Goal: Task Accomplishment & Management: Use online tool/utility

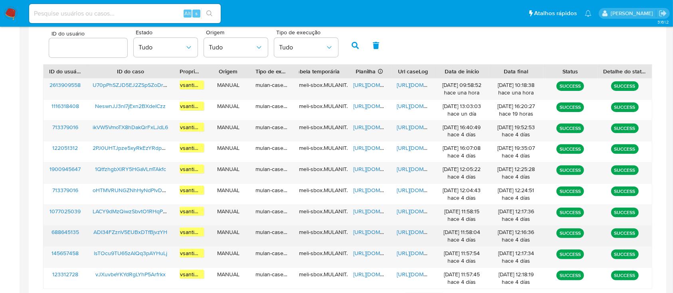
scroll to position [330, 0]
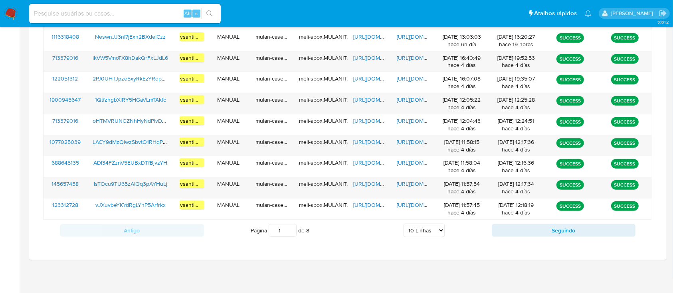
click at [435, 227] on select "5 Linhas 10 Linhas 20 Linhas 25 Linhas 50 Linhas 100 Linhas" at bounding box center [424, 231] width 41 height 14
select select "100"
click at [404, 224] on select "5 Linhas 10 Linhas 20 Linhas 25 Linhas 50 Linhas 100 Linhas" at bounding box center [424, 231] width 41 height 14
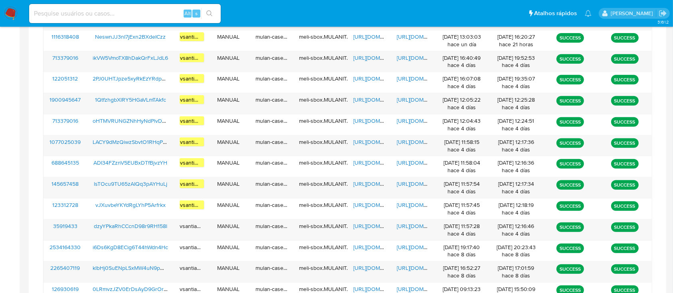
scroll to position [704, 0]
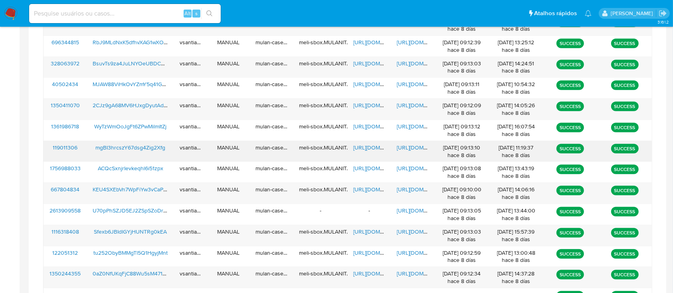
click at [159, 149] on span "mgBI3hrcszY67dsg4Zig2Xfg" at bounding box center [130, 148] width 70 height 8
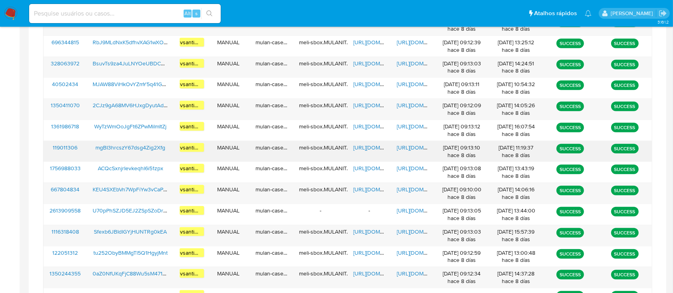
click at [376, 149] on span "https://docs.google.com/spreadsheets/d/1apqDCVT6Mije2lBxNPt-z3DH32Mc8ZIgPAIdZ8y…" at bounding box center [380, 148] width 55 height 8
click at [413, 145] on span "https://docs.google.com/document/d/1_X0WPU1VncQslJYRJ86GqFlPPnmPTuFgieidfSo0A3o…" at bounding box center [424, 148] width 55 height 8
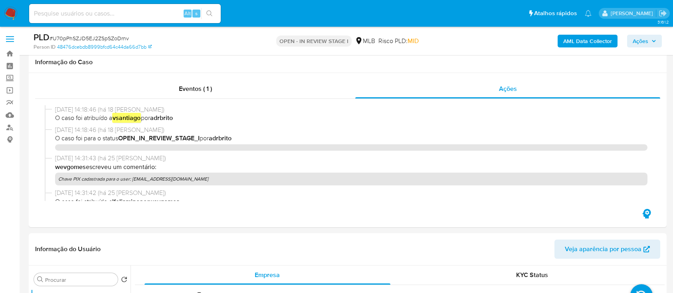
select select "10"
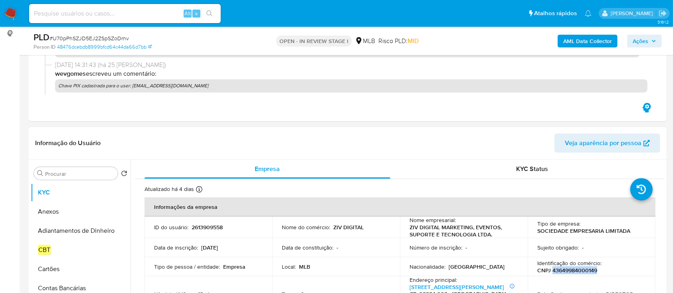
scroll to position [57, 0]
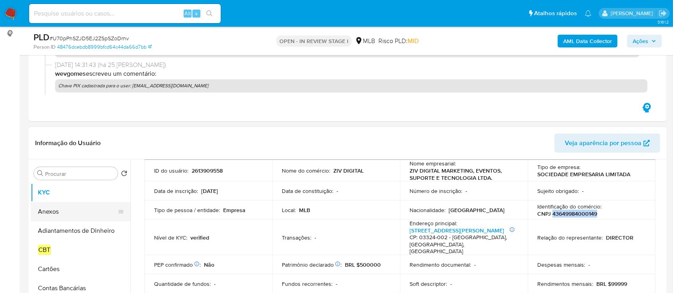
click at [49, 217] on button "Anexos" at bounding box center [77, 211] width 93 height 19
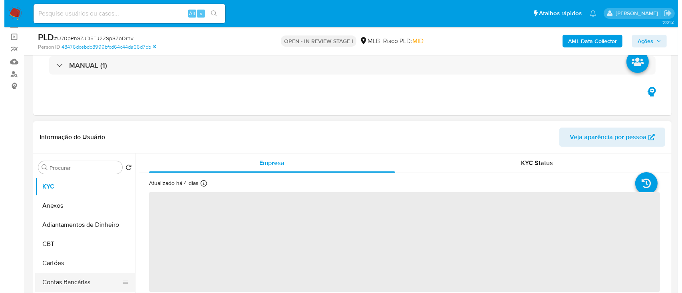
scroll to position [106, 0]
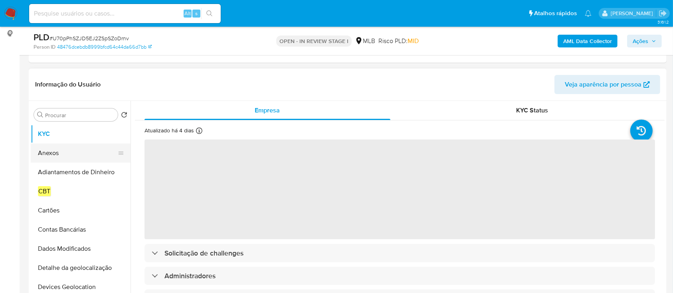
click at [53, 156] on button "Anexos" at bounding box center [77, 153] width 93 height 19
select select "10"
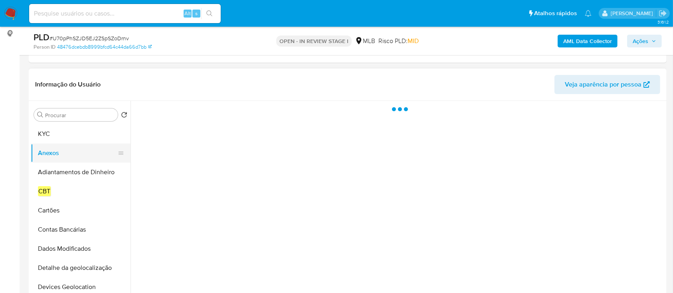
click at [55, 152] on button "Anexos" at bounding box center [77, 153] width 93 height 19
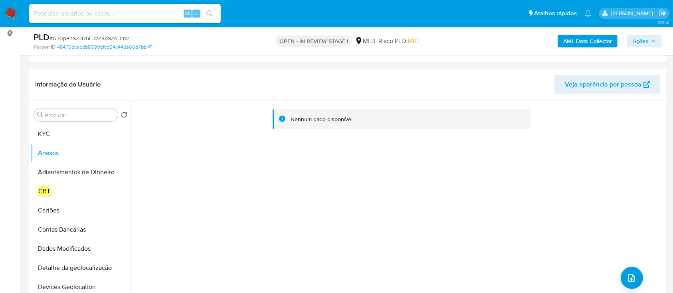
click at [604, 40] on b "AML Data Collector" at bounding box center [587, 41] width 49 height 13
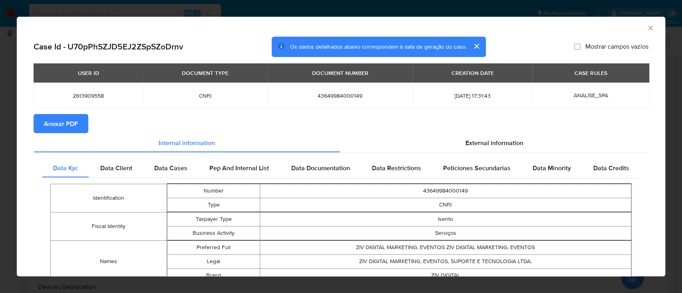
click at [70, 126] on span "Anexar PDF" at bounding box center [61, 124] width 34 height 18
click at [646, 29] on icon "Fechar a janela" at bounding box center [650, 28] width 8 height 8
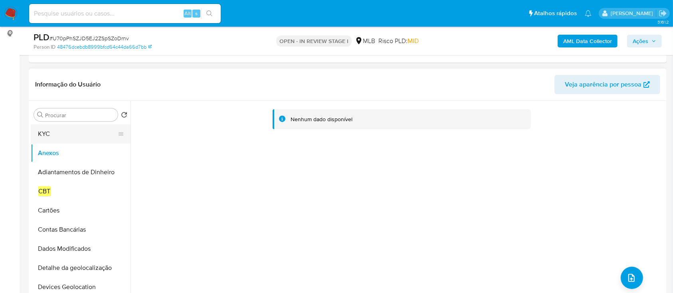
click at [67, 134] on button "KYC" at bounding box center [77, 134] width 93 height 19
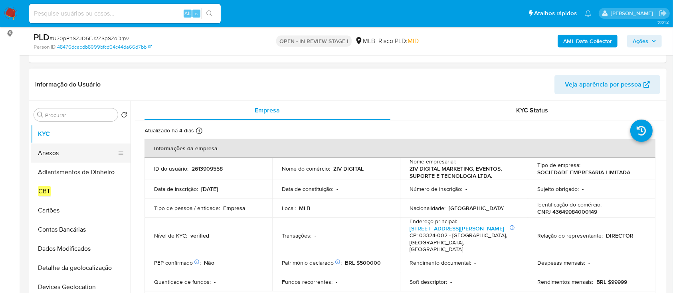
click at [65, 151] on button "Anexos" at bounding box center [77, 153] width 93 height 19
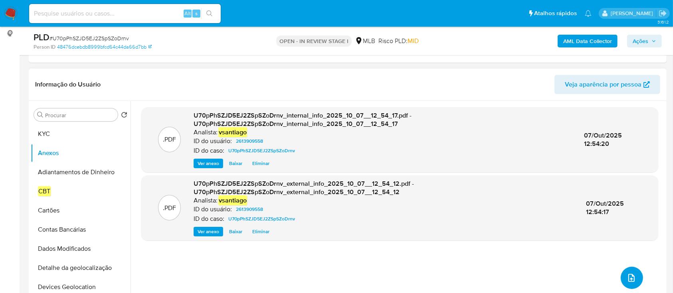
click at [627, 279] on icon "upload-file" at bounding box center [632, 279] width 10 height 10
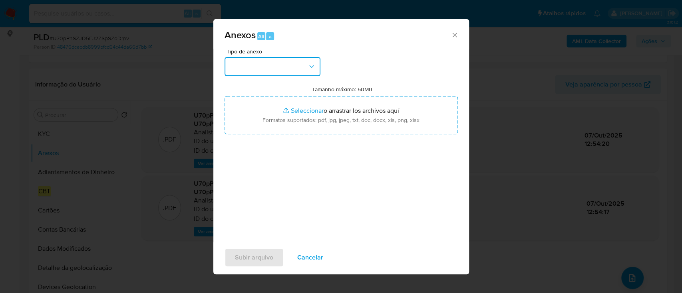
click at [287, 67] on button "button" at bounding box center [272, 66] width 96 height 19
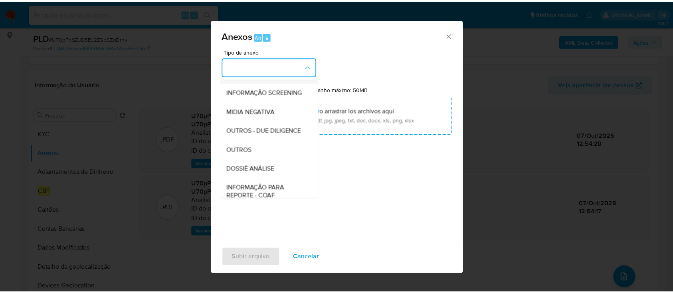
scroll to position [123, 0]
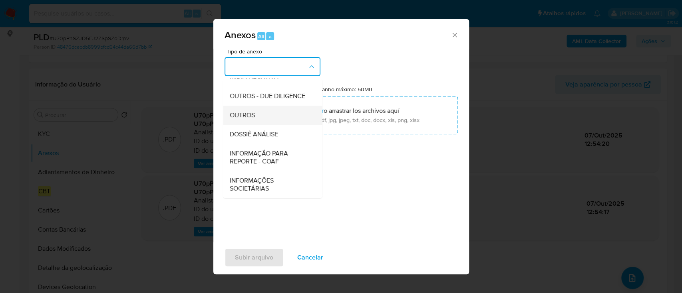
click at [266, 118] on div "OUTROS" at bounding box center [269, 115] width 81 height 19
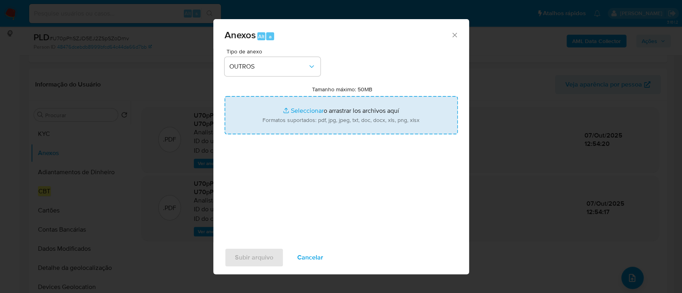
click at [342, 119] on input "Tamanho máximo: 50MB Seleccionar archivos" at bounding box center [340, 115] width 233 height 38
type input "C:\fakepath\Mulan 2613909558_2025_10_07_09_14_47.xlsx"
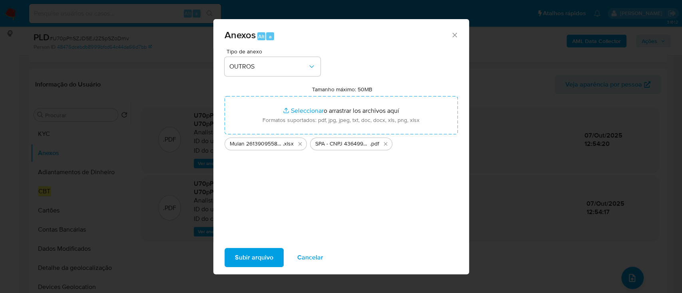
click at [260, 256] on span "Subir arquivo" at bounding box center [254, 258] width 38 height 18
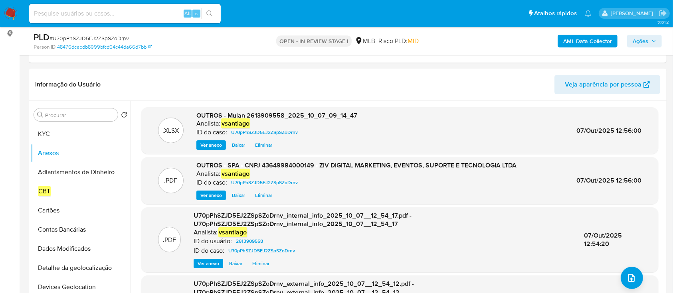
click at [652, 45] on span "Ações" at bounding box center [645, 41] width 24 height 11
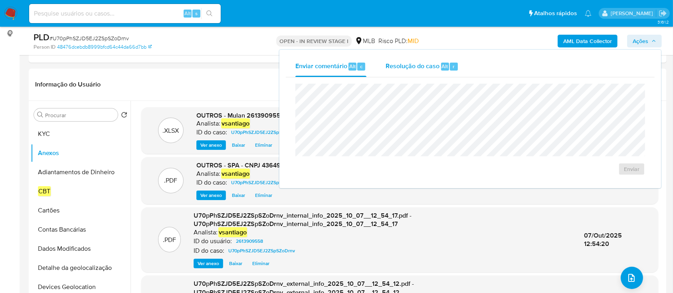
click at [403, 72] on div "Resolução do caso Alt r" at bounding box center [422, 66] width 73 height 21
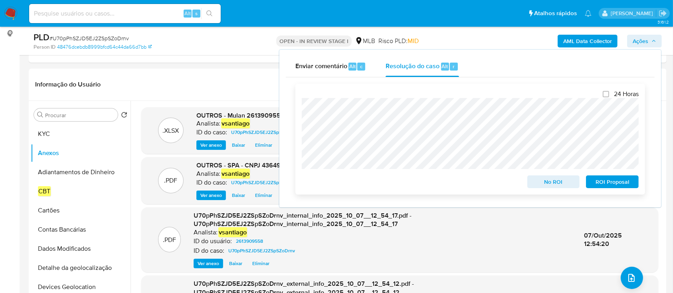
click at [604, 180] on span "ROI Proposal" at bounding box center [613, 181] width 42 height 11
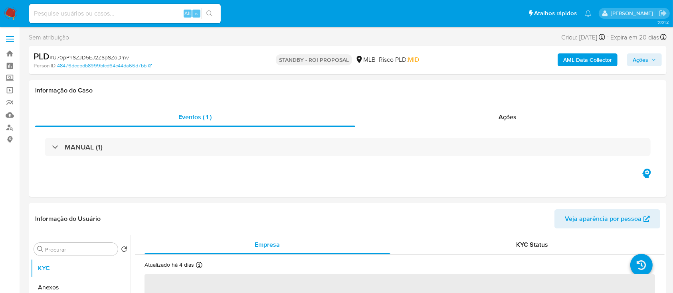
select select "10"
click at [13, 11] on img at bounding box center [11, 14] width 14 height 14
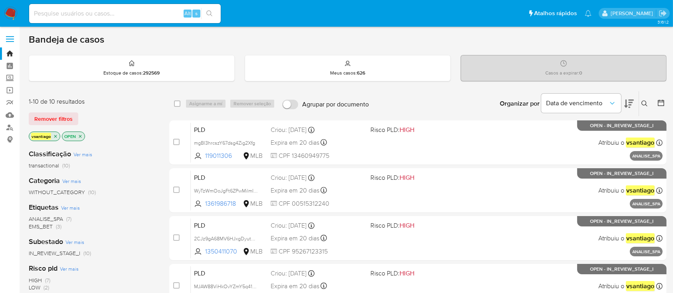
click at [119, 122] on div "Remover filtros" at bounding box center [93, 119] width 128 height 13
click at [119, 120] on div "Remover filtros" at bounding box center [93, 119] width 128 height 13
click at [131, 135] on div "vsantiago OPEN" at bounding box center [93, 137] width 128 height 11
click at [108, 107] on div "1-10 de 10 resultados Remover filtros vsantiago OPEN" at bounding box center [93, 120] width 128 height 46
click at [62, 220] on span "ANALISE_SPA" at bounding box center [46, 219] width 34 height 8
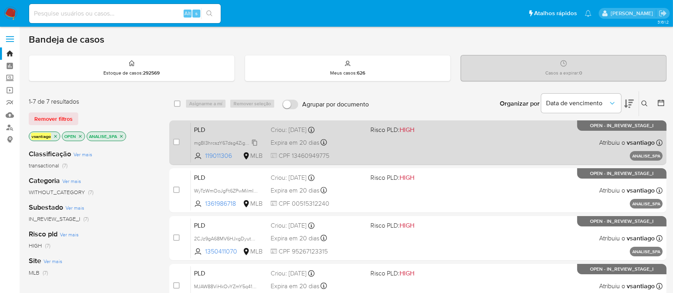
click at [244, 142] on span "mgBI3hrcszY67dsg4Zig2Xfg" at bounding box center [224, 142] width 61 height 9
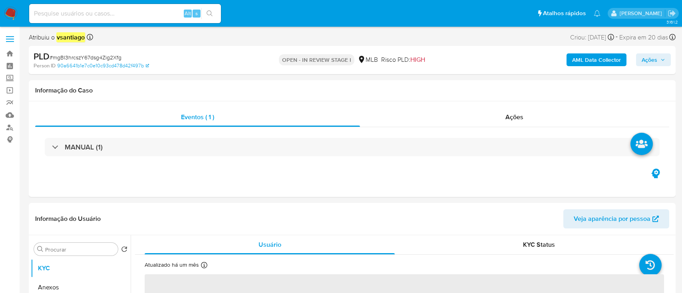
select select "10"
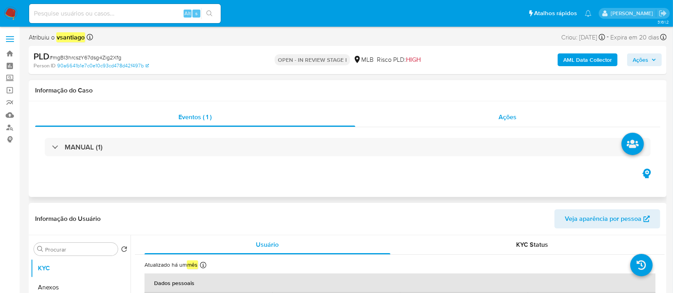
click at [518, 112] on div "Ações" at bounding box center [507, 117] width 305 height 19
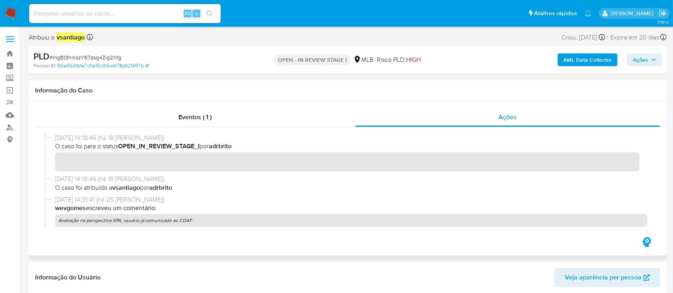
drag, startPoint x: 190, startPoint y: 222, endPoint x: 60, endPoint y: 219, distance: 130.2
click at [60, 219] on p "Avaliação na perspectiva SPA, usuário já comunicado ao COAF" at bounding box center [351, 220] width 593 height 13
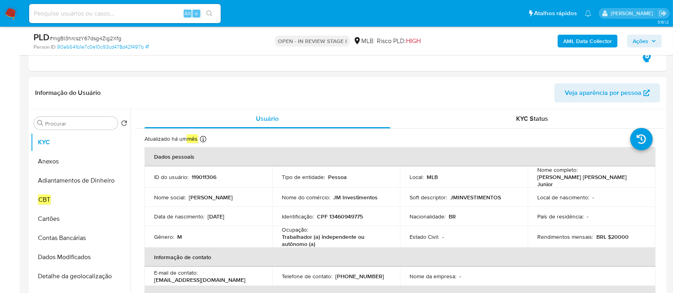
scroll to position [160, 0]
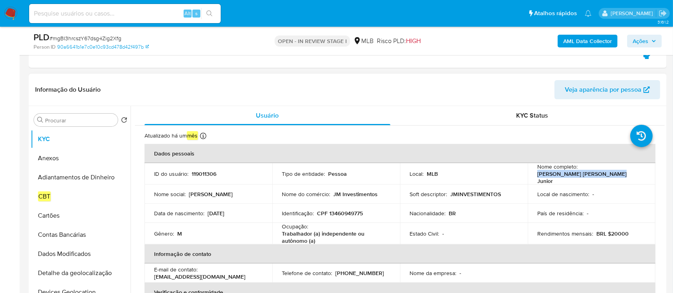
drag, startPoint x: 548, startPoint y: 178, endPoint x: 607, endPoint y: 178, distance: 58.7
click at [607, 178] on p "Joao Marcos Cordeiro Junior" at bounding box center [589, 177] width 105 height 14
click at [354, 210] on p "CPF 13460949775" at bounding box center [340, 213] width 46 height 7
copy p "13460949775"
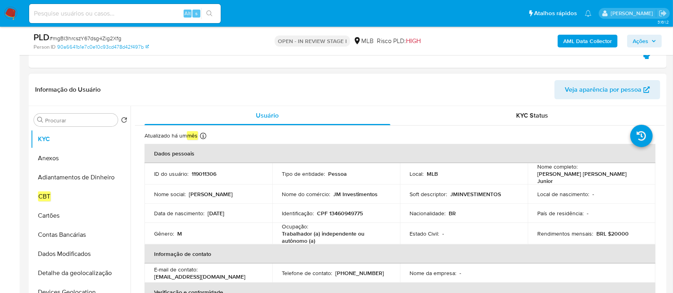
click at [210, 173] on p "119011306" at bounding box center [204, 173] width 25 height 7
copy p "119011306"
click at [73, 122] on input "Procurar" at bounding box center [79, 120] width 69 height 7
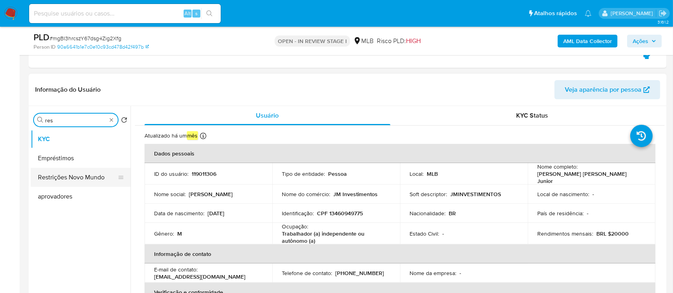
type input "res"
click at [75, 180] on button "Restrições Novo Mundo" at bounding box center [77, 177] width 93 height 19
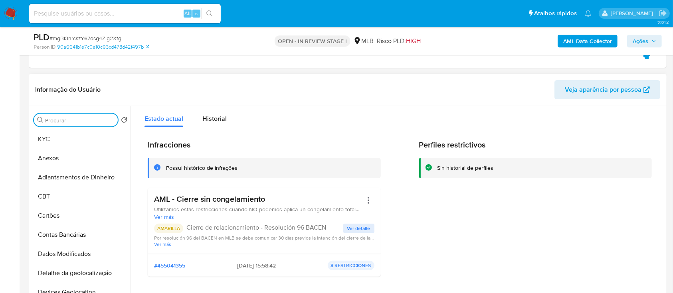
click at [80, 122] on input "Procurar" at bounding box center [79, 120] width 69 height 7
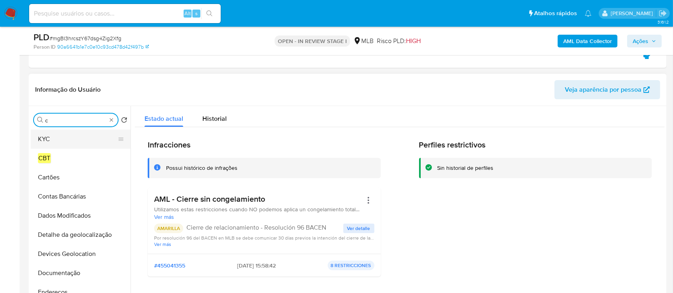
type input "c"
click at [71, 138] on button "KYC" at bounding box center [77, 139] width 93 height 19
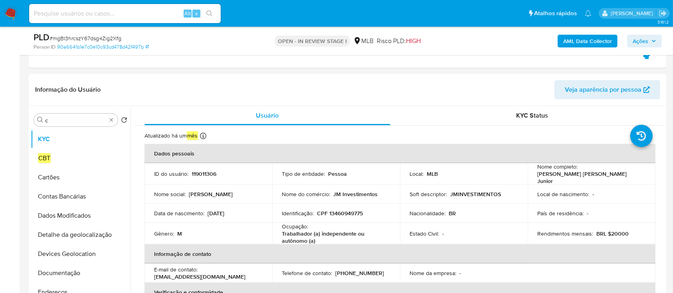
scroll to position [213, 0]
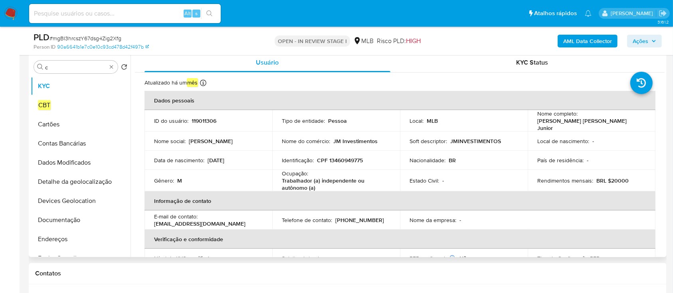
click at [208, 120] on p "119011306" at bounding box center [204, 120] width 25 height 7
copy p "119011306"
click at [244, 132] on td "Nome social : João Marcos" at bounding box center [209, 141] width 128 height 19
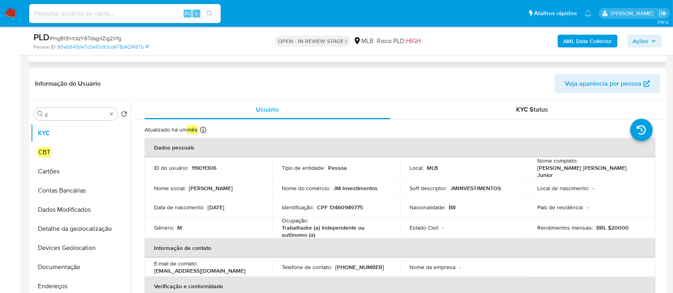
scroll to position [106, 0]
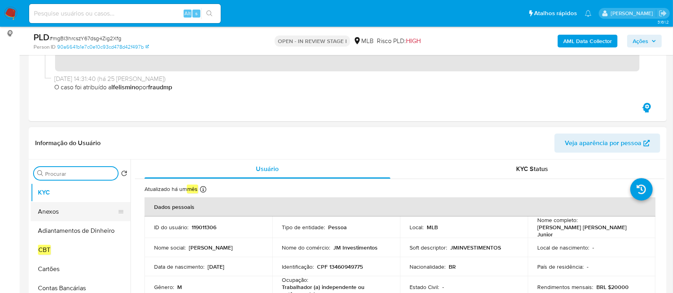
click at [74, 215] on button "Anexos" at bounding box center [77, 211] width 93 height 19
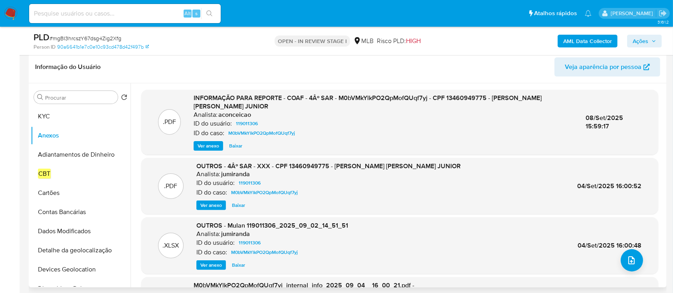
scroll to position [160, 0]
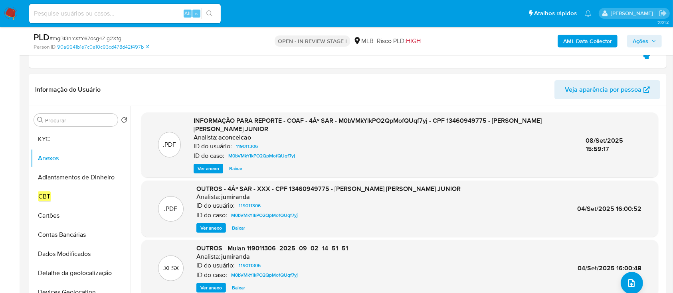
click at [590, 40] on b "AML Data Collector" at bounding box center [587, 41] width 49 height 13
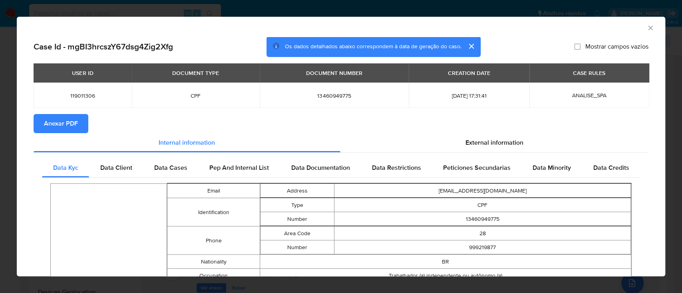
click at [73, 125] on span "Anexar PDF" at bounding box center [61, 124] width 34 height 18
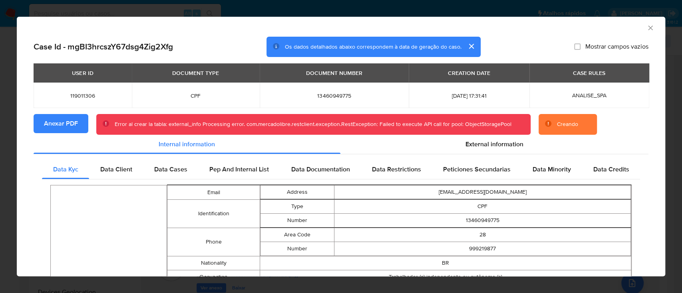
click at [222, 92] on span "CPF" at bounding box center [195, 95] width 109 height 7
click at [646, 27] on icon "Fechar a janela" at bounding box center [650, 28] width 8 height 8
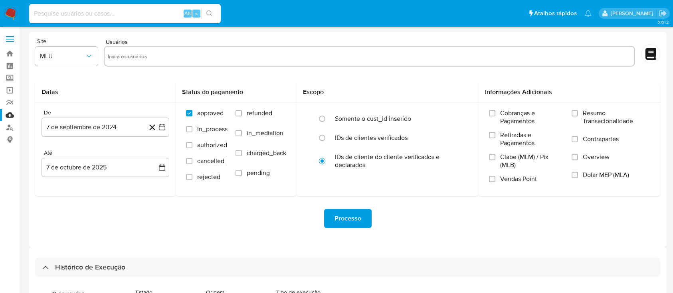
select select "100"
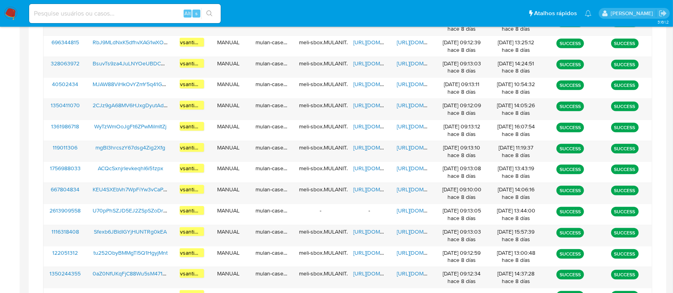
click at [14, 12] on img at bounding box center [11, 14] width 14 height 14
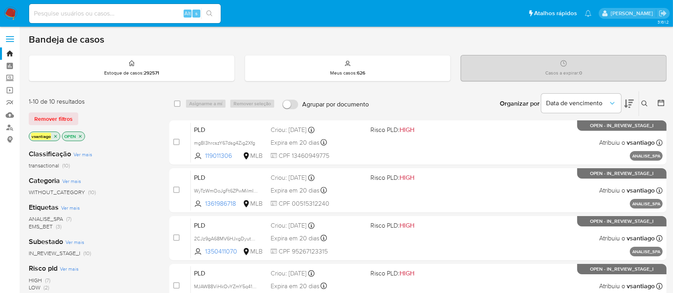
click at [136, 154] on div "Classificação Ver mais transactional (10)" at bounding box center [93, 159] width 128 height 20
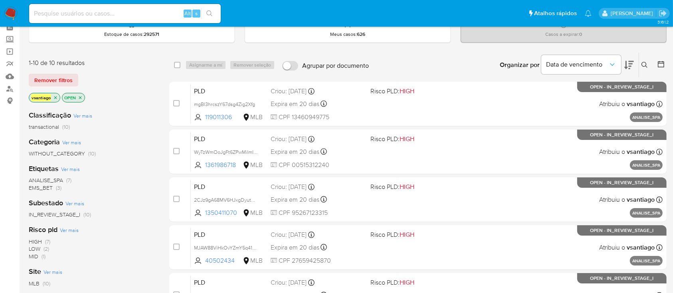
scroll to position [53, 0]
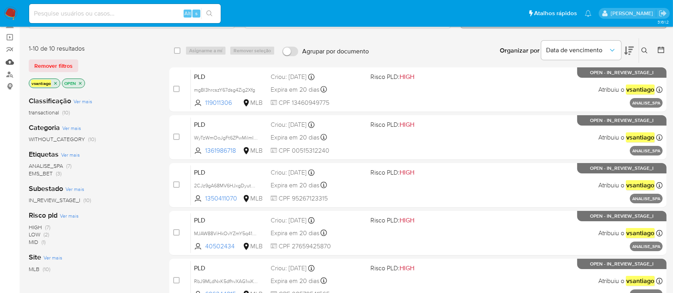
click at [10, 62] on link "Mulan" at bounding box center [47, 62] width 95 height 12
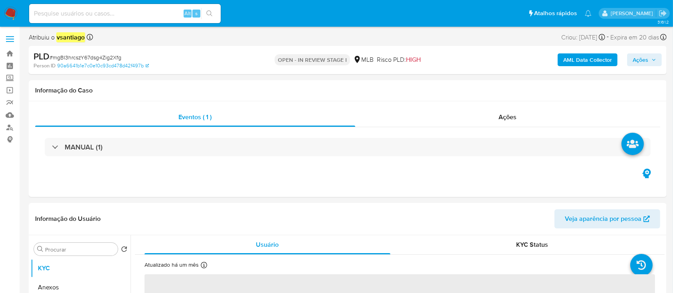
select select "10"
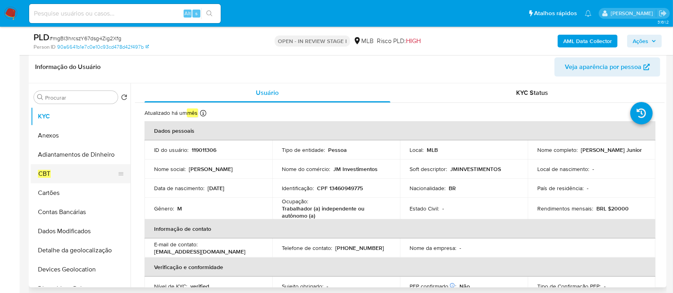
scroll to position [160, 0]
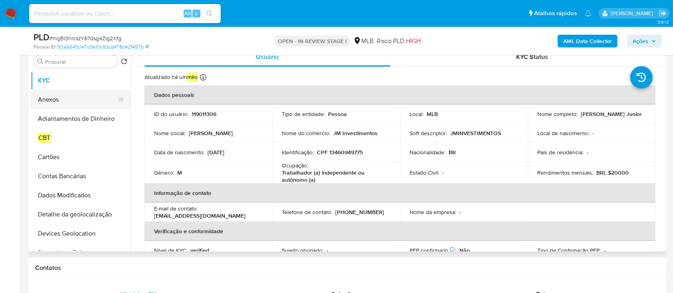
click at [52, 99] on button "Anexos" at bounding box center [77, 99] width 93 height 19
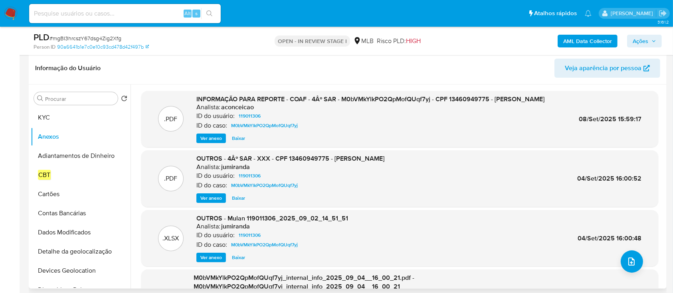
scroll to position [106, 0]
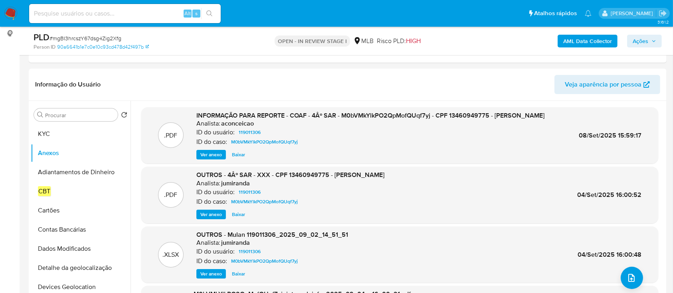
click at [573, 40] on b "AML Data Collector" at bounding box center [587, 41] width 49 height 13
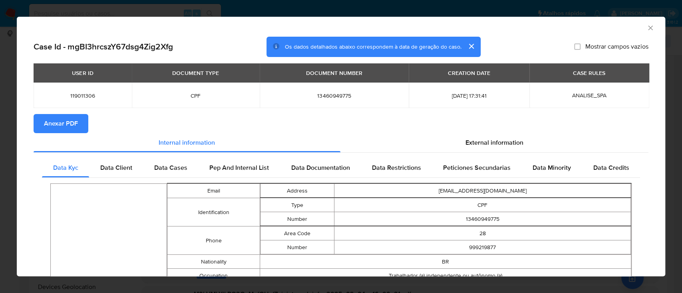
click at [61, 123] on span "Anexar PDF" at bounding box center [61, 124] width 34 height 18
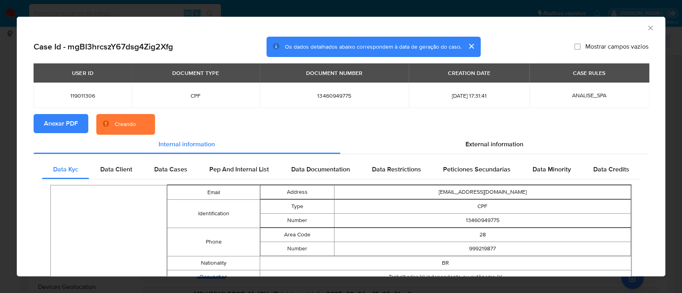
click at [244, 130] on section "Anexar PDF Creando" at bounding box center [341, 124] width 614 height 21
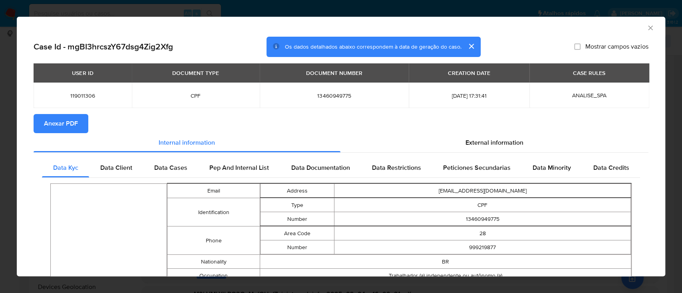
click at [646, 25] on icon "Fechar a janela" at bounding box center [650, 28] width 8 height 8
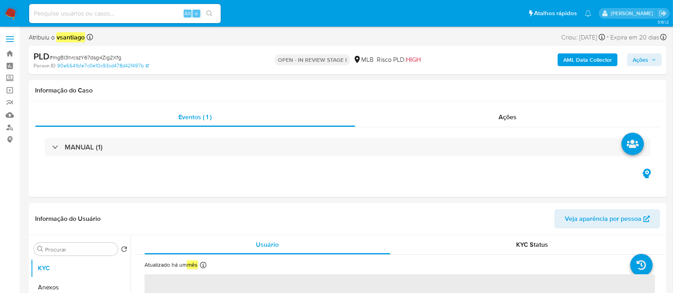
select select "10"
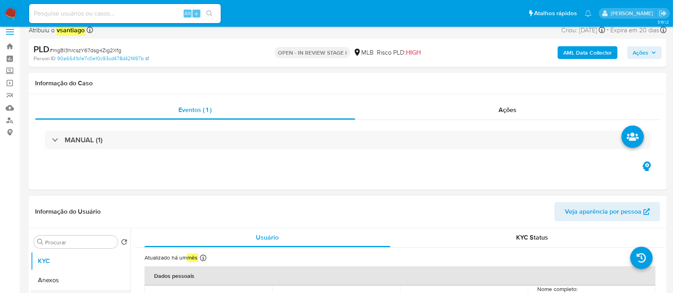
scroll to position [106, 0]
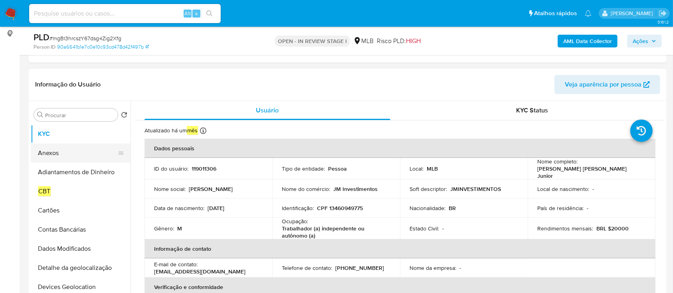
click at [57, 154] on button "Anexos" at bounding box center [77, 153] width 93 height 19
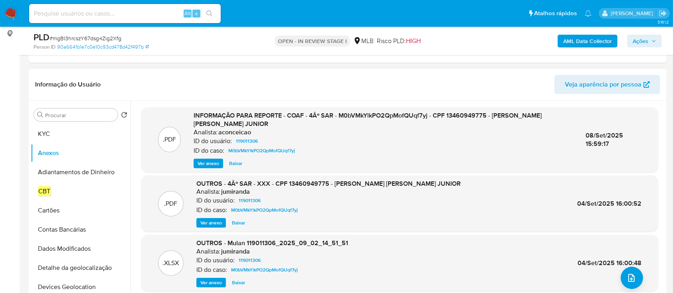
click at [439, 143] on div "ID do usuário: 119011306" at bounding box center [383, 142] width 379 height 10
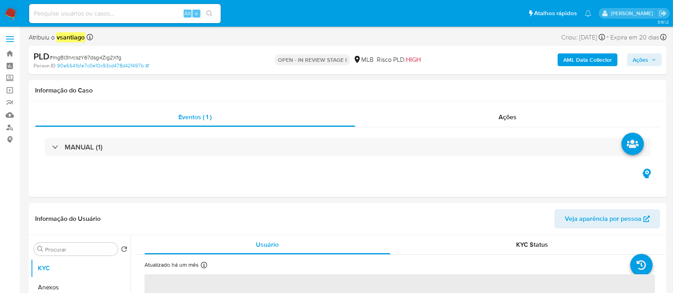
select select "10"
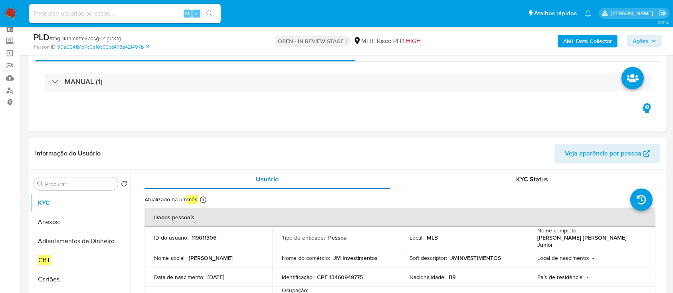
scroll to position [106, 0]
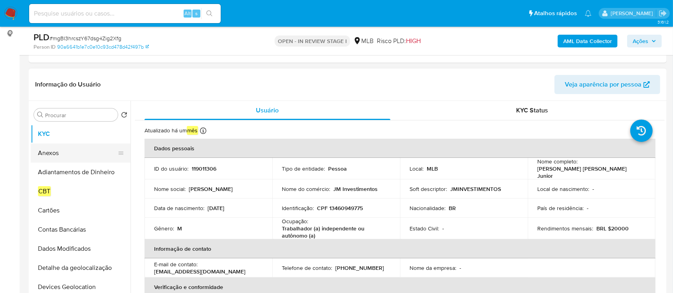
click at [55, 151] on button "Anexos" at bounding box center [77, 153] width 93 height 19
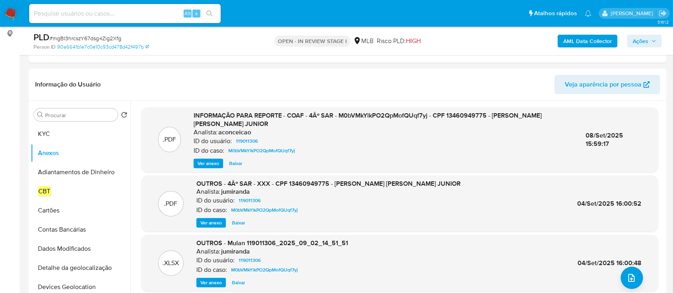
click at [598, 40] on b "AML Data Collector" at bounding box center [587, 41] width 49 height 13
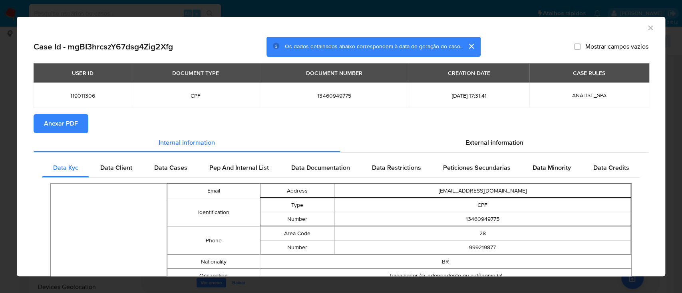
click at [57, 126] on span "Anexar PDF" at bounding box center [61, 124] width 34 height 18
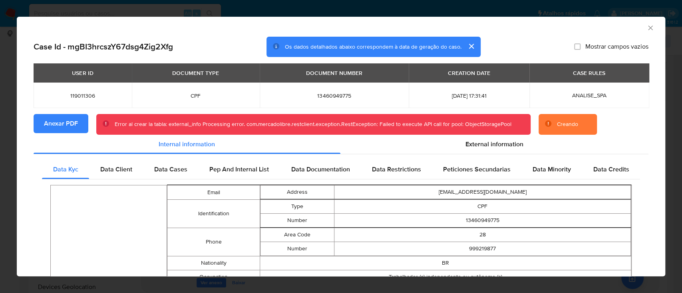
click at [646, 30] on icon "Fechar a janela" at bounding box center [650, 28] width 8 height 8
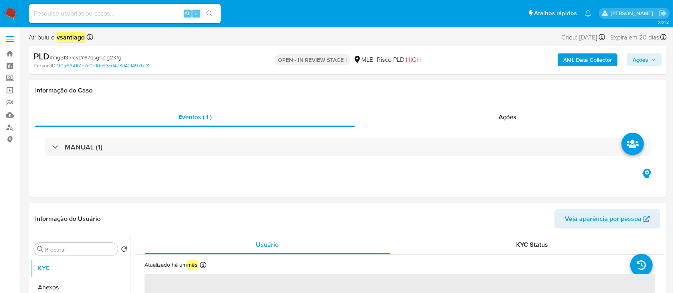
select select "10"
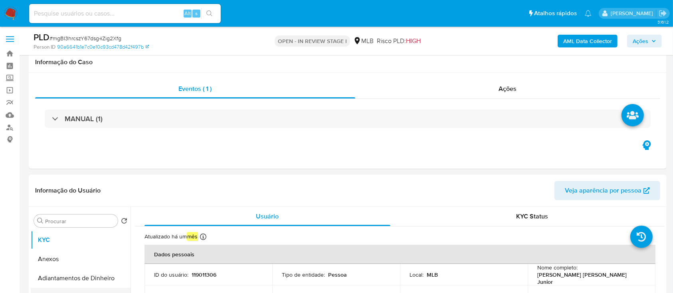
scroll to position [106, 0]
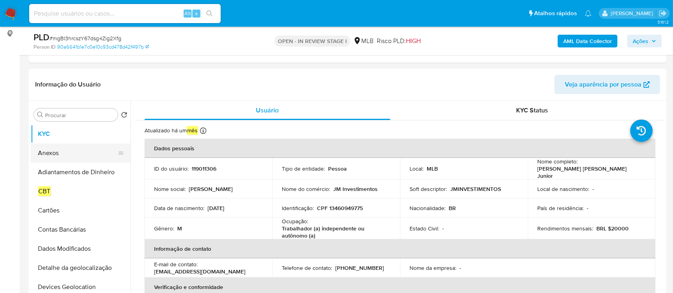
click at [60, 152] on button "Anexos" at bounding box center [77, 153] width 93 height 19
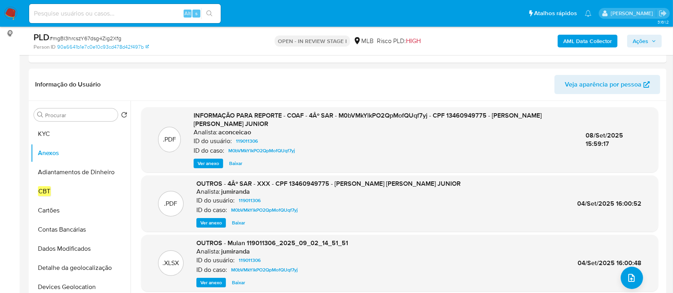
click at [599, 44] on b "AML Data Collector" at bounding box center [587, 41] width 49 height 13
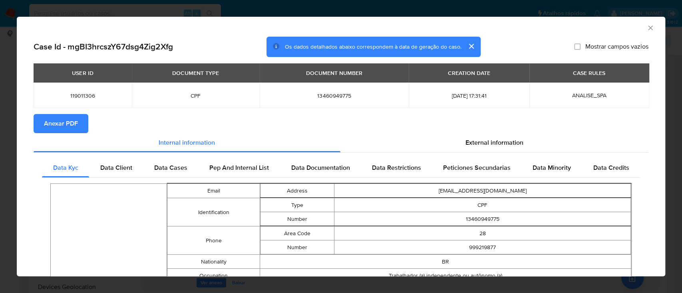
click at [67, 123] on span "Anexar PDF" at bounding box center [61, 124] width 34 height 18
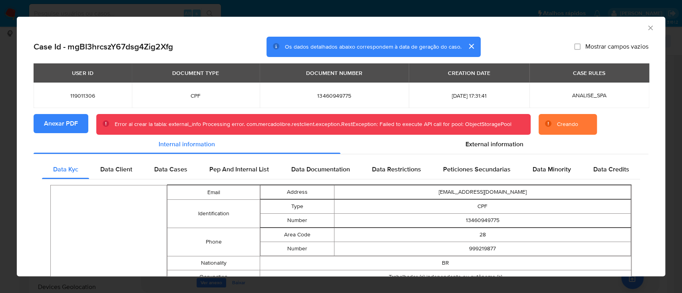
click at [648, 26] on icon "Fechar a janela" at bounding box center [650, 28] width 4 height 4
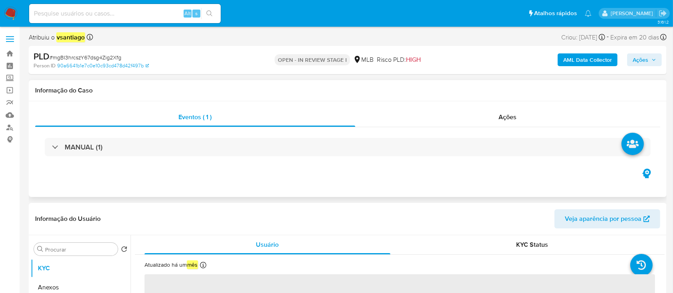
select select "10"
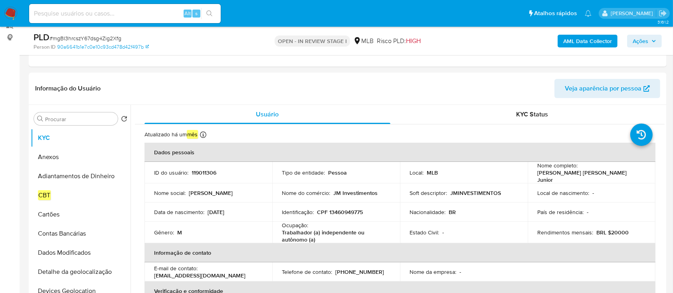
scroll to position [106, 0]
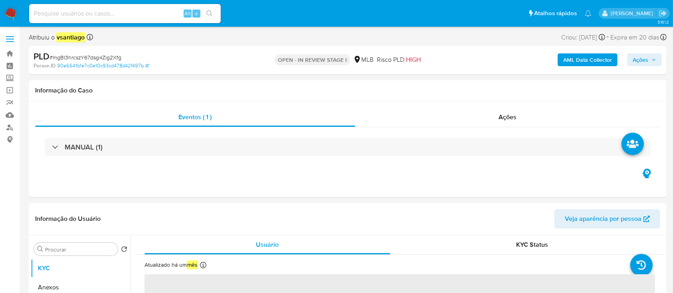
select select "10"
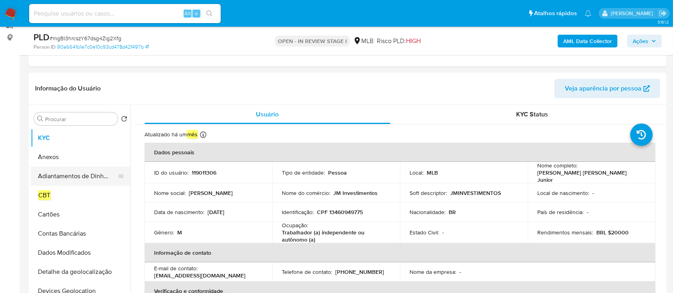
scroll to position [106, 0]
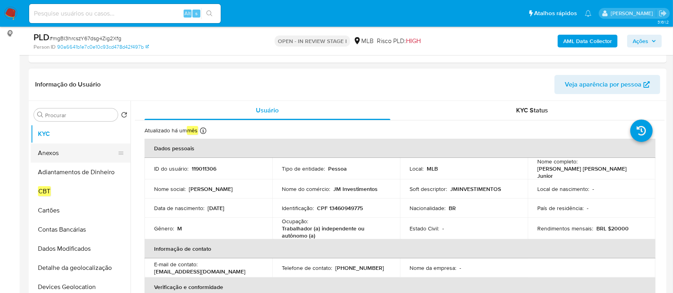
click at [49, 154] on button "Anexos" at bounding box center [77, 153] width 93 height 19
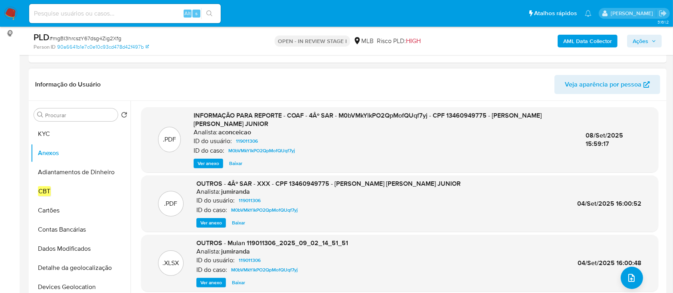
click at [363, 88] on header "Informação do Usuário Veja aparência por pessoa" at bounding box center [347, 84] width 625 height 19
click at [367, 89] on header "Informação do Usuário Veja aparência por pessoa" at bounding box center [347, 84] width 625 height 19
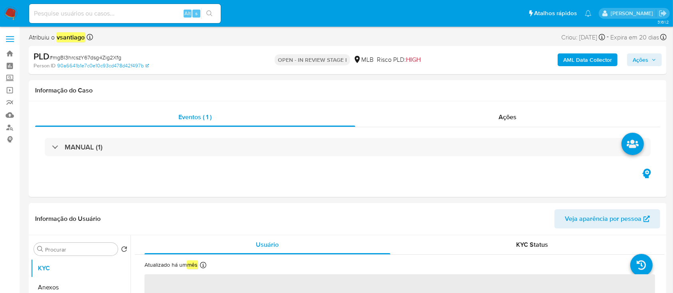
select select "10"
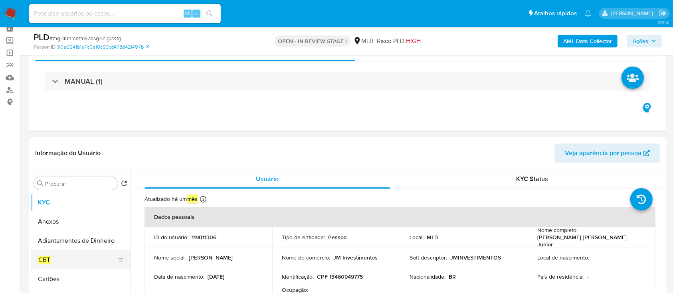
scroll to position [106, 0]
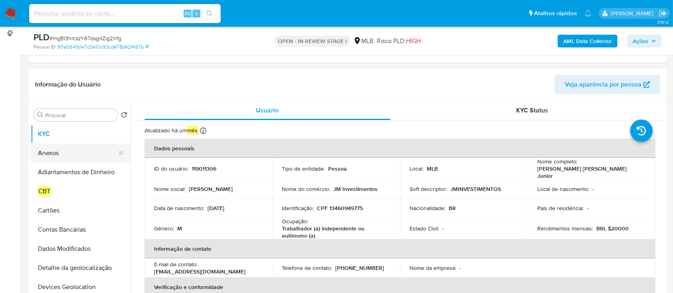
click at [54, 152] on button "Anexos" at bounding box center [77, 153] width 93 height 19
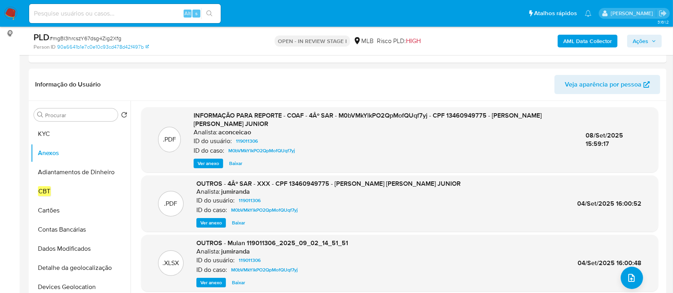
click at [599, 39] on b "AML Data Collector" at bounding box center [587, 41] width 49 height 13
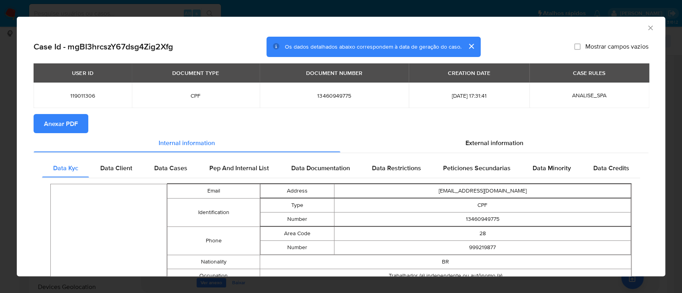
click at [70, 128] on span "Anexar PDF" at bounding box center [61, 124] width 34 height 18
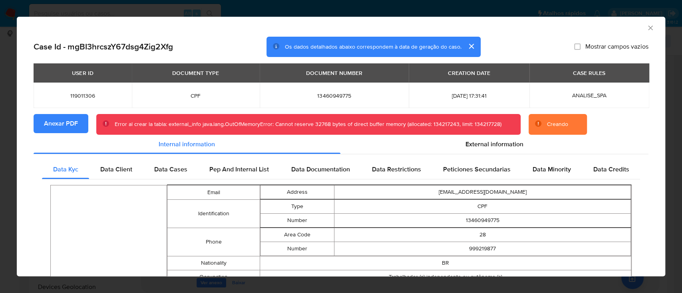
click at [646, 32] on icon "Fechar a janela" at bounding box center [650, 28] width 8 height 8
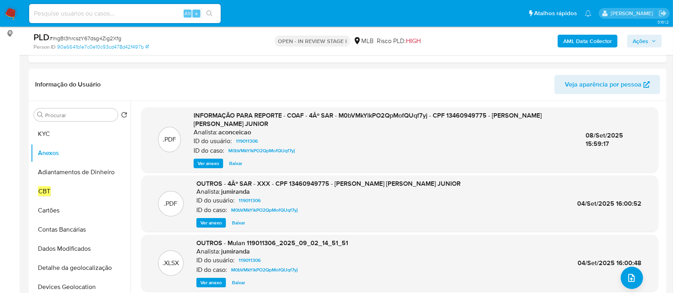
click at [13, 5] on nav "Pausado Ver notificaciones Alt s Atalhos rápidos Presiona las siguientes teclas…" at bounding box center [336, 13] width 673 height 27
click at [13, 14] on img at bounding box center [11, 14] width 14 height 14
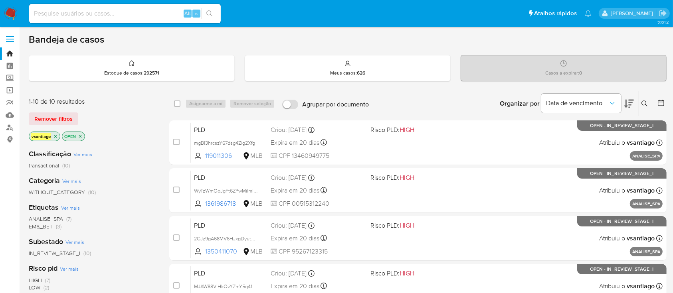
click at [119, 137] on div "vsantiago OPEN" at bounding box center [93, 137] width 128 height 11
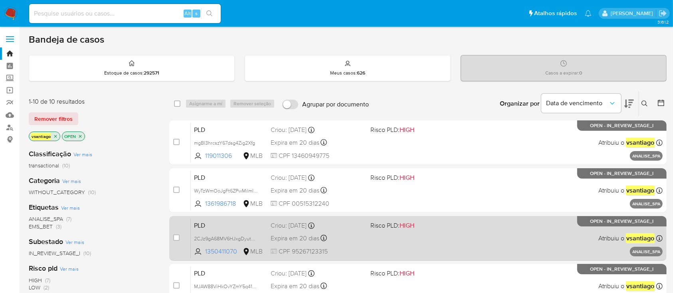
click at [188, 216] on div "case-item-checkbox Incapaz de atribuir o caso PLD 2CJz9gA68MV6HJxgDyutAdQV 1350…" at bounding box center [417, 238] width 497 height 45
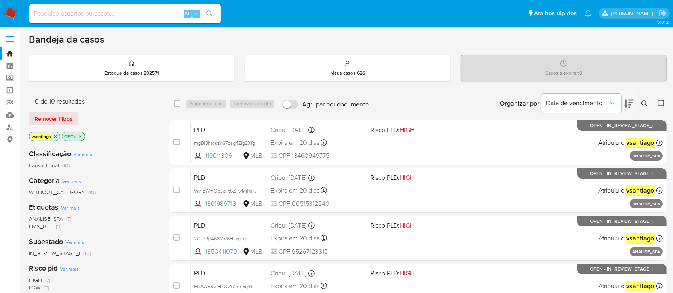
drag, startPoint x: 133, startPoint y: 145, endPoint x: 117, endPoint y: 179, distance: 37.3
click at [133, 145] on div "Classificação Ver mais transactional (10) Categoria Ver mais WITHOUT_CATEGORY (…" at bounding box center [93, 279] width 128 height 272
click at [56, 227] on span "(3)" at bounding box center [59, 227] width 6 height 8
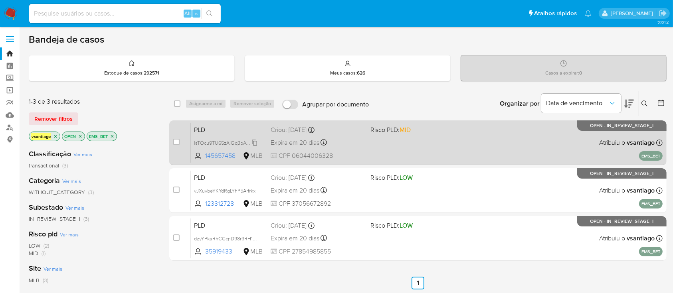
click at [226, 140] on span "lsTOcu9TU65zAIQq3pAYHuLj" at bounding box center [226, 142] width 65 height 9
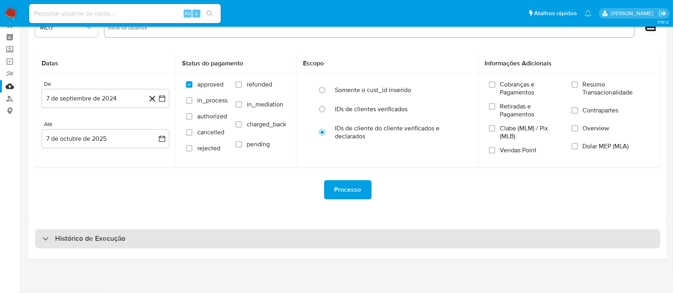
click at [325, 244] on div "Histórico de Execução" at bounding box center [347, 239] width 625 height 19
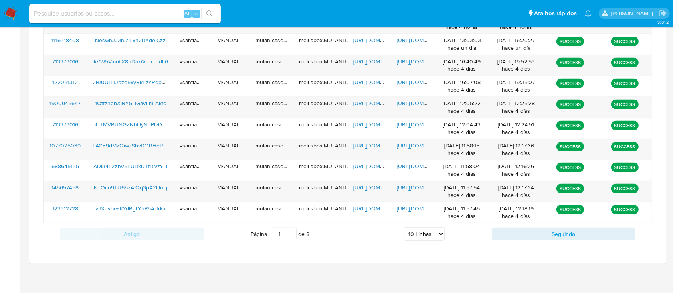
scroll to position [330, 0]
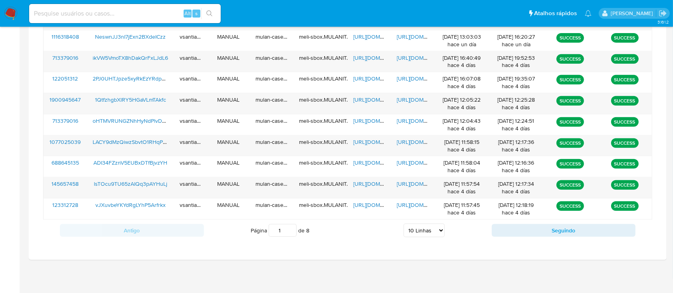
click at [426, 232] on select "5 Linhas 10 Linhas 20 Linhas 25 Linhas 50 Linhas 100 Linhas" at bounding box center [424, 231] width 41 height 14
select select "100"
click at [404, 224] on select "5 Linhas 10 Linhas 20 Linhas 25 Linhas 50 Linhas 100 Linhas" at bounding box center [424, 231] width 41 height 14
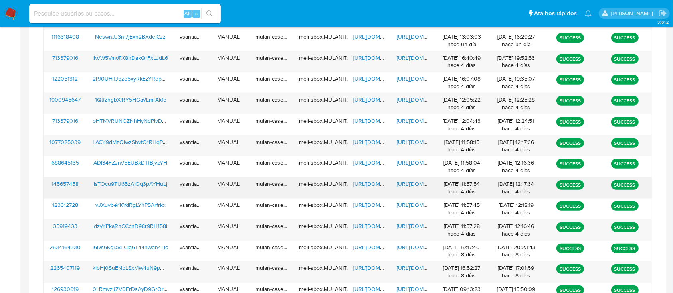
click at [141, 182] on span "lsTOcu9TU65zAIQq3pAYHuLj" at bounding box center [130, 184] width 73 height 8
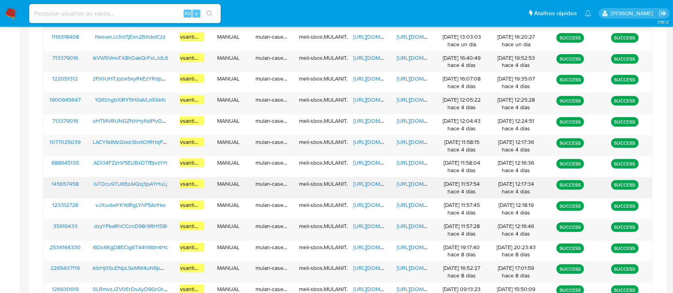
click at [376, 184] on span "[URL][DOMAIN_NAME]" at bounding box center [380, 184] width 55 height 8
click at [412, 185] on span "https://docs.google.com/document/d/1jdMO8rcP-ZixR7thTZLVkiUWAHquOIUi90eI8tVEfr0…" at bounding box center [424, 184] width 55 height 8
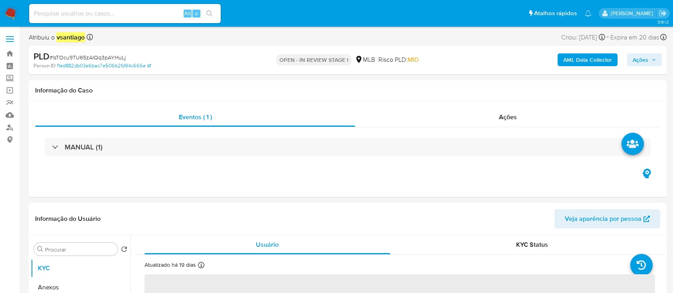
select select "10"
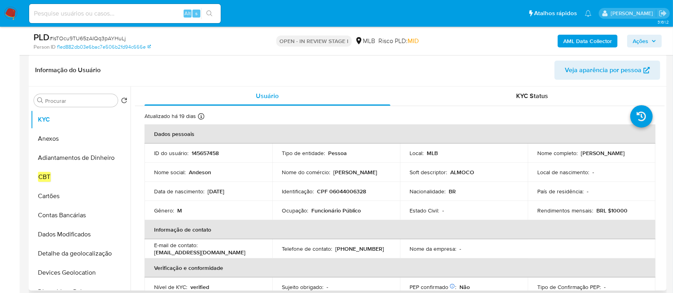
scroll to position [106, 0]
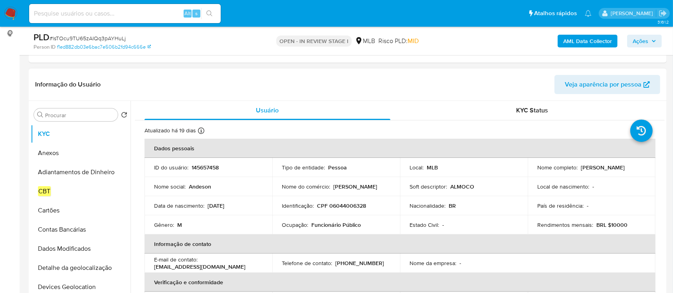
click at [203, 168] on p "145657458" at bounding box center [205, 167] width 27 height 7
copy p "145657458"
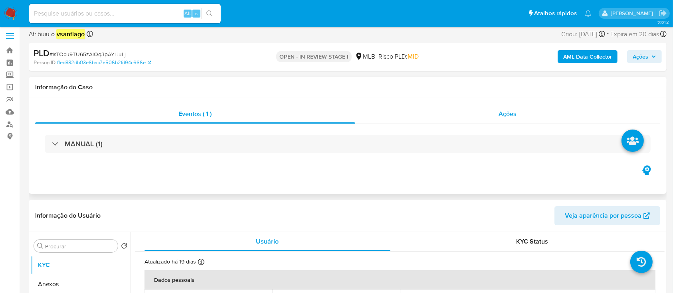
scroll to position [0, 0]
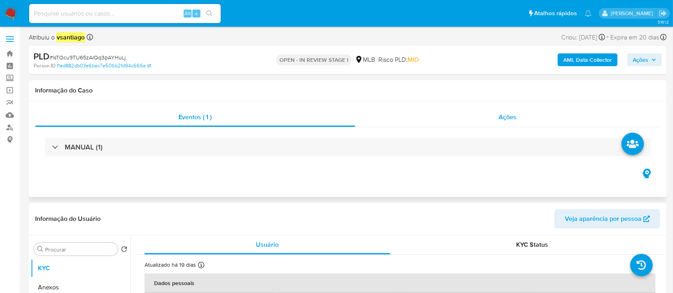
click at [489, 122] on div "Ações" at bounding box center [507, 117] width 305 height 19
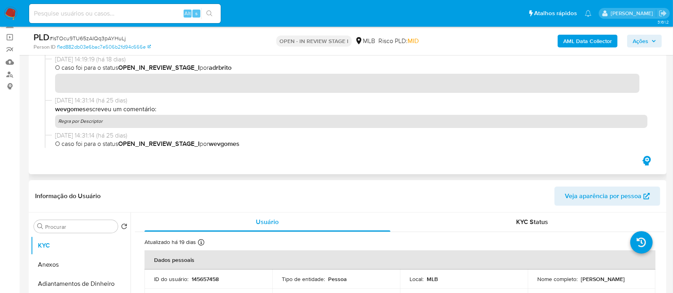
scroll to position [26, 0]
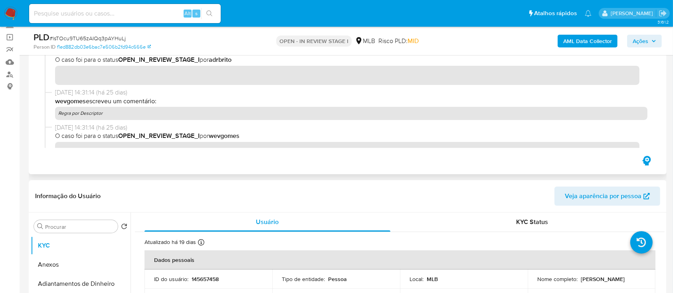
drag, startPoint x: 109, startPoint y: 139, endPoint x: 61, endPoint y: 113, distance: 55.0
click at [61, 113] on p "Regra por Descriptor" at bounding box center [351, 113] width 593 height 13
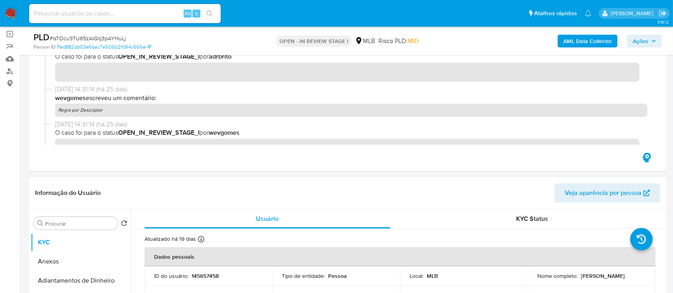
scroll to position [213, 0]
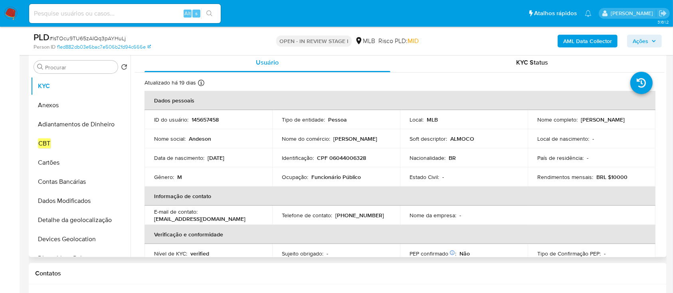
click at [403, 187] on th "Informação de contato" at bounding box center [400, 196] width 511 height 19
click at [350, 157] on p "CPF 06044006328" at bounding box center [341, 158] width 49 height 7
copy p "06044006328"
drag, startPoint x: 535, startPoint y: 123, endPoint x: 624, endPoint y: 127, distance: 89.5
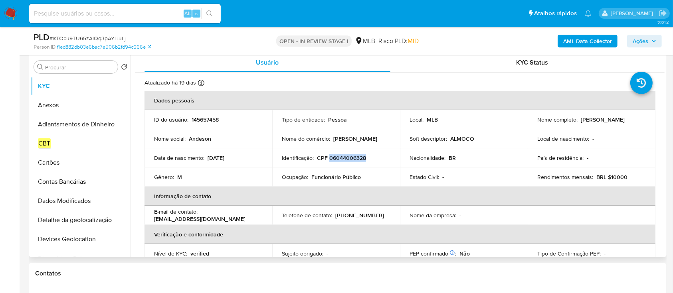
click at [624, 127] on td "Nome completo : Francisco Andeson Mourao da Silva" at bounding box center [592, 119] width 128 height 19
copy p "Francisco Andeson Mourao da Silva"
click at [371, 183] on td "Ocupação : Funcionário Público" at bounding box center [336, 177] width 128 height 19
click at [195, 121] on p "145657458" at bounding box center [205, 119] width 27 height 7
click at [196, 121] on p "145657458" at bounding box center [205, 119] width 27 height 7
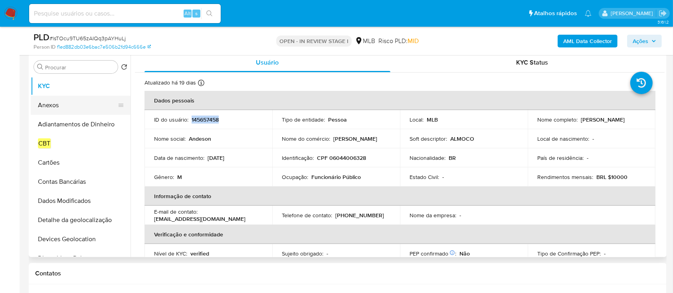
copy p "145657458"
click at [75, 65] on input "Procurar" at bounding box center [79, 67] width 69 height 7
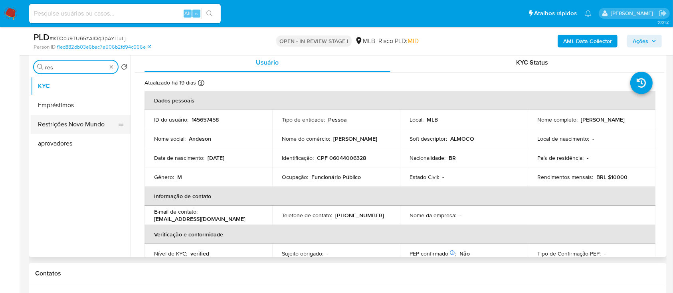
type input "res"
click at [87, 125] on button "Restrições Novo Mundo" at bounding box center [77, 124] width 93 height 19
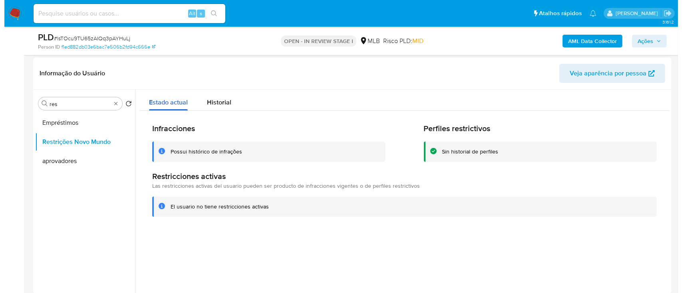
scroll to position [160, 0]
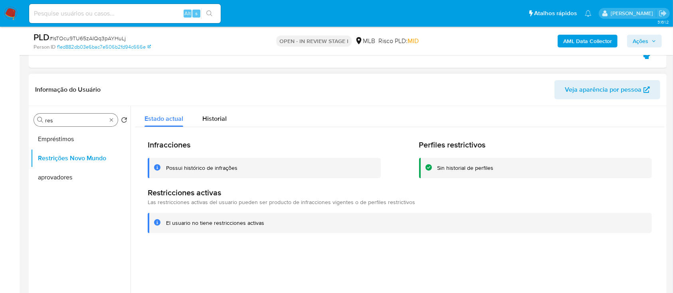
drag, startPoint x: 110, startPoint y: 123, endPoint x: 84, endPoint y: 133, distance: 28.3
click at [109, 123] on div "Procurar res" at bounding box center [76, 120] width 84 height 13
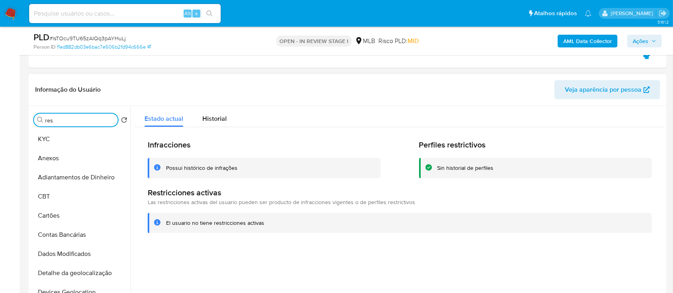
click at [86, 123] on input "res" at bounding box center [79, 120] width 69 height 7
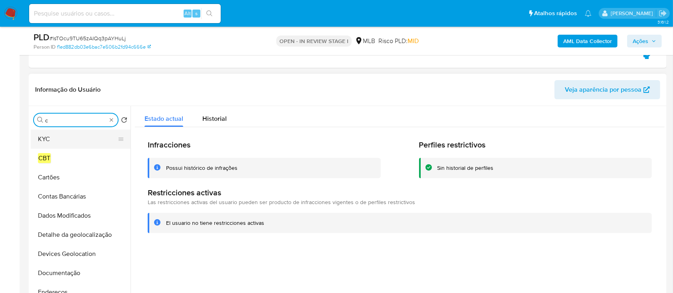
type input "c"
click at [67, 136] on button "KYC" at bounding box center [77, 139] width 93 height 19
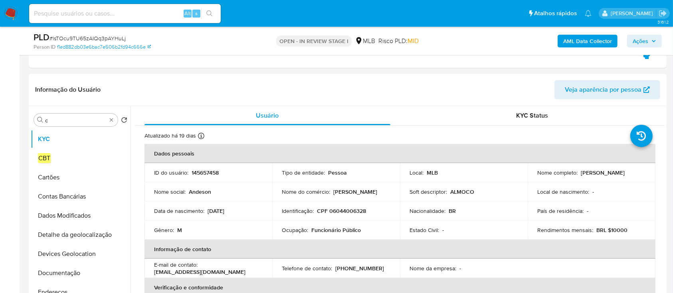
click at [202, 174] on p "145657458" at bounding box center [205, 172] width 27 height 7
copy p "145657458"
click at [103, 124] on div "Procurar c" at bounding box center [76, 120] width 84 height 13
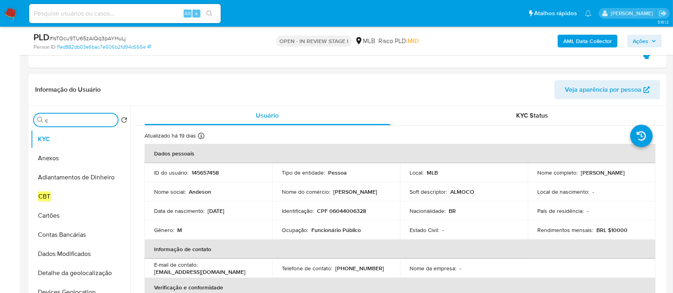
click at [131, 81] on header "Informação do Usuário Veja aparência por pessoa" at bounding box center [347, 89] width 625 height 19
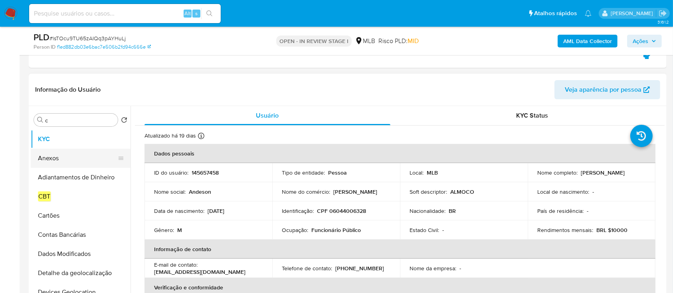
click at [61, 161] on button "Anexos" at bounding box center [77, 158] width 93 height 19
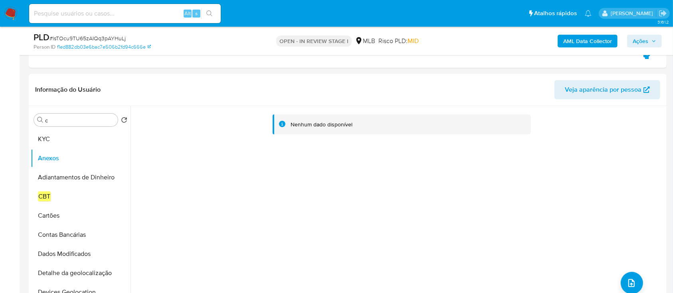
click at [605, 38] on b "AML Data Collector" at bounding box center [587, 41] width 49 height 13
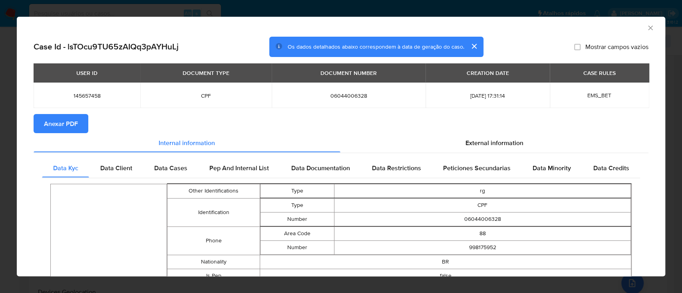
click at [70, 129] on span "Anexar PDF" at bounding box center [61, 124] width 34 height 18
click at [646, 30] on icon "Fechar a janela" at bounding box center [650, 28] width 8 height 8
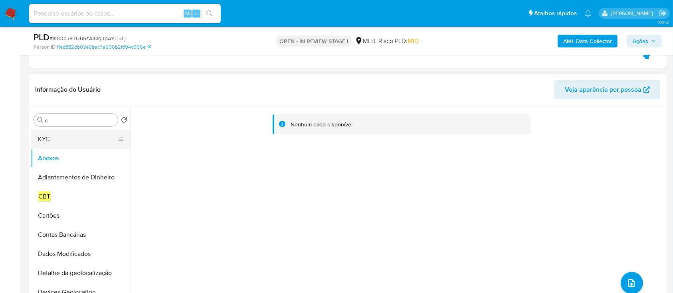
click at [48, 141] on button "KYC" at bounding box center [77, 139] width 93 height 19
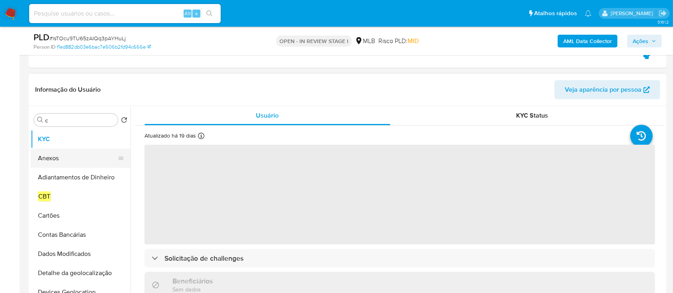
click at [49, 157] on button "Anexos" at bounding box center [77, 158] width 93 height 19
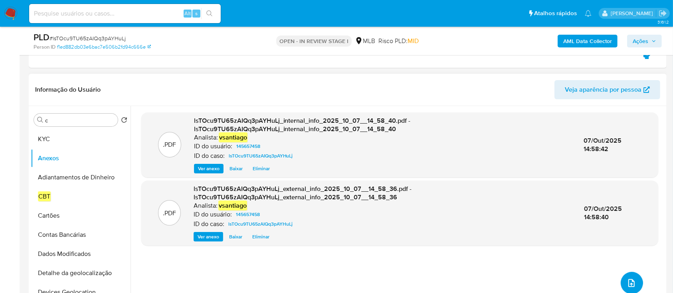
click at [629, 286] on icon "upload-file" at bounding box center [632, 284] width 10 height 10
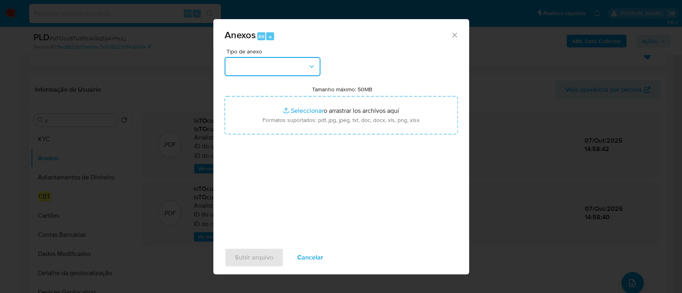
click at [264, 67] on button "button" at bounding box center [272, 66] width 96 height 19
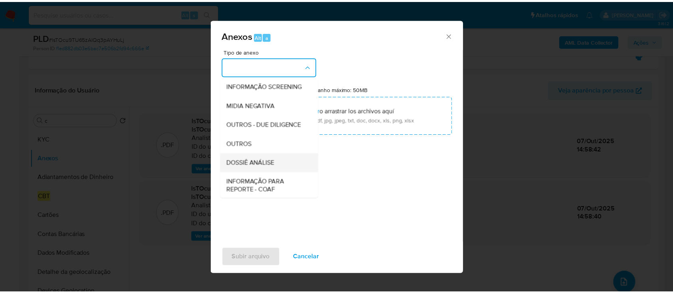
scroll to position [123, 0]
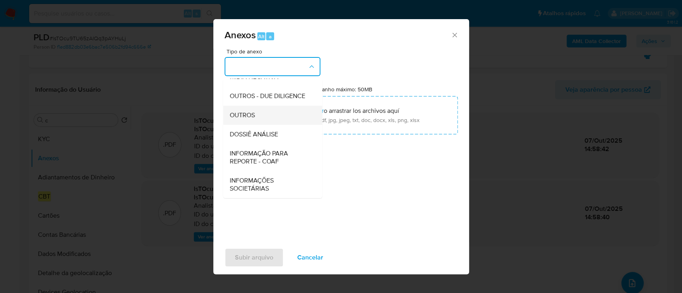
click at [264, 117] on div "OUTROS" at bounding box center [269, 115] width 81 height 19
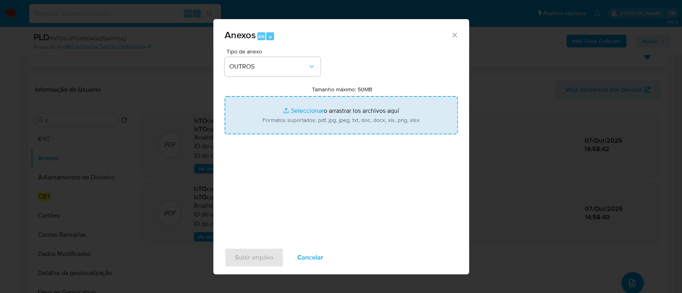
click at [322, 116] on input "Tamanho máximo: 50MB Seleccionar archivos" at bounding box center [340, 115] width 233 height 38
type input "C:\fakepath\Mulan 145657458_2025_10_03_11_12_58.xlsx"
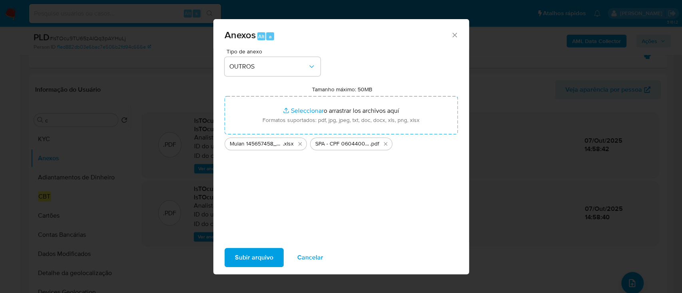
click at [256, 258] on span "Subir arquivo" at bounding box center [254, 258] width 38 height 18
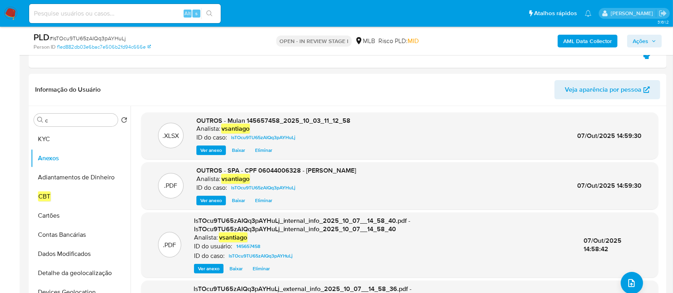
click at [630, 43] on button "Ações" at bounding box center [644, 41] width 35 height 13
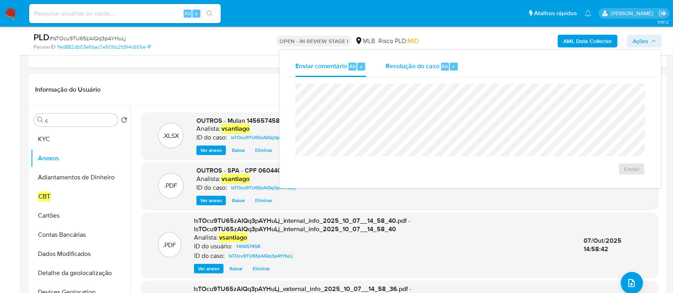
click at [431, 69] on span "Resolução do caso" at bounding box center [413, 65] width 54 height 9
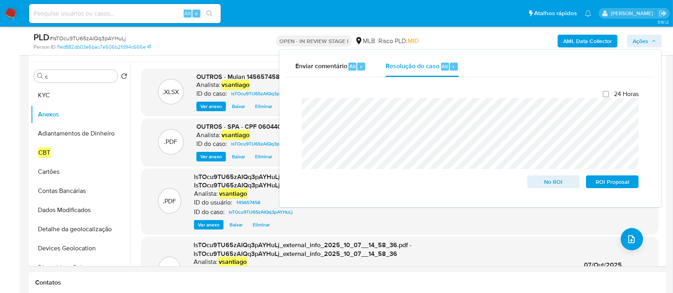
scroll to position [266, 0]
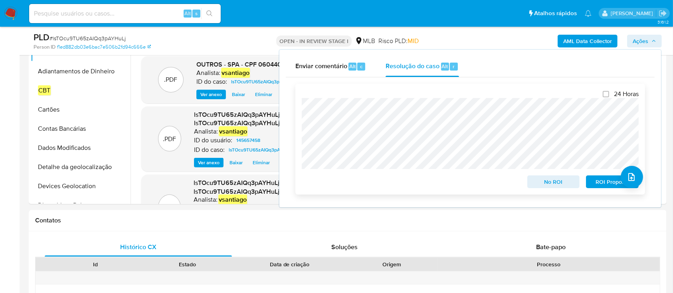
click at [602, 184] on span "ROI Proposal" at bounding box center [613, 181] width 42 height 11
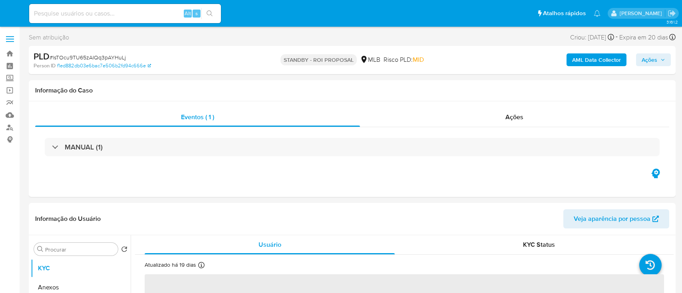
select select "10"
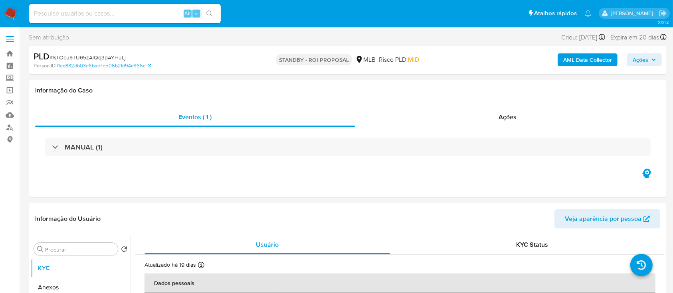
click at [9, 13] on img at bounding box center [11, 14] width 14 height 14
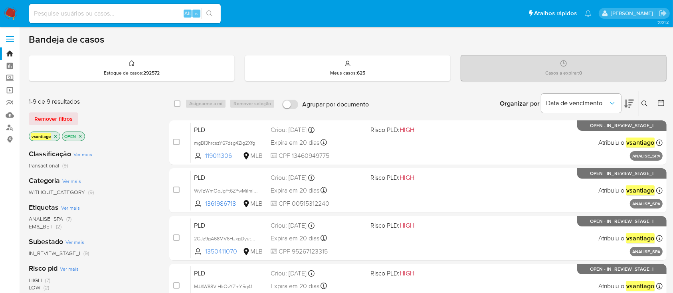
click at [127, 124] on div "Remover filtros" at bounding box center [93, 119] width 128 height 13
drag, startPoint x: 133, startPoint y: 168, endPoint x: 123, endPoint y: 139, distance: 31.6
click at [133, 165] on div "transactional (9)" at bounding box center [93, 166] width 128 height 8
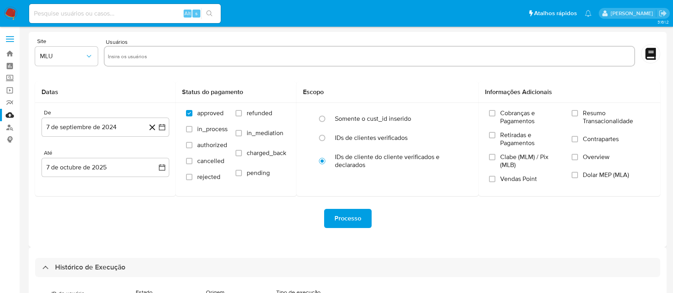
select select "100"
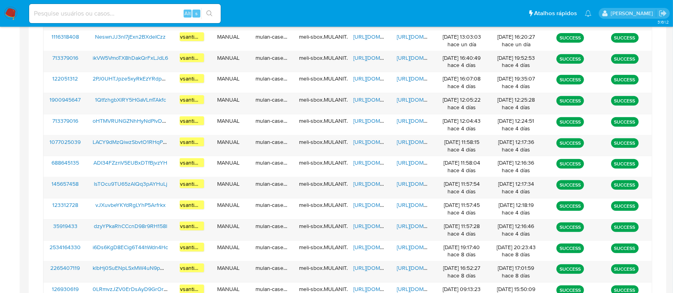
scroll to position [704, 0]
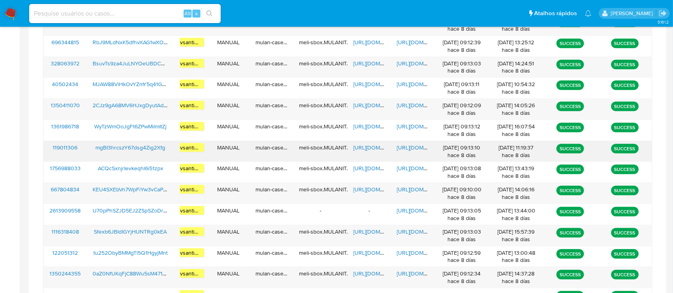
click at [146, 147] on span "mgBI3hrcszY67dsg4Zig2Xfg" at bounding box center [130, 148] width 70 height 8
click at [372, 145] on span "https://docs.google.com/spreadsheets/d/1apqDCVT6Mije2lBxNPt-z3DH32Mc8ZIgPAIdZ8y…" at bounding box center [380, 148] width 55 height 8
click at [408, 146] on span "https://docs.google.com/document/d/1_X0WPU1VncQslJYRJ86GqFlPPnmPTuFgieidfSo0A3o…" at bounding box center [424, 148] width 55 height 8
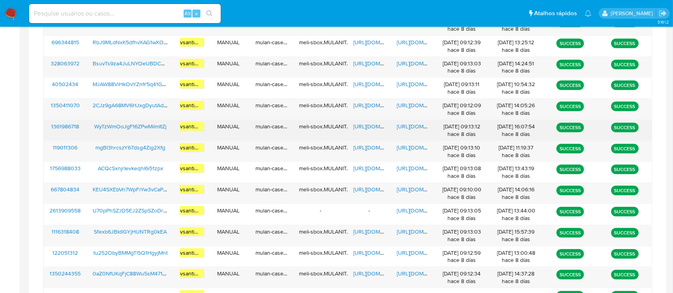
click at [153, 125] on span "WyTzWmOoJgFt6ZPwMilmItZj" at bounding box center [130, 127] width 72 height 8
click at [370, 125] on span "https://docs.google.com/spreadsheets/d/1O013AHMlU8stKNYKb4k7XM3RCPrQjzy9wj0_PS9…" at bounding box center [380, 127] width 55 height 8
click at [413, 125] on span "https://docs.google.com/document/d/1j3V_YruWLwLr3hOHWmK-_plGjRgGqwKLVVZqOL3UET8…" at bounding box center [424, 127] width 55 height 8
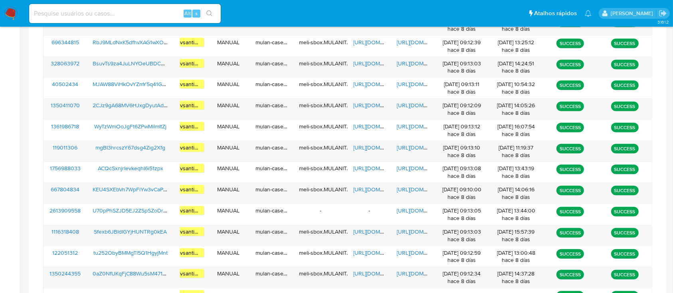
click at [16, 9] on img at bounding box center [11, 14] width 14 height 14
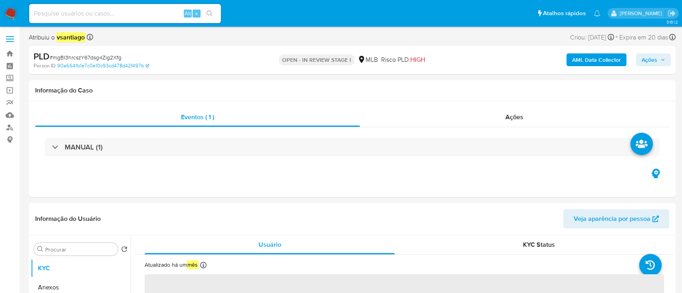
select select "10"
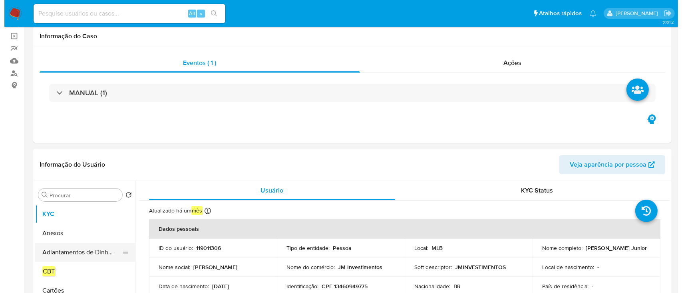
scroll to position [106, 0]
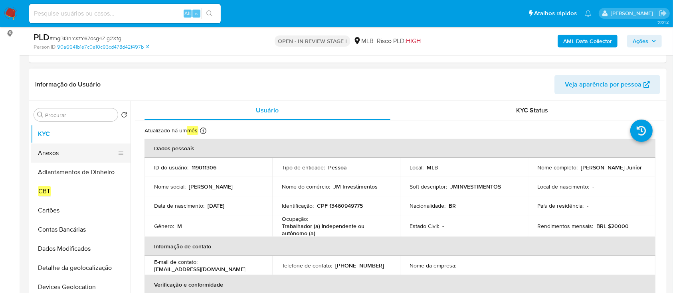
click at [60, 156] on button "Anexos" at bounding box center [77, 153] width 93 height 19
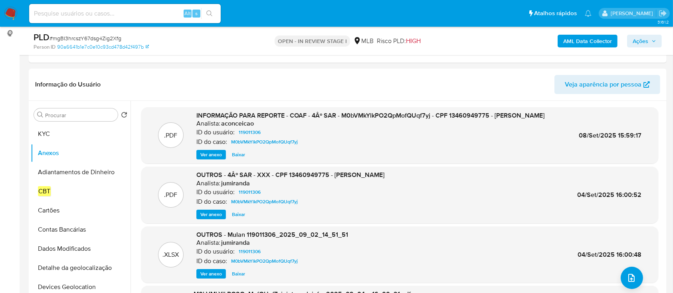
click at [585, 39] on b "AML Data Collector" at bounding box center [587, 41] width 49 height 13
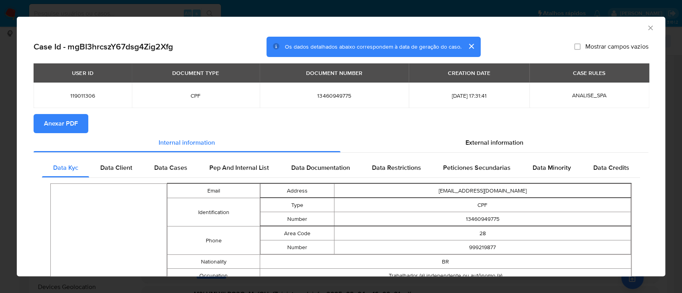
click at [67, 127] on span "Anexar PDF" at bounding box center [61, 124] width 34 height 18
click at [648, 26] on icon "Fechar a janela" at bounding box center [650, 28] width 4 height 4
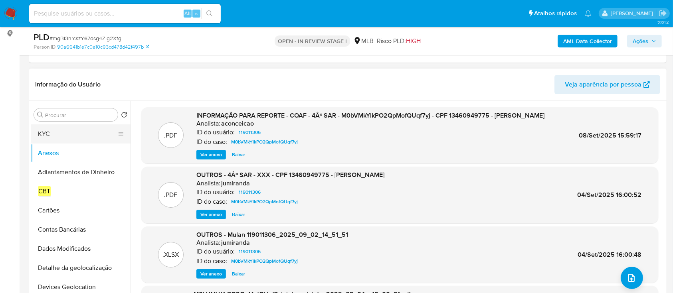
click at [54, 134] on button "KYC" at bounding box center [77, 134] width 93 height 19
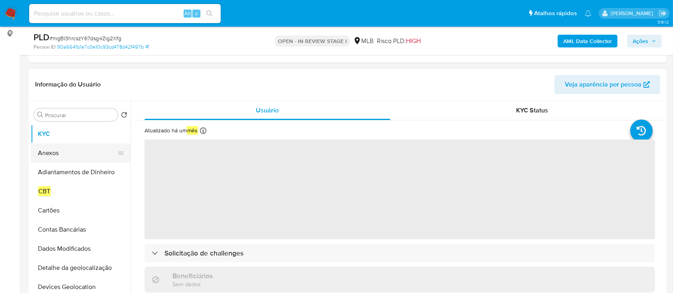
click at [53, 151] on button "Anexos" at bounding box center [77, 153] width 93 height 19
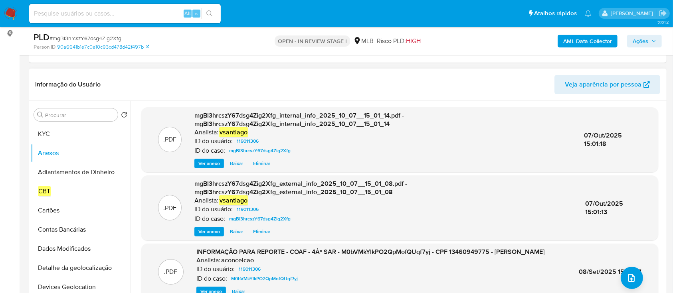
click at [438, 86] on header "Informação do Usuário Veja aparência por pessoa" at bounding box center [347, 84] width 625 height 19
click at [630, 280] on icon "upload-file" at bounding box center [632, 279] width 10 height 10
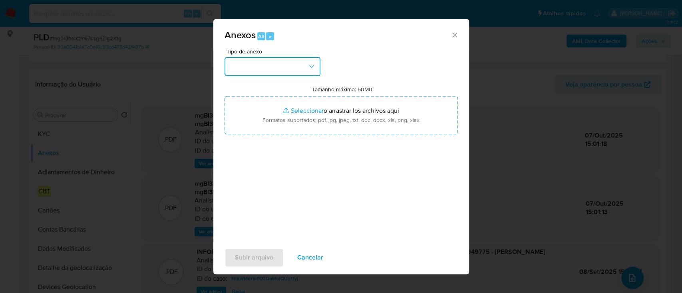
click at [296, 68] on button "button" at bounding box center [272, 66] width 96 height 19
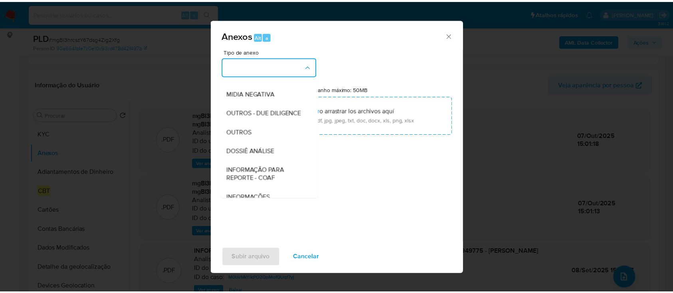
scroll to position [123, 0]
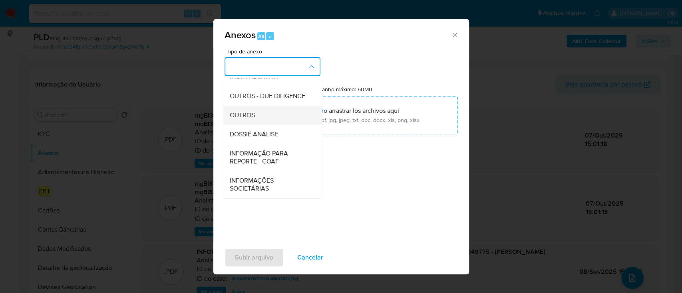
click at [262, 115] on div "OUTROS" at bounding box center [269, 115] width 81 height 19
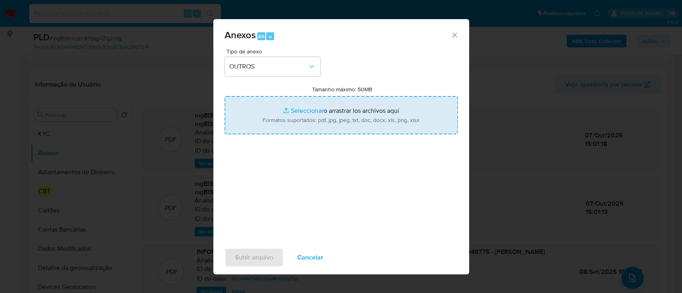
click at [339, 110] on input "Tamanho máximo: 50MB Seleccionar archivos" at bounding box center [340, 115] width 233 height 38
type input "C:\fakepath\SPA - CPF 13460949775 - JOAO MARCOS CORDEIRO JUNIOR (1).pdf"
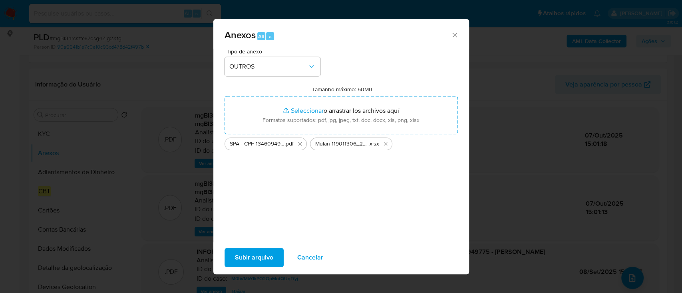
click at [259, 255] on span "Subir arquivo" at bounding box center [254, 258] width 38 height 18
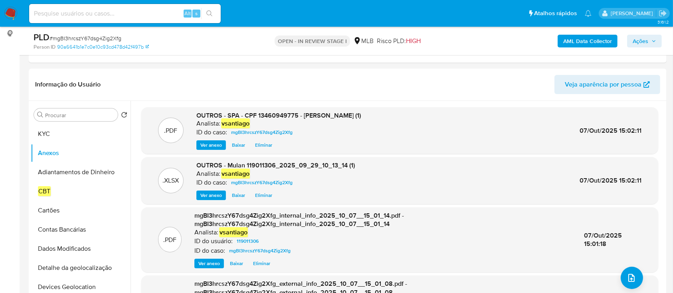
click at [644, 43] on span "Ações" at bounding box center [641, 41] width 16 height 13
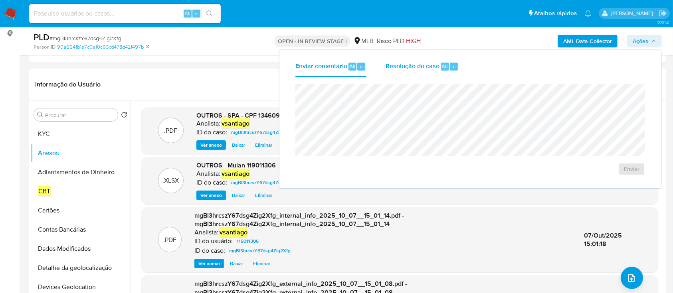
click at [418, 65] on span "Resolução do caso" at bounding box center [413, 65] width 54 height 9
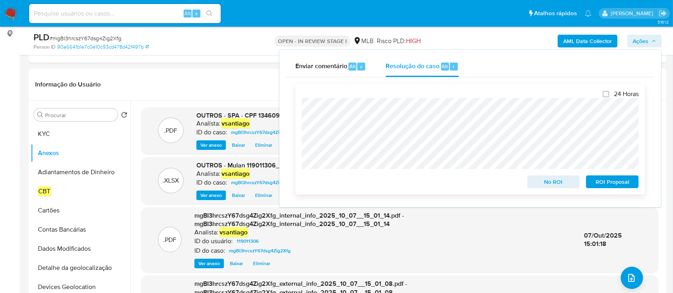
click at [608, 185] on span "ROI Proposal" at bounding box center [613, 181] width 42 height 11
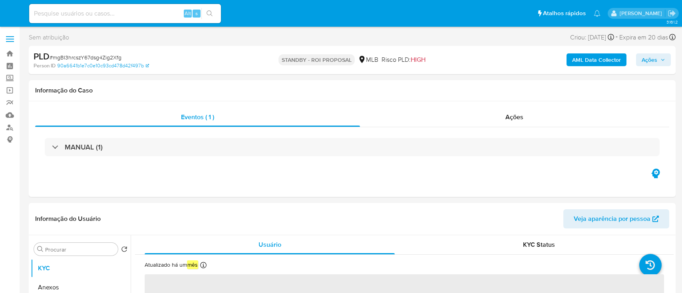
select select "10"
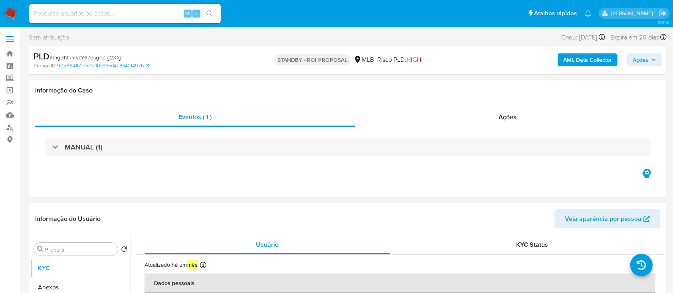
click at [10, 14] on img at bounding box center [11, 14] width 14 height 14
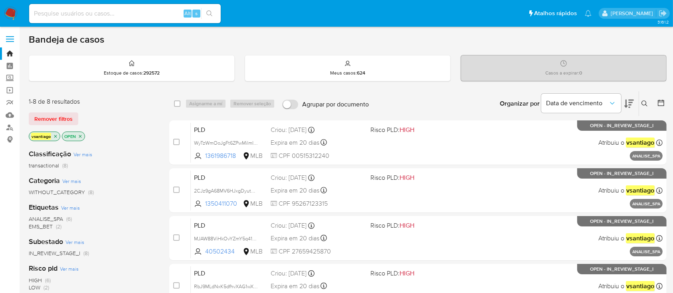
click at [141, 138] on div "vsantiago OPEN" at bounding box center [93, 137] width 128 height 11
click at [126, 117] on div "Remover filtros" at bounding box center [93, 119] width 128 height 13
drag, startPoint x: 136, startPoint y: 137, endPoint x: 100, endPoint y: 5, distance: 137.0
click at [136, 130] on div "1-8 de 8 resultados Remover filtros vsantiago OPEN" at bounding box center [93, 120] width 128 height 46
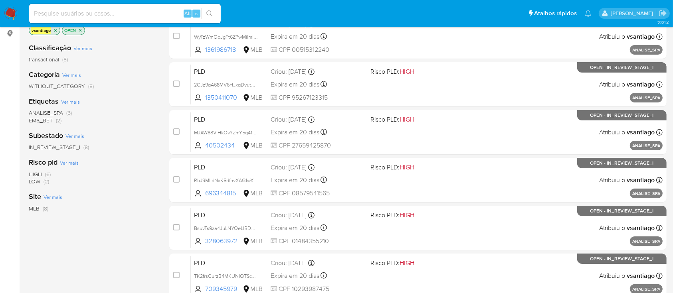
scroll to position [53, 0]
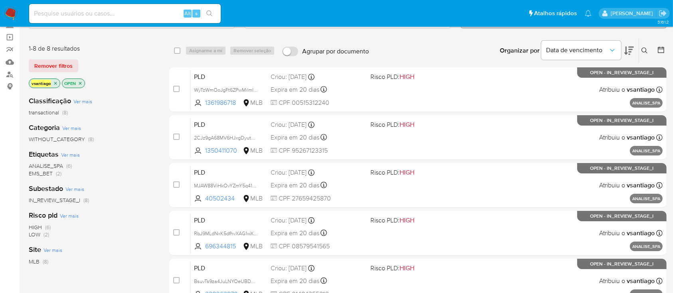
click at [129, 96] on div "Classificação Ver mais transactional (8)" at bounding box center [93, 106] width 128 height 20
click at [57, 166] on span "ANALISE_SPA" at bounding box center [46, 166] width 34 height 8
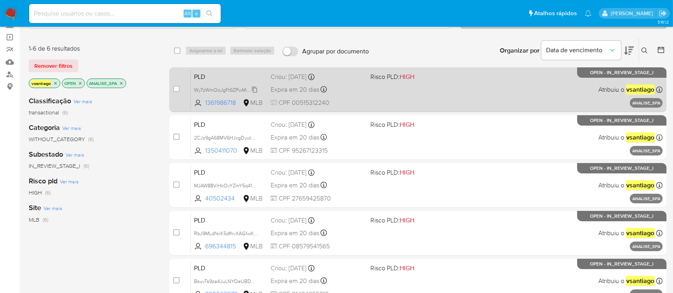
click at [229, 88] on span "WyTzWmOoJgFt6ZPwMilmItZj" at bounding box center [226, 89] width 65 height 9
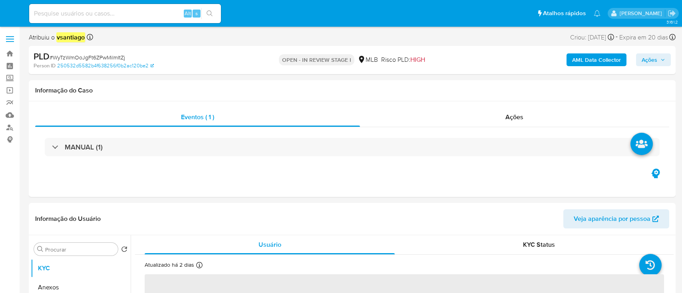
select select "10"
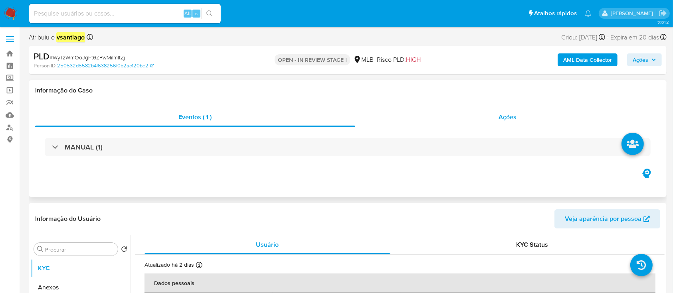
click at [527, 116] on div "Ações" at bounding box center [507, 117] width 305 height 19
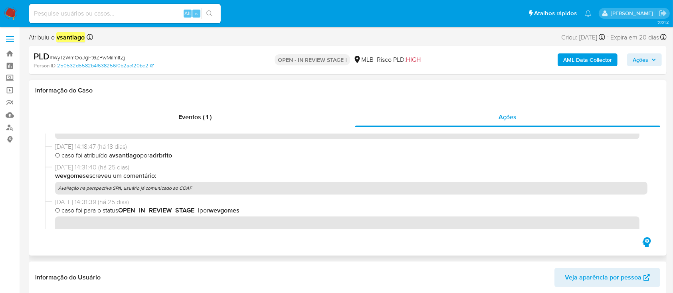
scroll to position [51, 0]
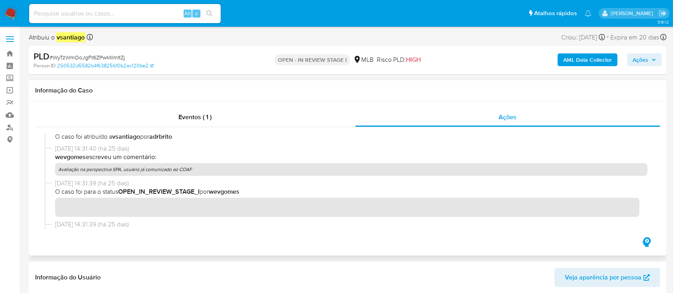
drag, startPoint x: 194, startPoint y: 222, endPoint x: 211, endPoint y: 174, distance: 50.6
click at [77, 173] on p "Avaliação na perspectiva SPA, usuário já comunicado ao COAF" at bounding box center [351, 169] width 593 height 13
click at [211, 174] on p "Avaliação na perspectiva SPA, usuário já comunicado ao COAF" at bounding box center [351, 169] width 593 height 13
drag, startPoint x: 167, startPoint y: 170, endPoint x: 58, endPoint y: 169, distance: 109.0
click at [58, 169] on p "Avaliação na perspectiva SPA, usuário já comunicado ao COAF" at bounding box center [351, 169] width 593 height 13
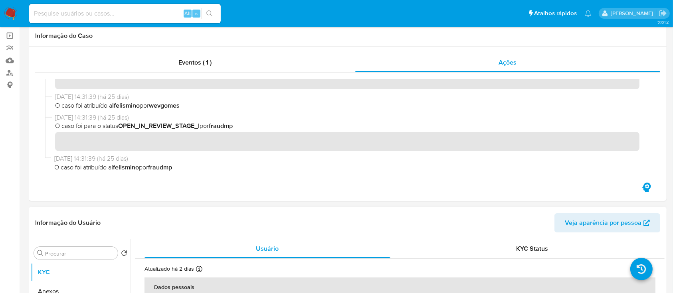
scroll to position [160, 0]
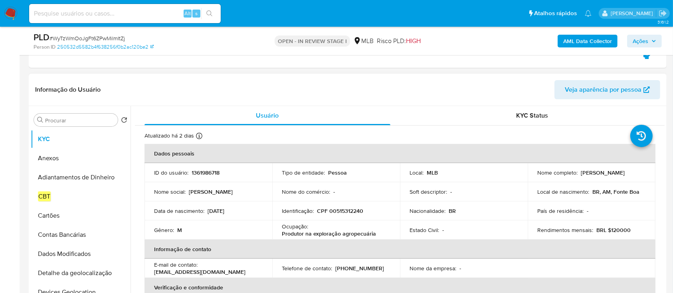
click at [357, 212] on p "CPF 00515312240" at bounding box center [340, 211] width 46 height 7
copy p "00515312240"
drag, startPoint x: 579, startPoint y: 175, endPoint x: 638, endPoint y: 173, distance: 58.7
click at [625, 173] on p "Leonardo Alves de Lima" at bounding box center [603, 172] width 44 height 7
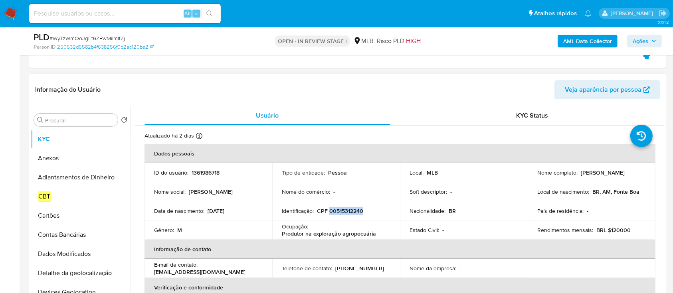
copy p "Leonardo Alves de Lima"
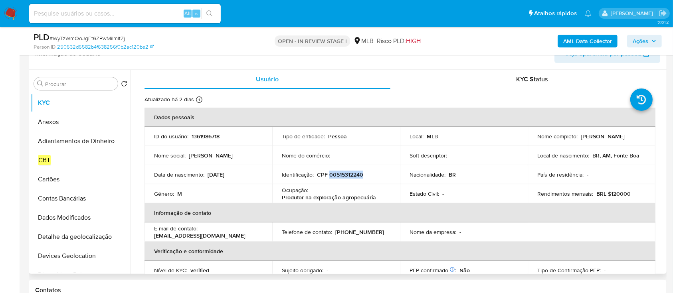
scroll to position [213, 0]
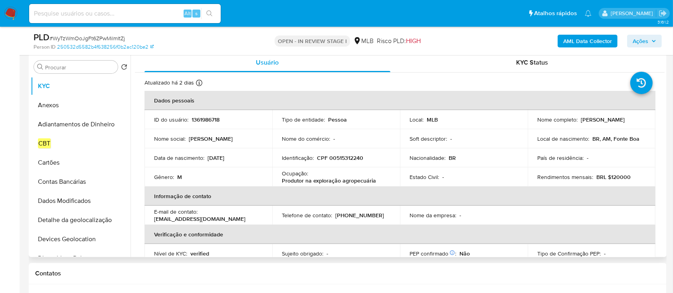
click at [211, 121] on p "1361986718" at bounding box center [206, 119] width 28 height 7
copy p "1361986718"
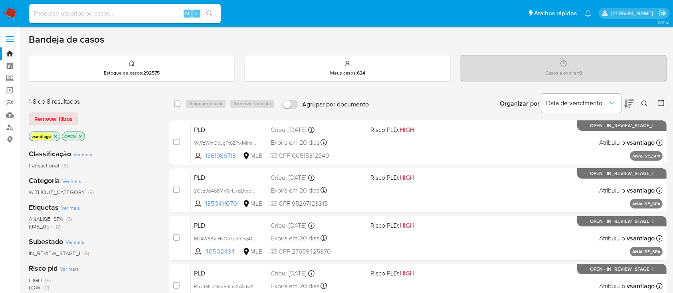
click at [129, 136] on div "vsantiago OPEN" at bounding box center [93, 137] width 128 height 11
click at [135, 113] on div "Remover filtros" at bounding box center [93, 119] width 128 height 13
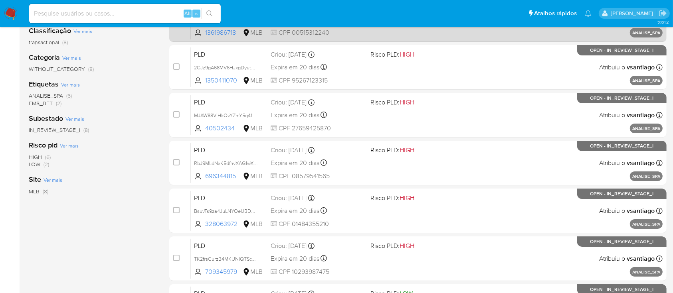
scroll to position [3, 0]
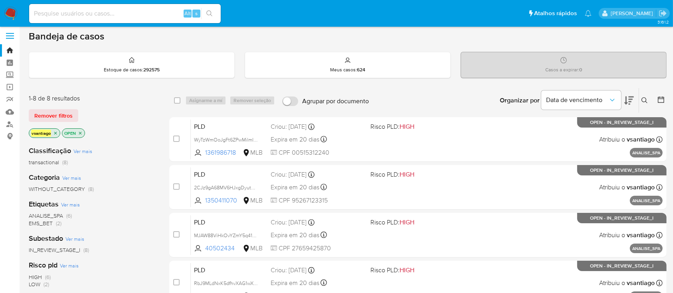
click at [138, 110] on div "Remover filtros" at bounding box center [93, 115] width 128 height 13
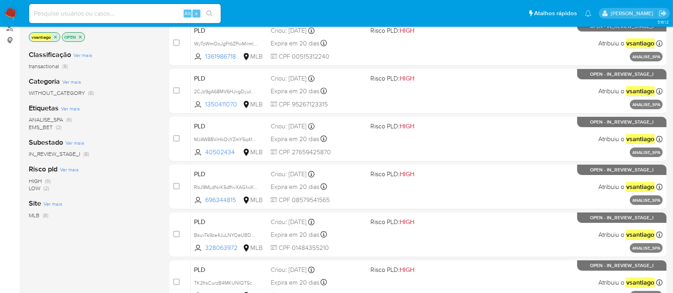
scroll to position [53, 0]
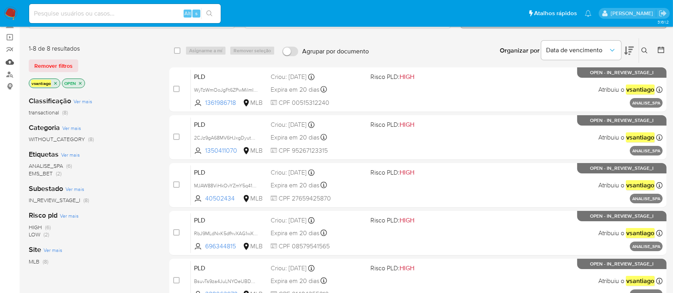
click at [12, 63] on link "Mulan" at bounding box center [47, 62] width 95 height 12
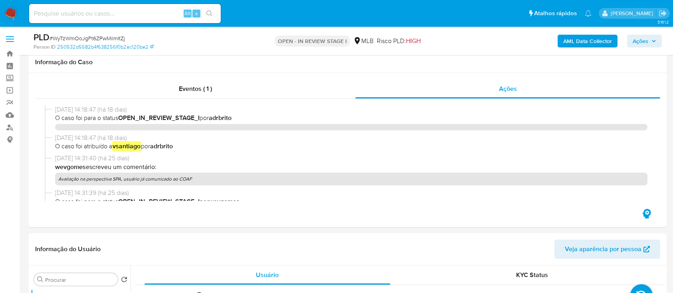
select select "10"
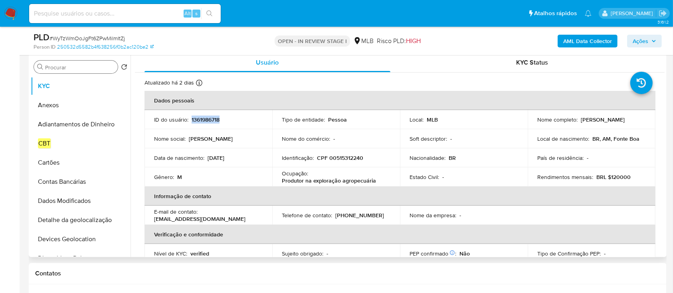
scroll to position [124, 0]
click at [63, 65] on input "Procurar" at bounding box center [79, 67] width 69 height 7
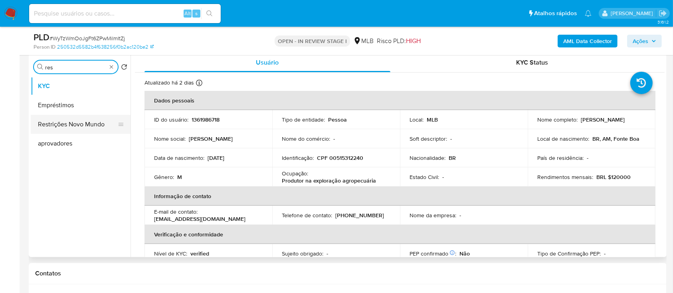
type input "res"
click at [86, 123] on button "Restrições Novo Mundo" at bounding box center [77, 124] width 93 height 19
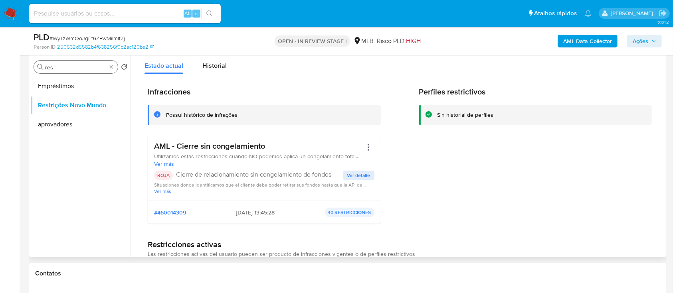
click at [84, 69] on input "res" at bounding box center [75, 67] width 61 height 7
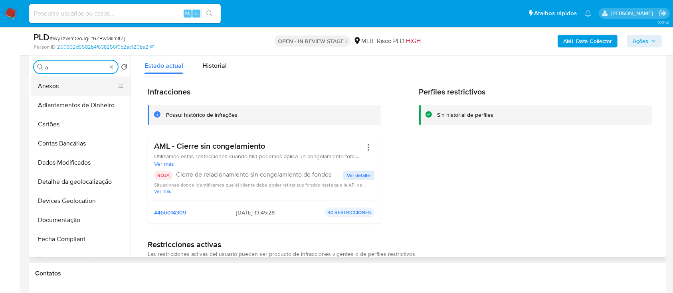
type input "a"
click at [71, 86] on button "Anexos" at bounding box center [77, 86] width 93 height 19
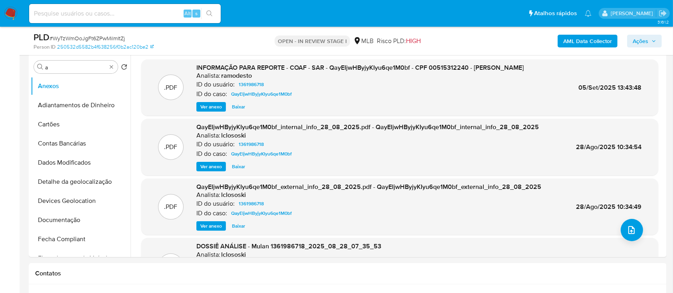
click at [599, 43] on b "AML Data Collector" at bounding box center [587, 41] width 49 height 13
click at [572, 40] on b "AML Data Collector" at bounding box center [587, 41] width 49 height 13
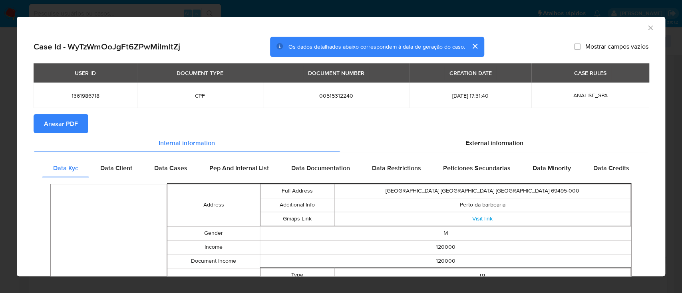
click at [63, 123] on span "Anexar PDF" at bounding box center [61, 124] width 34 height 18
drag, startPoint x: 642, startPoint y: 26, endPoint x: 627, endPoint y: 28, distance: 14.9
click at [646, 26] on icon "Fechar a janela" at bounding box center [650, 28] width 8 height 8
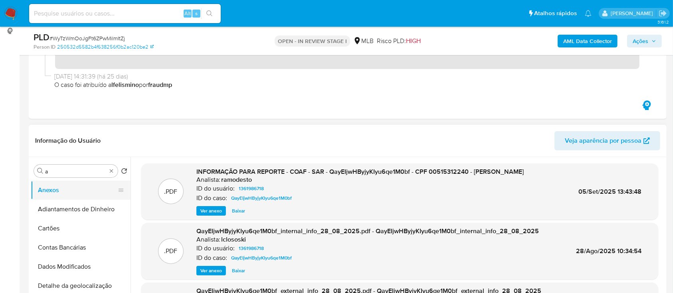
scroll to position [106, 0]
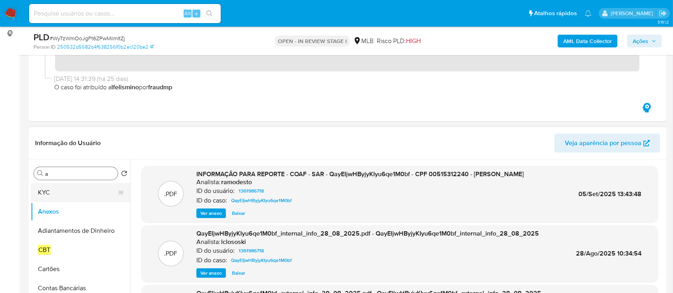
click at [67, 188] on button "KYC" at bounding box center [77, 192] width 93 height 19
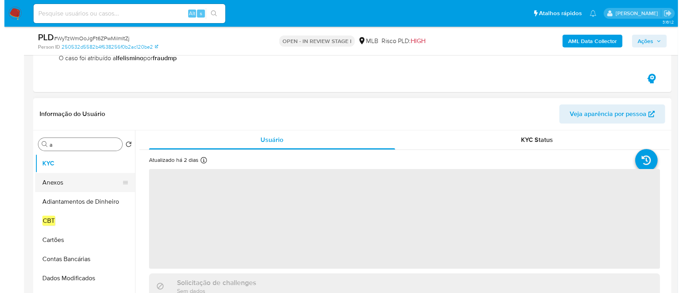
scroll to position [160, 0]
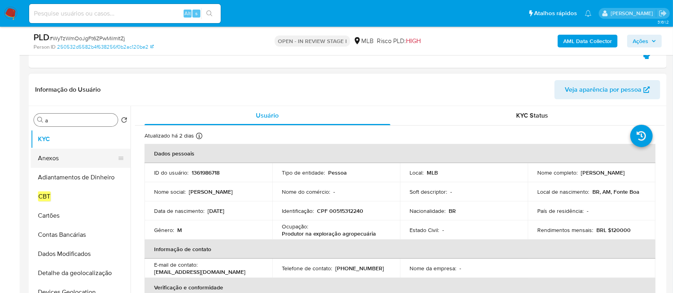
click at [63, 157] on button "Anexos" at bounding box center [77, 158] width 93 height 19
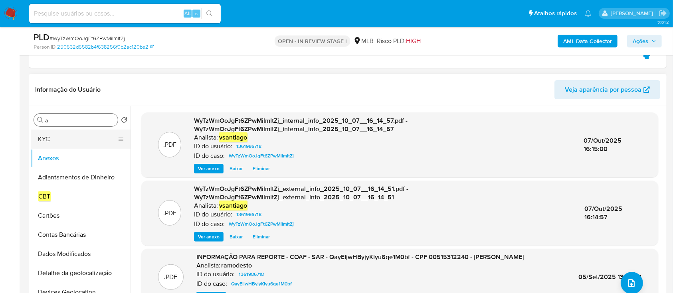
click at [62, 143] on button "KYC" at bounding box center [77, 139] width 93 height 19
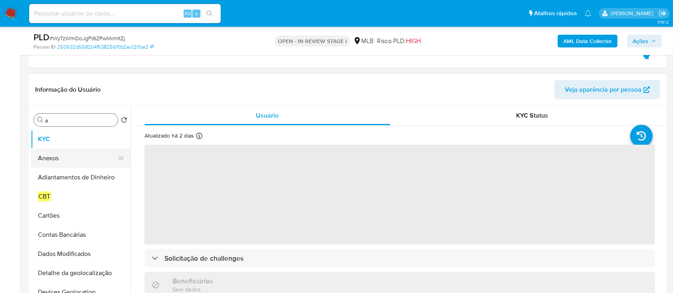
click at [54, 159] on button "Anexos" at bounding box center [77, 158] width 93 height 19
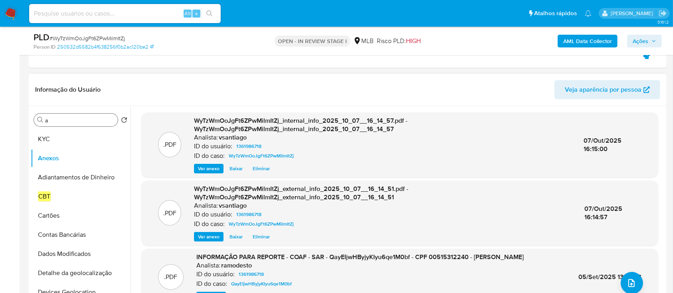
click at [255, 89] on header "Informação do Usuário Veja aparência por pessoa" at bounding box center [347, 89] width 625 height 19
click at [320, 87] on header "Informação do Usuário Veja aparência por pessoa" at bounding box center [347, 89] width 625 height 19
click at [638, 283] on button "upload-file" at bounding box center [632, 283] width 22 height 22
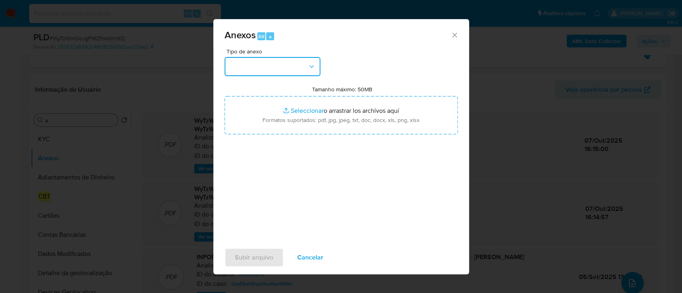
click at [273, 63] on button "button" at bounding box center [272, 66] width 96 height 19
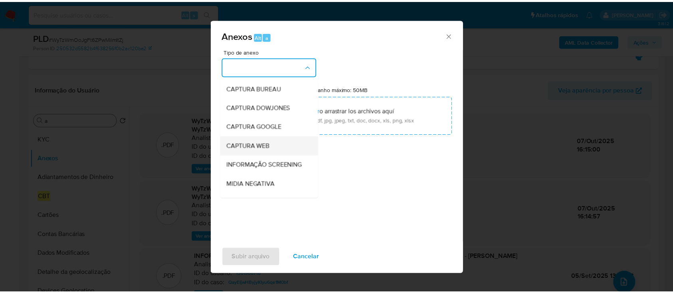
scroll to position [123, 0]
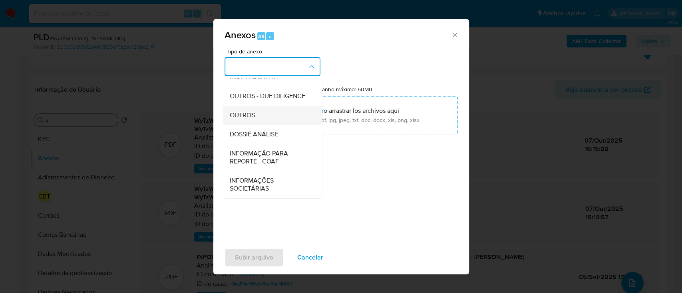
click at [267, 111] on div "OUTROS" at bounding box center [269, 115] width 81 height 19
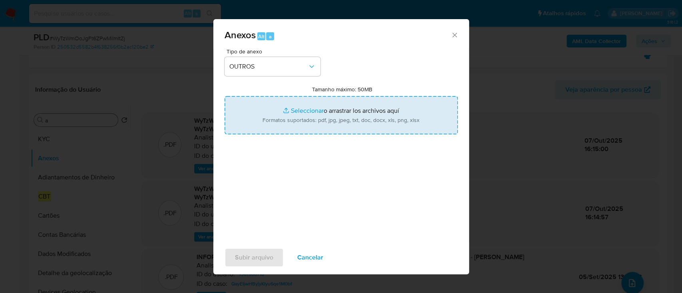
click at [333, 117] on input "Tamanho máximo: 50MB Seleccionar archivos" at bounding box center [340, 115] width 233 height 38
click at [304, 123] on input "Tamanho máximo: 50MB Seleccionar archivos" at bounding box center [340, 115] width 233 height 38
type input "C:\fakepath\Mulan 1361986718_2025_09_29_14_56_06.xlsx"
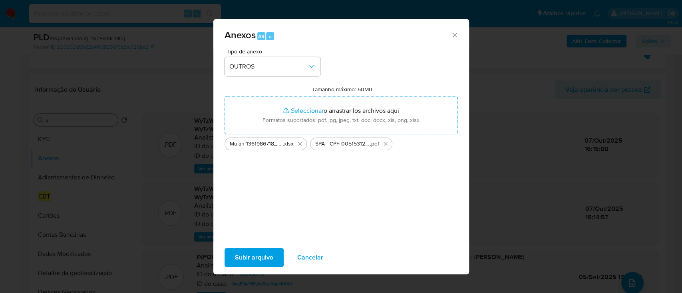
click at [363, 206] on div "Tipo de anexo OUTROS Tamanho máximo: 50MB Seleccionar archivos Seleccionar o ar…" at bounding box center [340, 143] width 233 height 188
click at [263, 210] on div "Tipo de anexo OUTROS Tamanho máximo: 50MB Seleccionar archivos Seleccionar o ar…" at bounding box center [340, 143] width 233 height 188
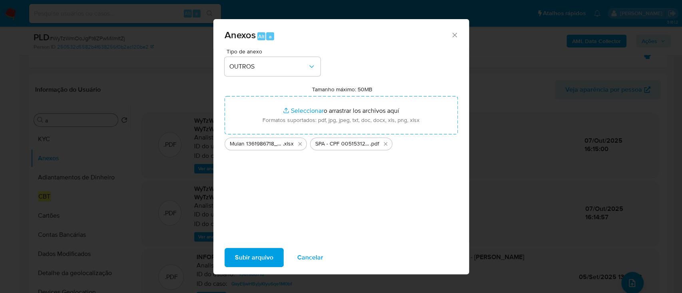
click at [252, 257] on span "Subir arquivo" at bounding box center [254, 258] width 38 height 18
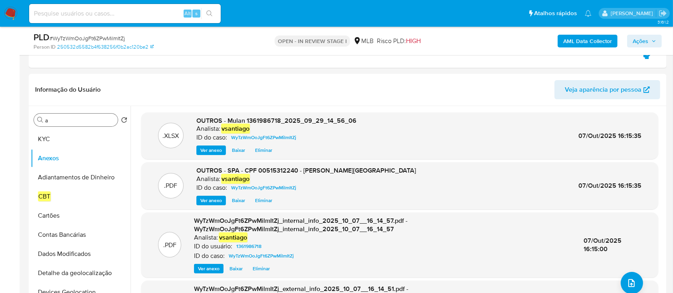
click at [632, 46] on button "Ações" at bounding box center [644, 41] width 35 height 13
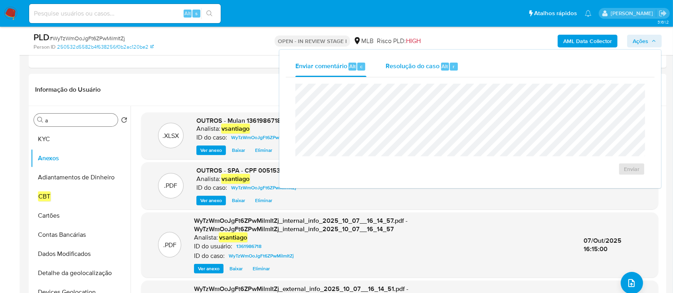
click at [413, 70] on span "Resolução do caso" at bounding box center [413, 65] width 54 height 9
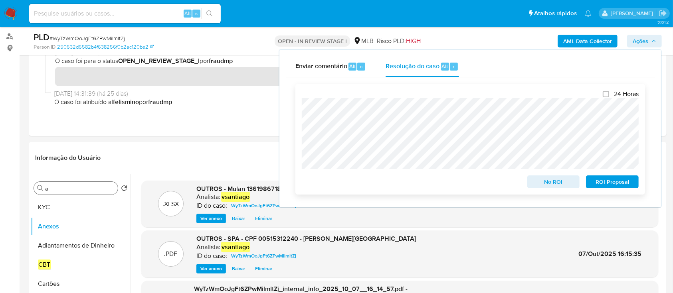
scroll to position [53, 0]
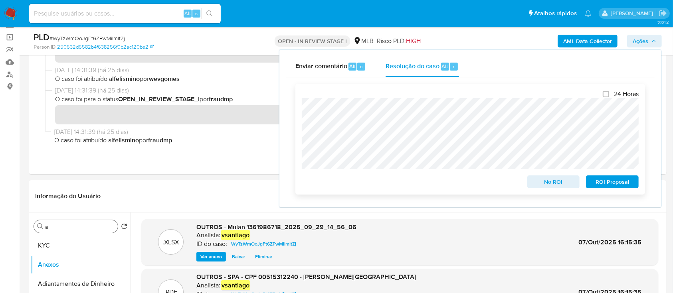
click at [614, 186] on span "ROI Proposal" at bounding box center [613, 181] width 42 height 11
click at [604, 181] on span "ROI Proposal" at bounding box center [613, 181] width 42 height 11
drag, startPoint x: 604, startPoint y: 181, endPoint x: 610, endPoint y: 192, distance: 12.5
click at [604, 181] on div "ROI Proposal" at bounding box center [611, 181] width 56 height 16
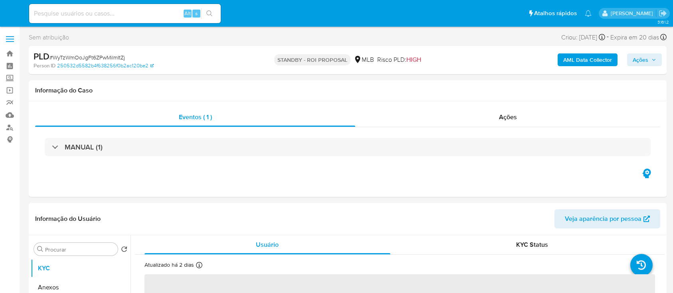
select select "10"
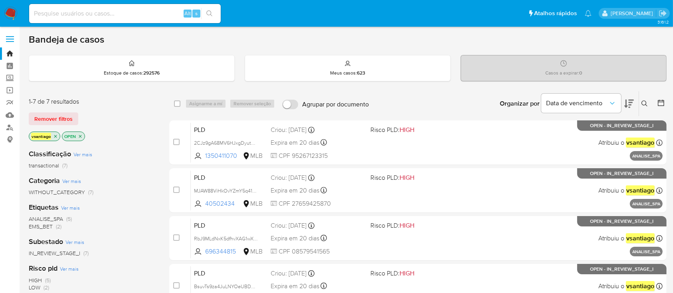
click at [113, 147] on div "Classificação Ver mais transactional (7) Categoria Ver mais WITHOUT_CATEGORY (7…" at bounding box center [93, 279] width 128 height 272
click at [128, 143] on div "Classificação Ver mais transactional (7) Categoria Ver mais WITHOUT_CATEGORY (7…" at bounding box center [93, 279] width 128 height 272
click at [111, 149] on div "Classificação Ver mais transactional (7)" at bounding box center [93, 159] width 128 height 20
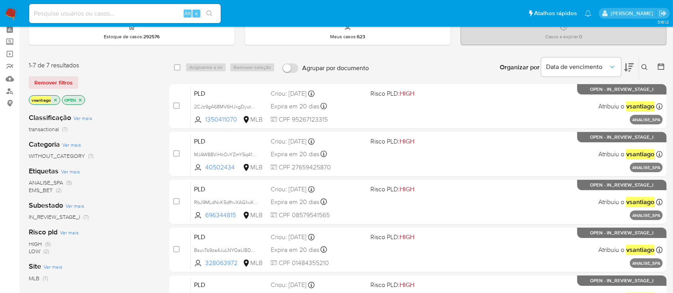
scroll to position [53, 0]
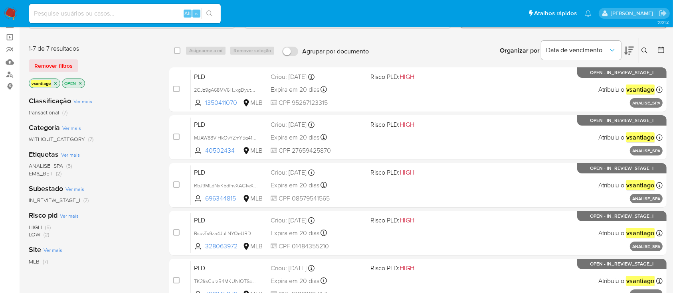
click at [59, 167] on span "ANALISE_SPA" at bounding box center [46, 166] width 34 height 8
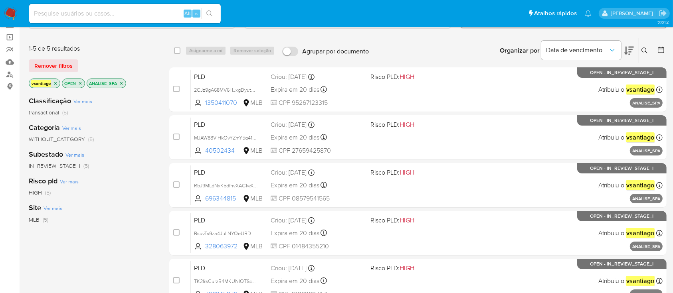
click at [123, 83] on icon "close-filter" at bounding box center [121, 83] width 5 height 5
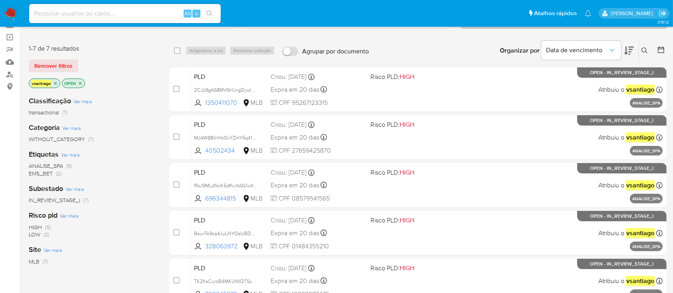
click at [130, 79] on div "vsantiago OPEN" at bounding box center [93, 84] width 128 height 11
click at [46, 173] on span "EMS_BET" at bounding box center [41, 174] width 24 height 8
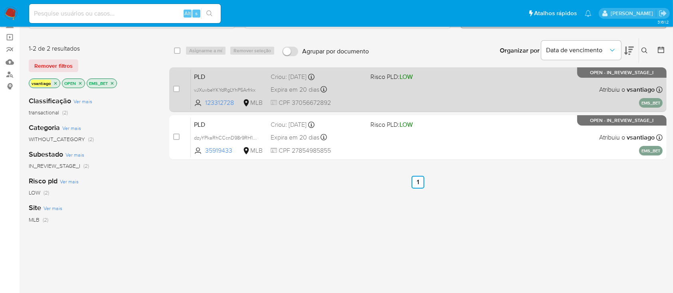
click at [258, 91] on div "vJXuvbeYKYdRgLYhP5Arfrkx" at bounding box center [226, 89] width 64 height 9
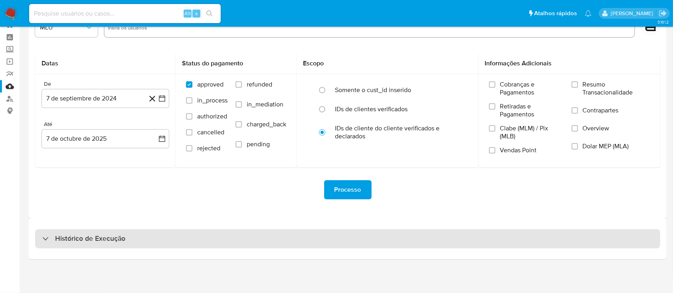
click at [401, 237] on div "Histórico de Execução" at bounding box center [347, 239] width 625 height 19
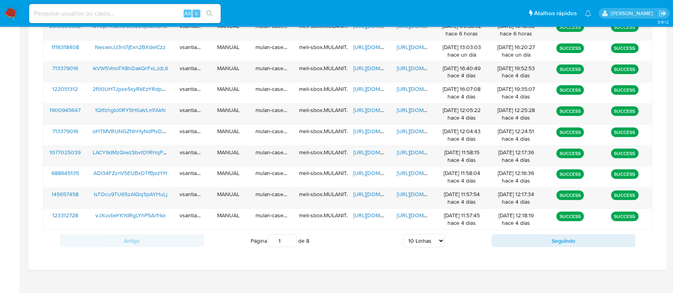
scroll to position [330, 0]
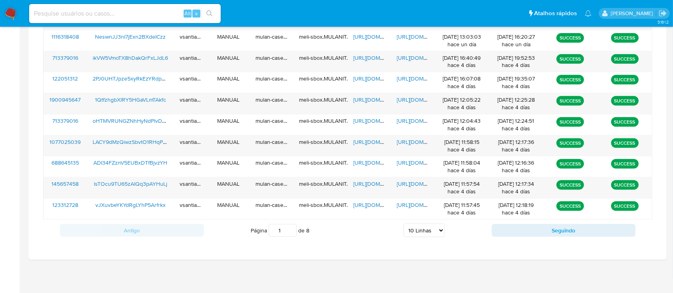
click at [437, 230] on select "5 Linhas 10 Linhas 20 Linhas 25 Linhas 50 Linhas 100 Linhas" at bounding box center [424, 231] width 41 height 14
select select "100"
click at [404, 224] on select "5 Linhas 10 Linhas 20 Linhas 25 Linhas 50 Linhas 100 Linhas" at bounding box center [424, 231] width 41 height 14
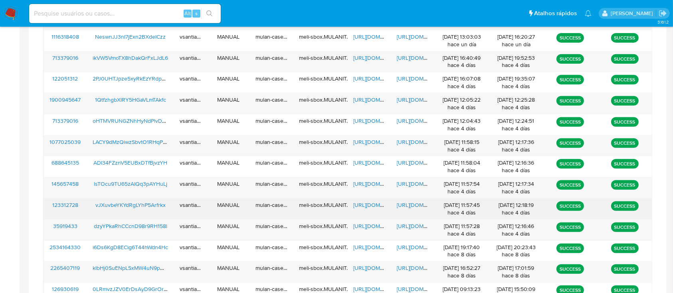
click at [151, 206] on span "vJXuvbeYKYdRgLYhP5Arfrkx" at bounding box center [130, 205] width 70 height 8
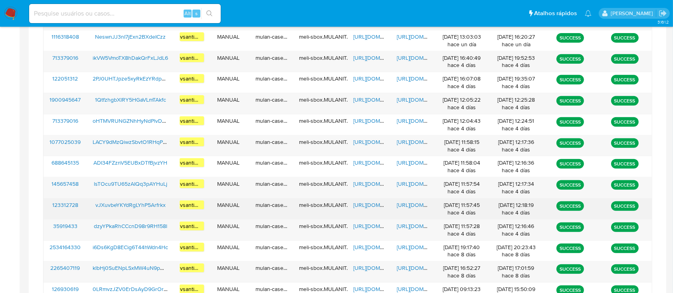
click at [380, 204] on span "https://docs.google.com/spreadsheets/d/15nz9rtVMlFfPzvxPLftOIIvgigs6jkFg6UZhf7I…" at bounding box center [380, 205] width 55 height 8
click at [419, 206] on span "https://docs.google.com/document/d/1iJNeObbh5ojGNTCueqGehF78S7okFkQHuw_riVLnx8M…" at bounding box center [424, 205] width 55 height 8
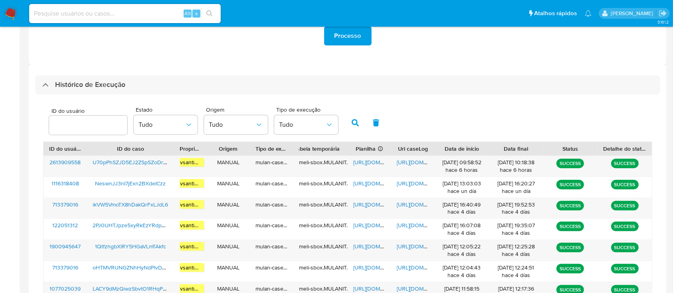
scroll to position [117, 0]
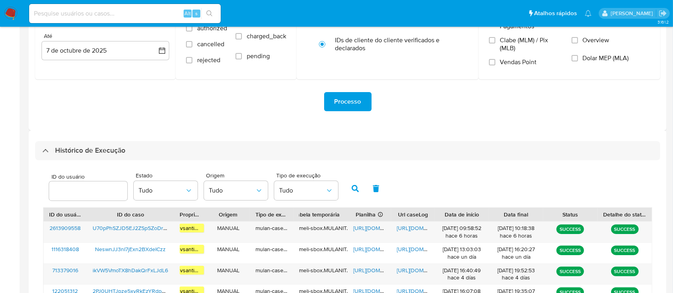
click at [8, 18] on img at bounding box center [11, 14] width 14 height 14
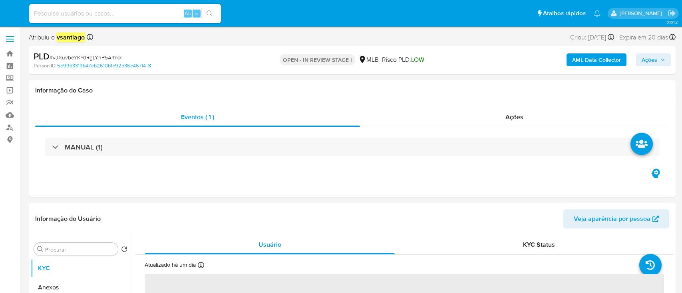
select select "10"
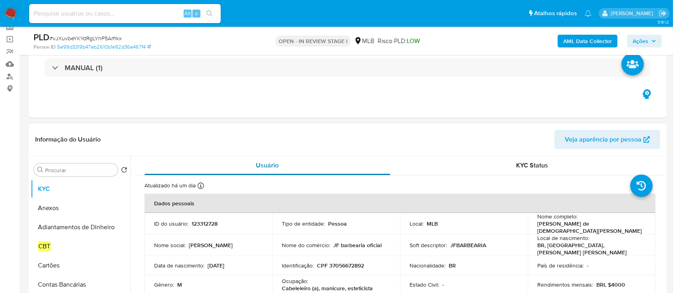
scroll to position [106, 0]
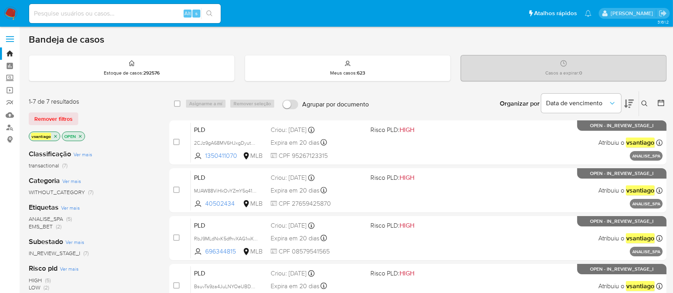
click at [149, 135] on div "vsantiago OPEN" at bounding box center [93, 137] width 128 height 11
click at [52, 217] on span "ANALISE_SPA" at bounding box center [46, 219] width 34 height 8
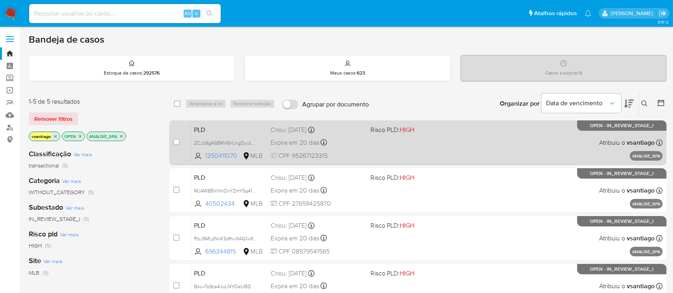
click at [388, 150] on div "PLD 2CJz9gA68MV6HJxgDyutAdQV 1350411070 MLB Risco PLD: HIGH Criou: [DATE] Criou…" at bounding box center [427, 143] width 472 height 40
click at [245, 141] on span "2CJz9gA68MV6HJxgDyutAdQV" at bounding box center [229, 142] width 70 height 9
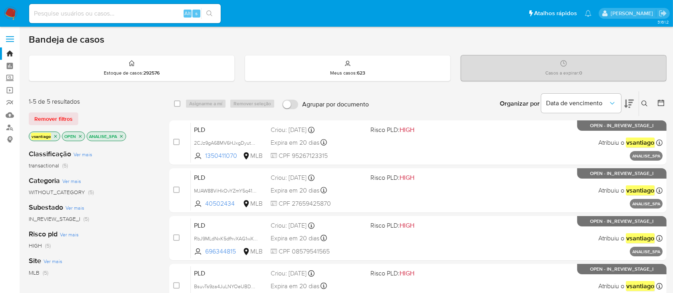
drag, startPoint x: 78, startPoint y: 4, endPoint x: 93, endPoint y: 93, distance: 90.3
click at [93, 93] on div "1-5 de 5 resultados Remover filtros vsantiago OPEN ANALISE_SPA Classificação Ve…" at bounding box center [93, 272] width 128 height 362
click at [11, 116] on link "Mulan" at bounding box center [47, 115] width 95 height 12
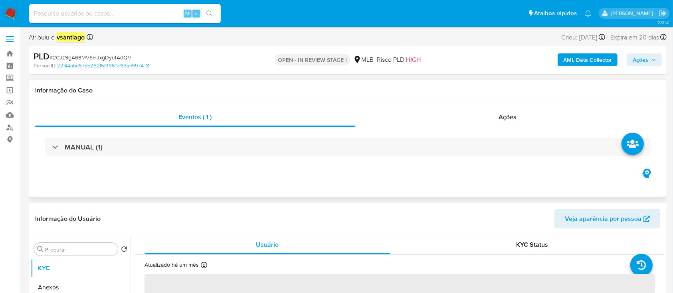
select select "10"
click at [500, 121] on span "Ações" at bounding box center [508, 117] width 18 height 9
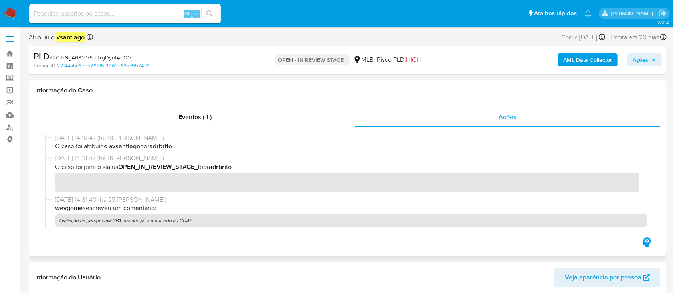
click at [137, 224] on p "Avaliação na perspectiva SPA, usuário já comunicado ao COAF" at bounding box center [351, 220] width 593 height 13
click at [202, 225] on p "Avaliação na perspectiva SPA, usuário já comunicado ao COAF" at bounding box center [351, 220] width 593 height 13
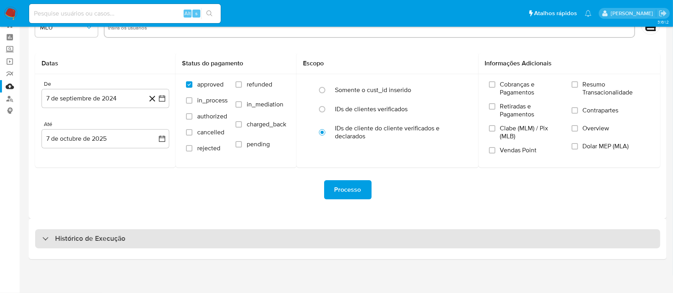
click at [328, 240] on div "Histórico de Execução" at bounding box center [347, 239] width 625 height 19
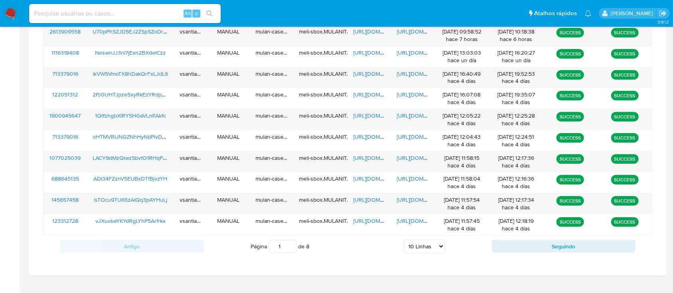
scroll to position [330, 0]
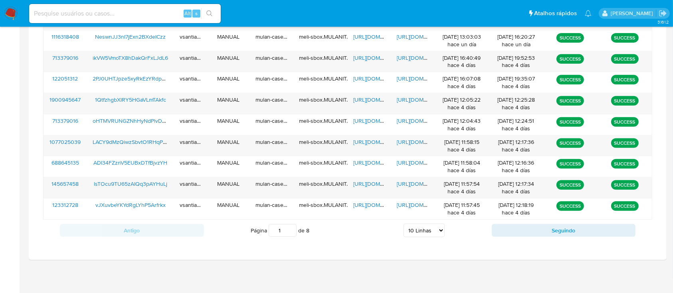
drag, startPoint x: 424, startPoint y: 233, endPoint x: 423, endPoint y: 237, distance: 4.5
click at [424, 233] on select "5 Linhas 10 Linhas 20 Linhas 25 Linhas 50 Linhas 100 Linhas" at bounding box center [424, 231] width 41 height 14
click at [422, 223] on div "Página 1 de 8 5 Linhas 10 Linhas 20 Linhas 25 Linhas 50 Linhas 100 Linhas" at bounding box center [348, 231] width 288 height 16
drag, startPoint x: 422, startPoint y: 231, endPoint x: 423, endPoint y: 225, distance: 5.7
click at [422, 230] on select "5 Linhas 10 Linhas 20 Linhas 25 Linhas 50 Linhas 100 Linhas" at bounding box center [424, 231] width 41 height 14
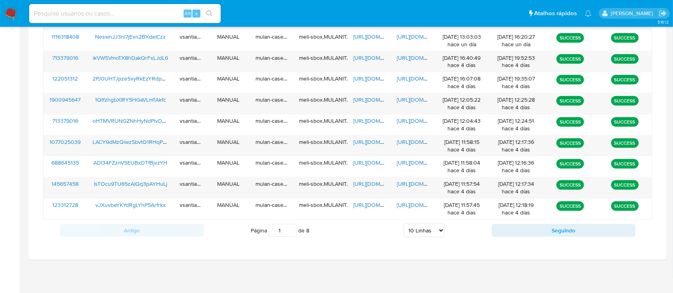
select select "100"
click at [404, 224] on select "5 Linhas 10 Linhas 20 Linhas 25 Linhas 50 Linhas 100 Linhas" at bounding box center [424, 231] width 41 height 14
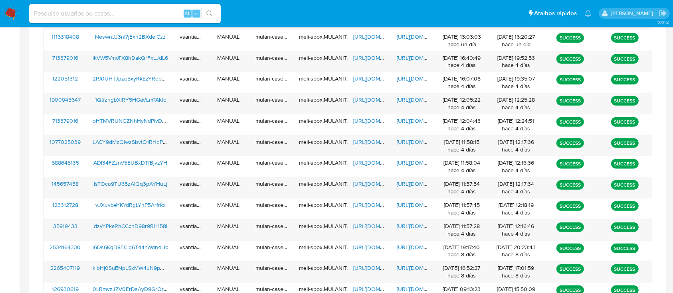
scroll to position [662, 0]
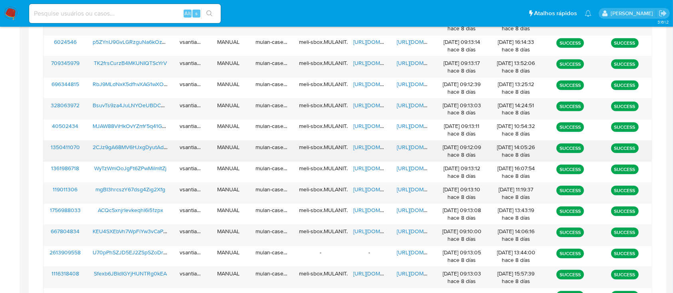
click at [146, 149] on span "2CJz9gA68MV6HJxgDyutAdQV" at bounding box center [132, 147] width 79 height 8
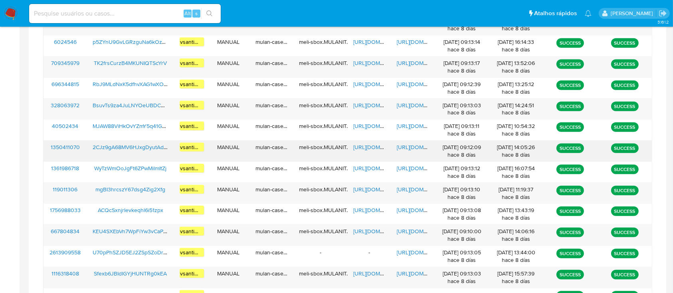
click at [371, 145] on span "https://docs.google.com/spreadsheets/d/11VAHx125OCiAeDMx9jpwwVN39768k7VsxXnuub9…" at bounding box center [380, 147] width 55 height 8
click at [401, 146] on span "https://docs.google.com/document/d/1bNJpc2DH4vnN_ZAV0sQAqE8Xt4hVCD-Nfq6S3sgJin4…" at bounding box center [424, 147] width 55 height 8
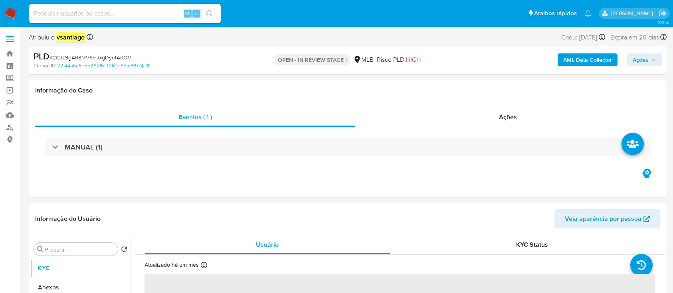
select select "10"
click at [509, 116] on span "Ações" at bounding box center [508, 117] width 18 height 9
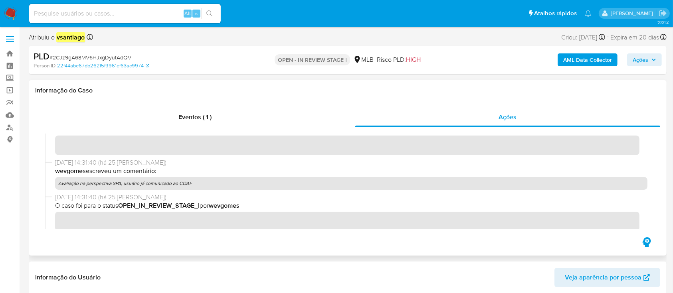
scroll to position [53, 0]
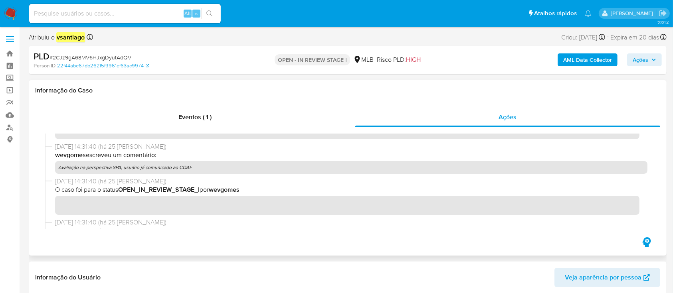
drag, startPoint x: 195, startPoint y: 165, endPoint x: 61, endPoint y: 165, distance: 133.8
click at [61, 165] on p "Avaliação na perspectiva SPA, usuário já comunicado ao COAF" at bounding box center [351, 167] width 593 height 13
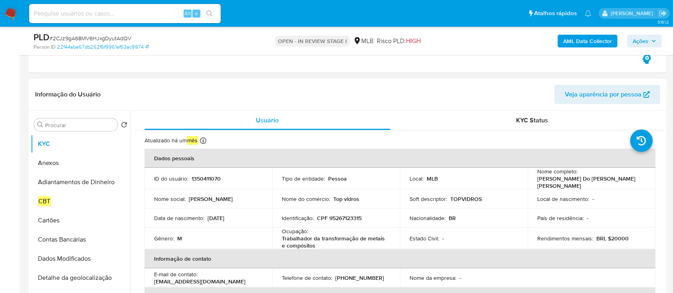
scroll to position [160, 0]
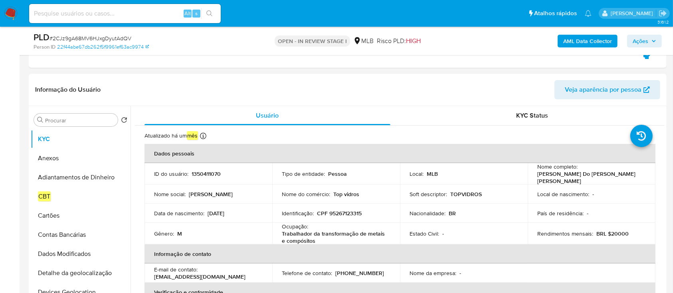
click at [356, 212] on p "CPF 95267123315" at bounding box center [339, 213] width 45 height 7
copy p "95267123315"
drag, startPoint x: 607, startPoint y: 180, endPoint x: 535, endPoint y: 179, distance: 71.9
click at [537, 179] on div "Nome completo : Josimar Do Nascimento Prado" at bounding box center [591, 174] width 109 height 22
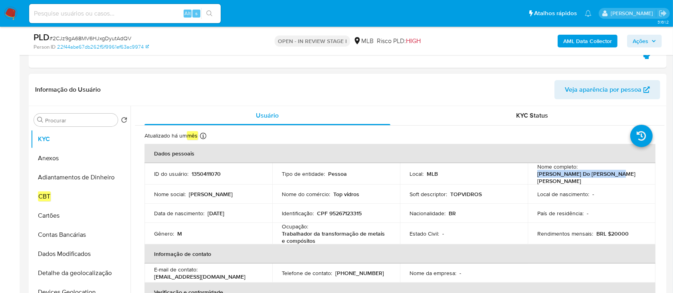
copy p "[PERSON_NAME]"
click at [211, 172] on p "1350411070" at bounding box center [206, 173] width 29 height 7
copy p "1350411070"
click at [77, 122] on input "Procurar" at bounding box center [79, 120] width 69 height 7
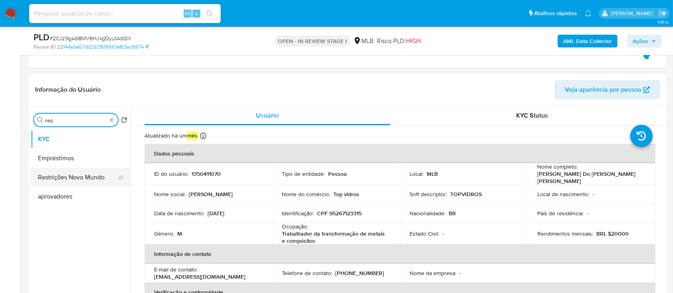
type input "res"
click at [63, 178] on button "Restrições Novo Mundo" at bounding box center [77, 177] width 93 height 19
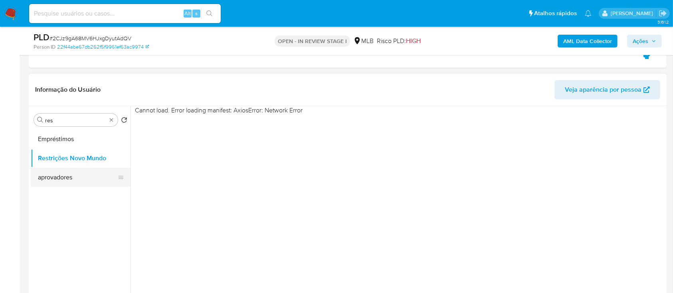
click at [63, 178] on button "aprovadores" at bounding box center [77, 177] width 93 height 19
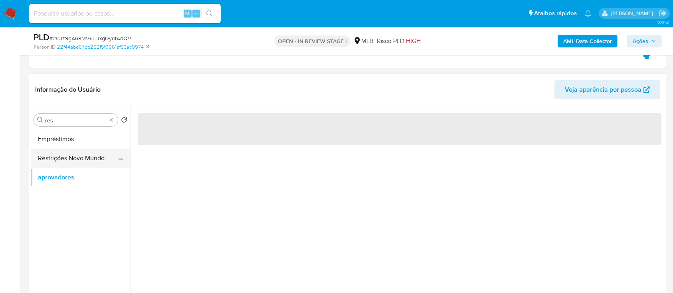
click at [73, 165] on button "Restrições Novo Mundo" at bounding box center [77, 158] width 93 height 19
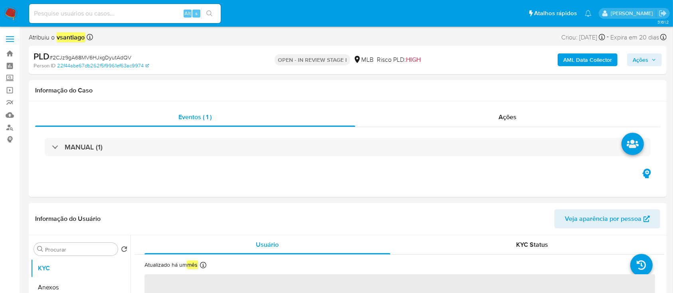
select select "10"
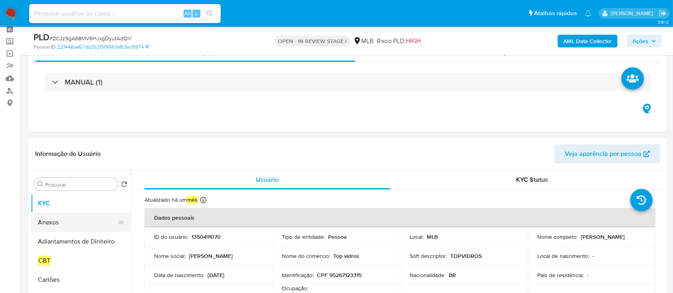
scroll to position [53, 0]
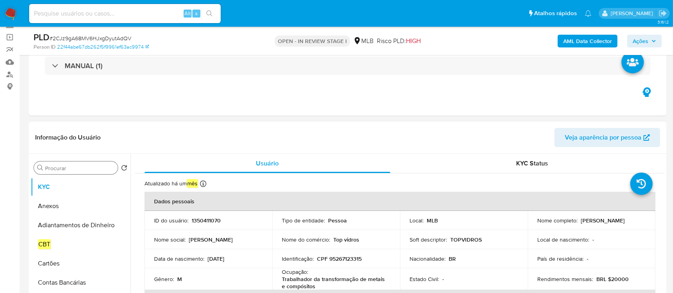
click at [72, 171] on input "Procurar" at bounding box center [79, 168] width 69 height 7
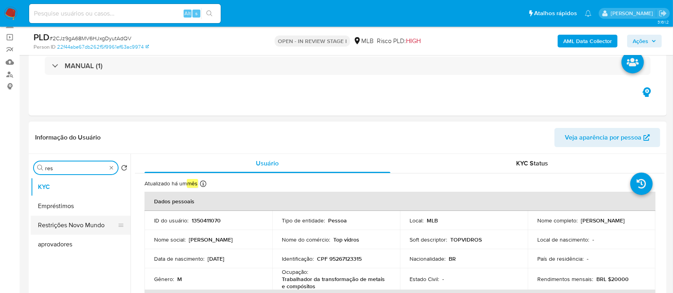
type input "res"
click at [79, 225] on button "Restrições Novo Mundo" at bounding box center [77, 225] width 93 height 19
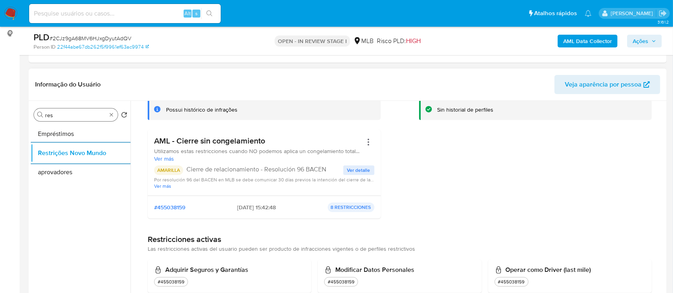
click at [70, 115] on input "res" at bounding box center [75, 115] width 61 height 7
click at [70, 115] on input "a" at bounding box center [75, 115] width 61 height 7
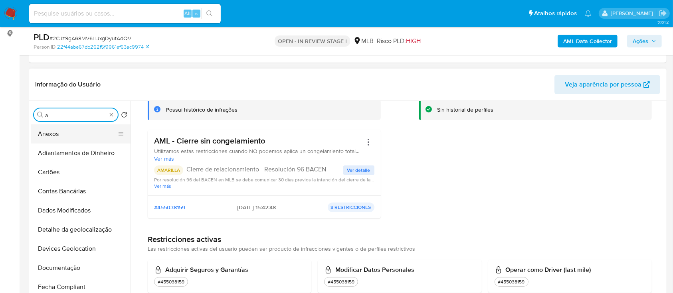
type input "a"
click at [69, 133] on button "Anexos" at bounding box center [77, 134] width 93 height 19
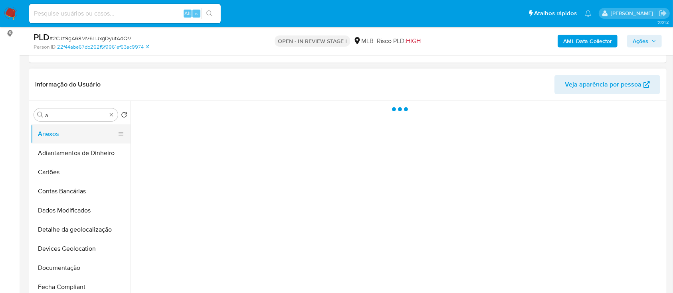
scroll to position [0, 0]
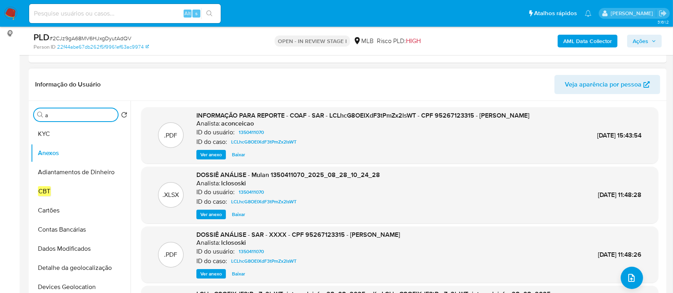
click at [579, 46] on b "AML Data Collector" at bounding box center [587, 41] width 49 height 13
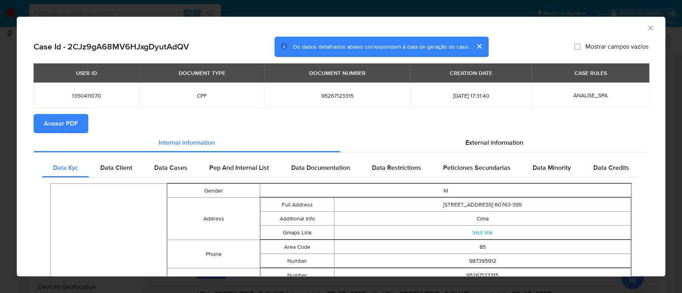
click at [75, 126] on span "Anexar PDF" at bounding box center [61, 124] width 34 height 18
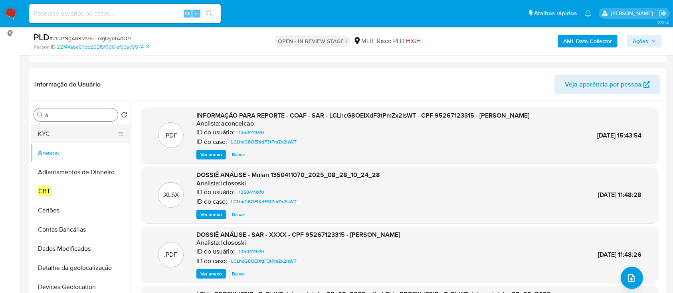
click at [57, 131] on button "KYC" at bounding box center [77, 134] width 93 height 19
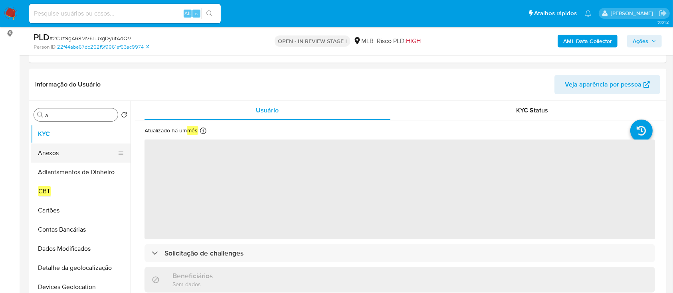
click at [57, 153] on button "Anexos" at bounding box center [77, 153] width 93 height 19
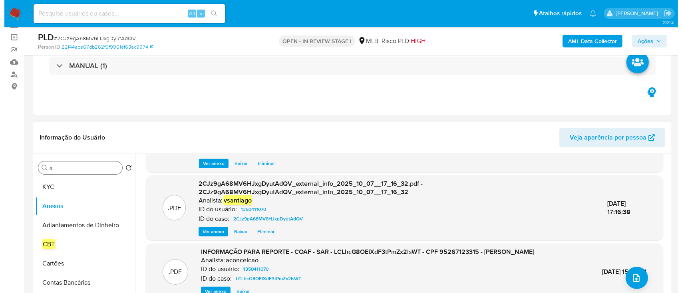
scroll to position [160, 0]
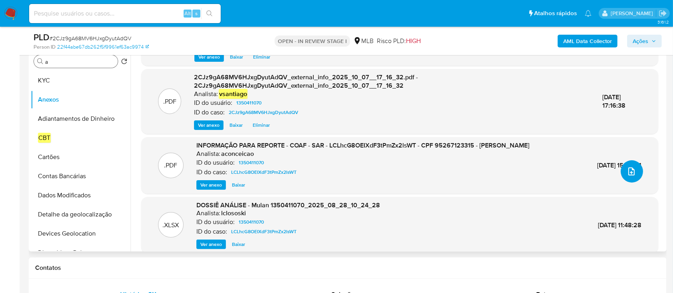
click at [627, 175] on icon "upload-file" at bounding box center [632, 172] width 10 height 10
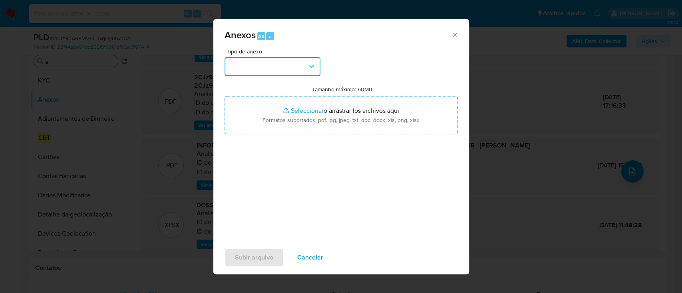
click at [280, 59] on button "button" at bounding box center [272, 66] width 96 height 19
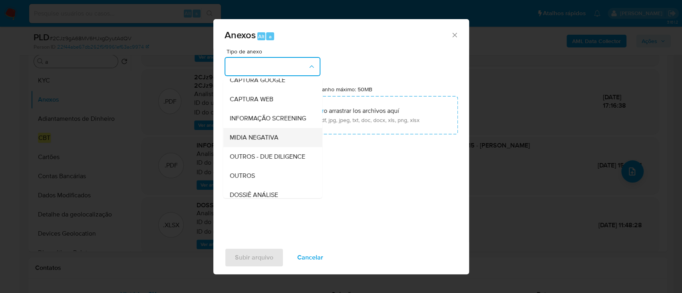
scroll to position [123, 0]
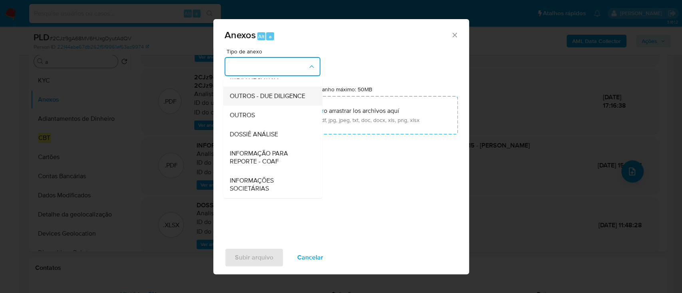
click at [258, 105] on div "OUTROS - DUE DILIGENCE" at bounding box center [269, 96] width 81 height 19
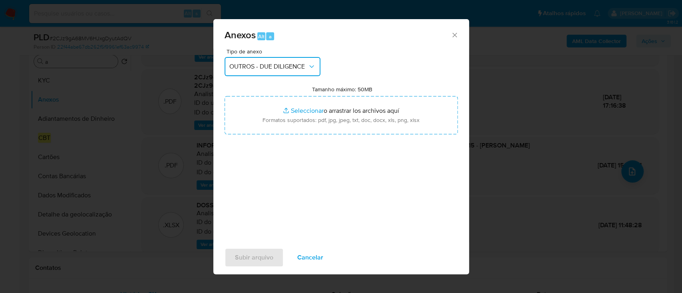
click at [294, 65] on span "OUTROS - DUE DILIGENCE" at bounding box center [268, 67] width 78 height 8
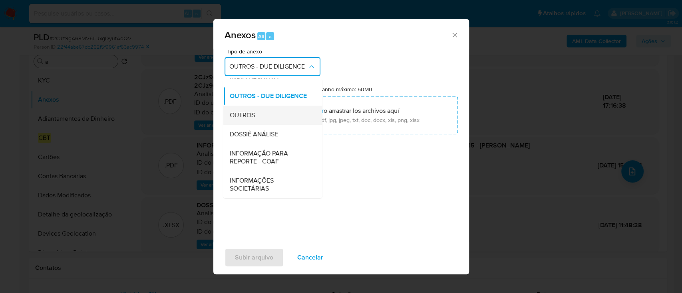
click at [258, 117] on div "OUTROS" at bounding box center [269, 115] width 81 height 19
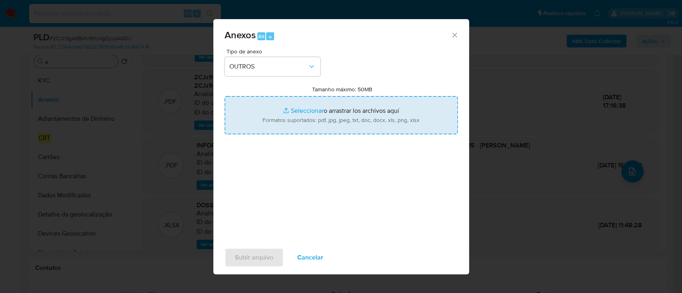
click at [323, 120] on input "Tamanho máximo: 50MB Seleccionar archivos" at bounding box center [340, 115] width 233 height 38
click at [274, 119] on input "Tamanho máximo: 50MB Seleccionar archivos" at bounding box center [340, 115] width 233 height 38
type input "C:\fakepath\Mulan 1350411070_2025_09_29_13_00_06.xlsx"
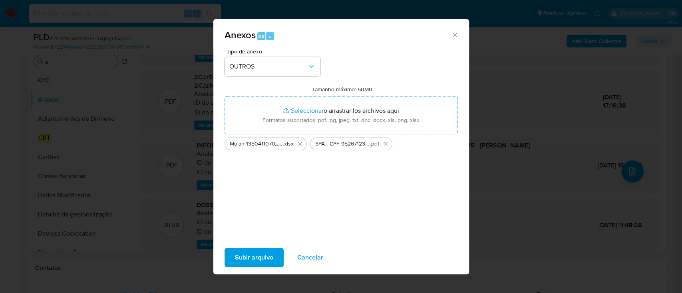
click at [260, 259] on span "Subir arquivo" at bounding box center [254, 258] width 38 height 18
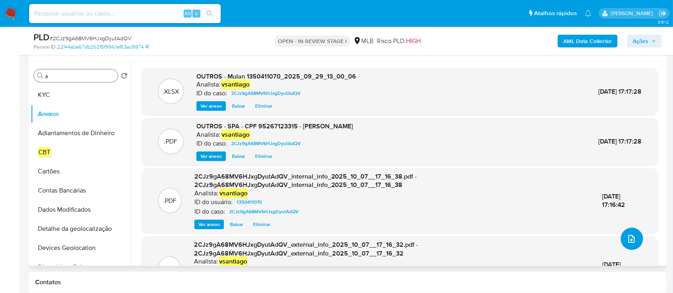
scroll to position [106, 0]
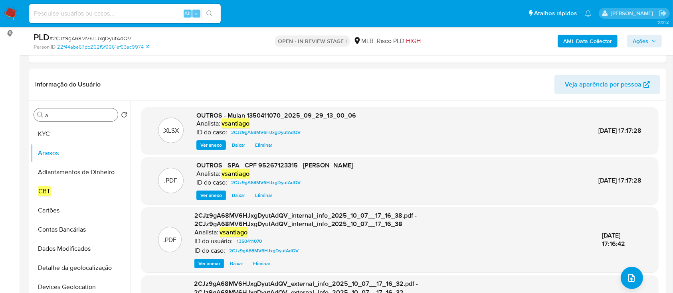
click at [632, 43] on button "Ações" at bounding box center [644, 41] width 35 height 13
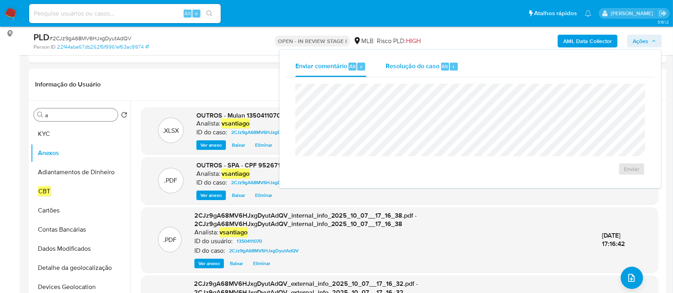
click at [413, 71] on div "Resolução do caso Alt r" at bounding box center [422, 66] width 73 height 21
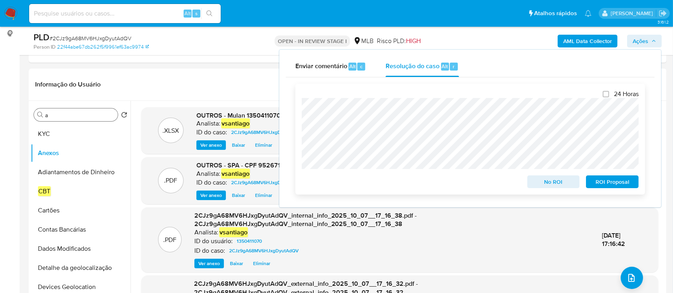
drag, startPoint x: 610, startPoint y: 182, endPoint x: 595, endPoint y: 185, distance: 16.2
click at [610, 183] on span "ROI Proposal" at bounding box center [613, 181] width 42 height 11
click at [619, 182] on span "ROI Proposal" at bounding box center [613, 181] width 42 height 11
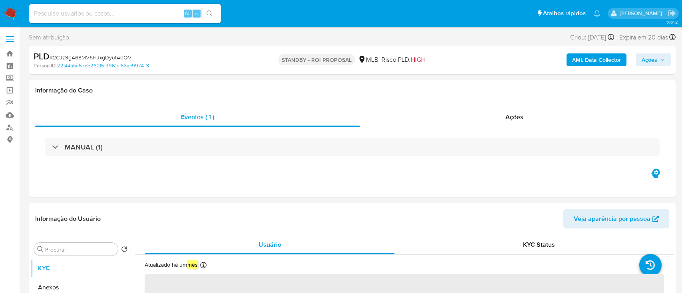
select select "10"
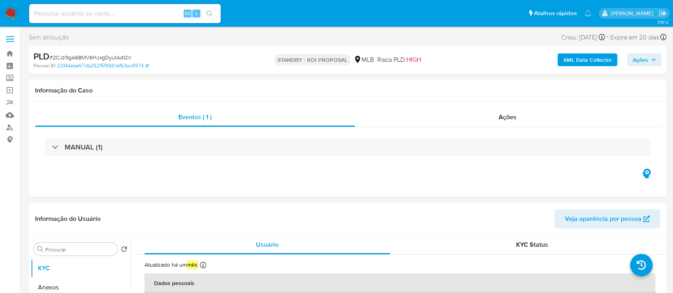
click at [16, 12] on img at bounding box center [11, 14] width 14 height 14
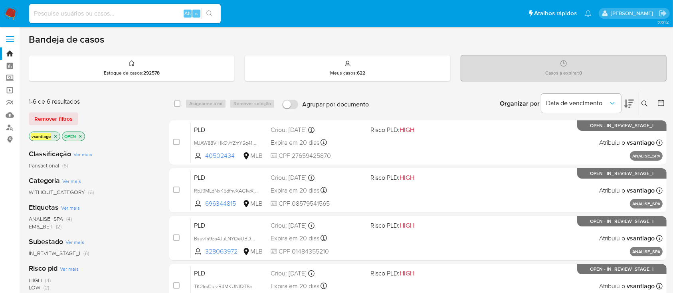
click at [126, 125] on div "1-6 de 6 resultados Remover filtros vsantiago OPEN" at bounding box center [93, 120] width 128 height 46
click at [56, 135] on icon "close-filter" at bounding box center [55, 136] width 5 height 5
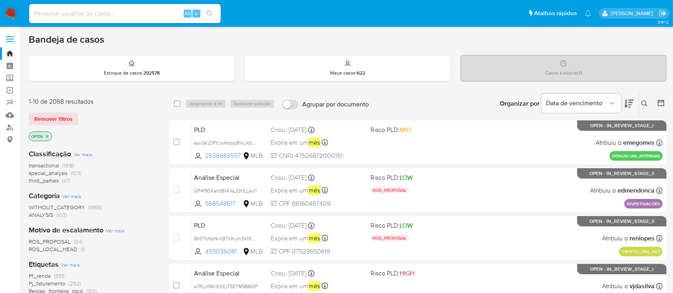
click at [134, 109] on div "1-10 de 2068 resultados Remover filtros OPEN" at bounding box center [93, 120] width 128 height 46
click at [645, 101] on icon at bounding box center [645, 104] width 6 height 6
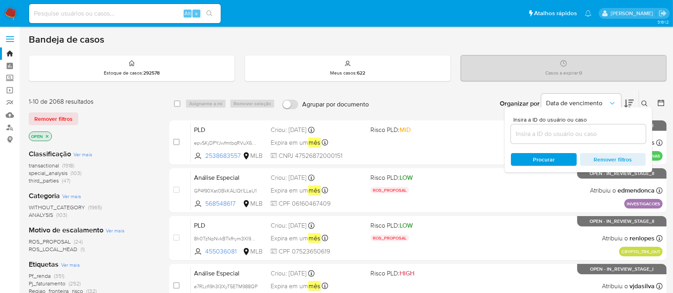
click at [568, 130] on input at bounding box center [578, 134] width 135 height 10
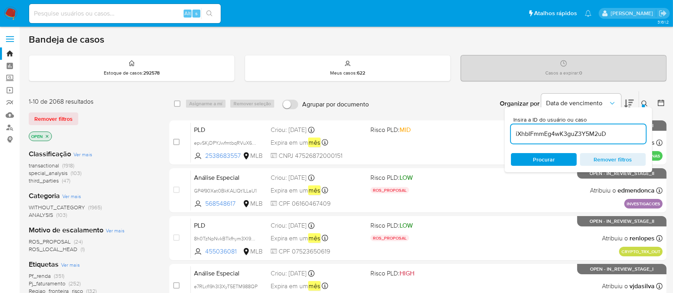
type input "iXhbIFmmEg4wK3guZ3Y5M2uD"
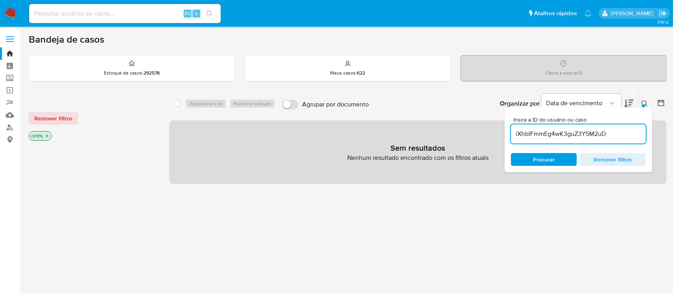
click at [620, 133] on input "iXhbIFmmEg4wK3guZ3Y5M2uD" at bounding box center [578, 134] width 135 height 10
click at [47, 136] on icon "close-filter" at bounding box center [47, 136] width 5 height 5
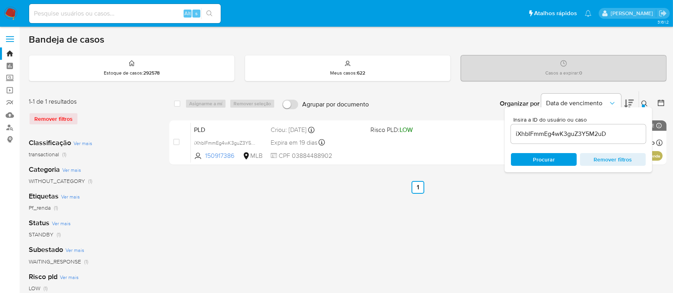
drag, startPoint x: 595, startPoint y: 221, endPoint x: 601, endPoint y: 196, distance: 25.4
click at [595, 221] on div "select-all-cases-checkbox Asignarme a mí Remover seleção Agrupar por documento …" at bounding box center [417, 266] width 497 height 351
click at [645, 101] on icon at bounding box center [645, 104] width 6 height 6
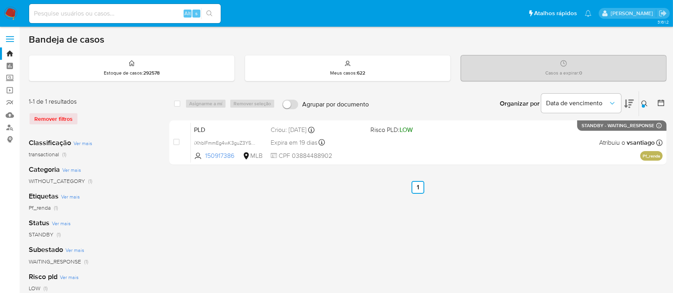
click at [573, 226] on div "select-all-cases-checkbox Asignarme a mí Remover seleção Agrupar por documento …" at bounding box center [417, 266] width 497 height 351
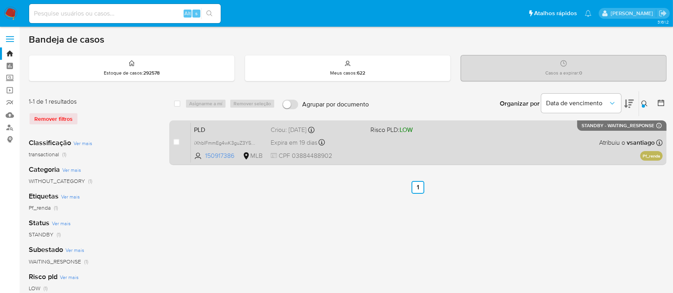
click at [349, 153] on span "CPF 03884488902" at bounding box center [317, 156] width 93 height 9
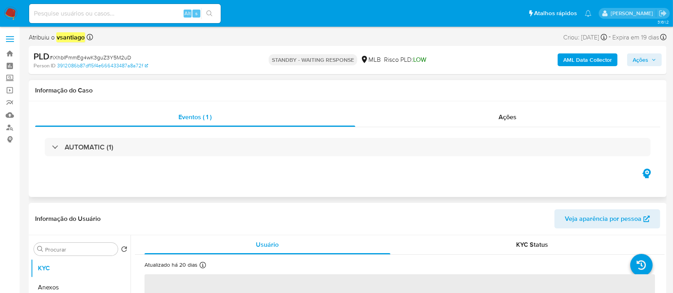
select select "10"
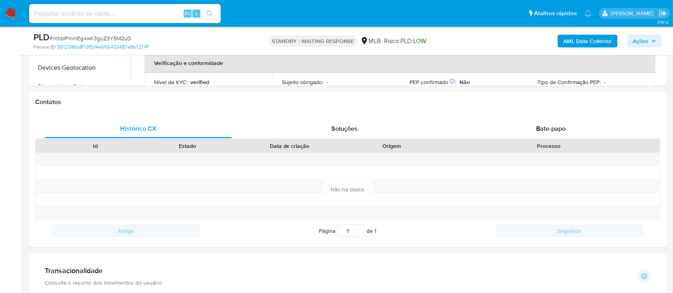
scroll to position [373, 0]
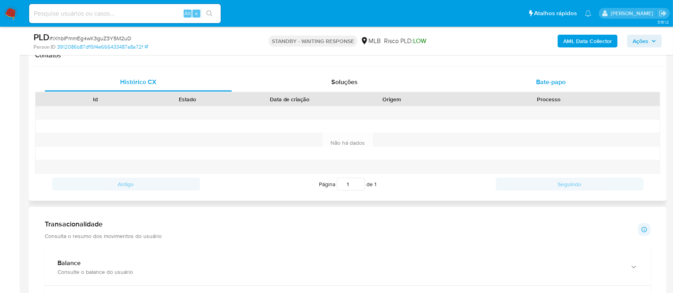
click at [530, 84] on div "Bate-papo" at bounding box center [551, 82] width 187 height 19
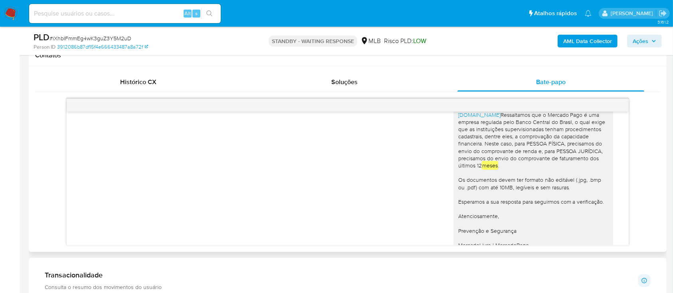
scroll to position [129, 0]
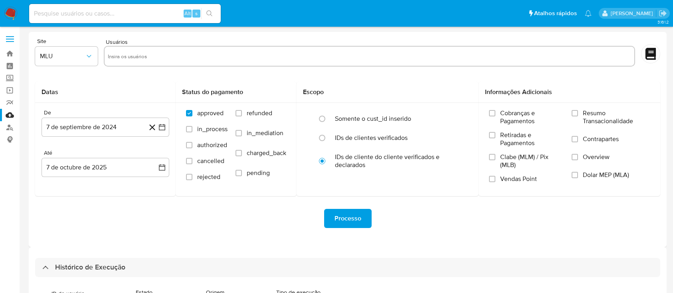
select select "100"
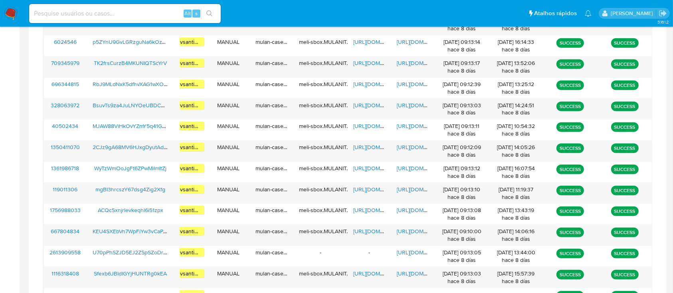
click at [12, 21] on nav "Pausado Ver notificaciones Alt s Atalhos rápidos Presiona las siguientes teclas…" at bounding box center [336, 13] width 673 height 27
click at [15, 5] on nav "Pausado Ver notificaciones Alt s Atalhos rápidos Presiona las siguientes teclas…" at bounding box center [336, 13] width 673 height 27
click at [8, 16] on img at bounding box center [11, 14] width 14 height 14
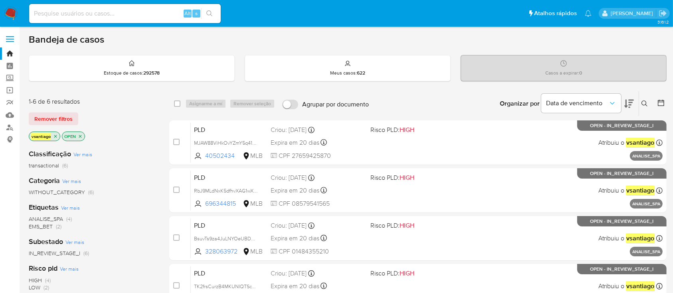
click at [137, 106] on div "1-6 de 6 resultados Remover filtros vsantiago OPEN" at bounding box center [93, 120] width 128 height 46
click at [136, 125] on div "1-6 de 6 resultados Remover filtros vsantiago OPEN" at bounding box center [93, 120] width 128 height 46
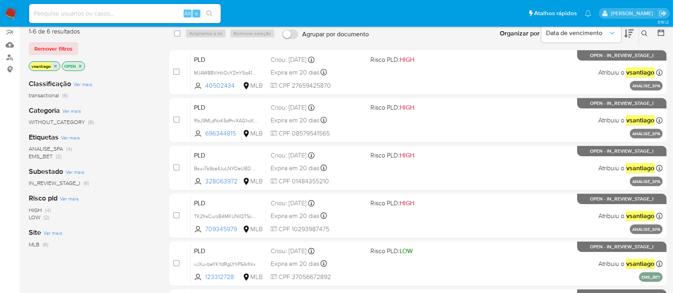
scroll to position [53, 0]
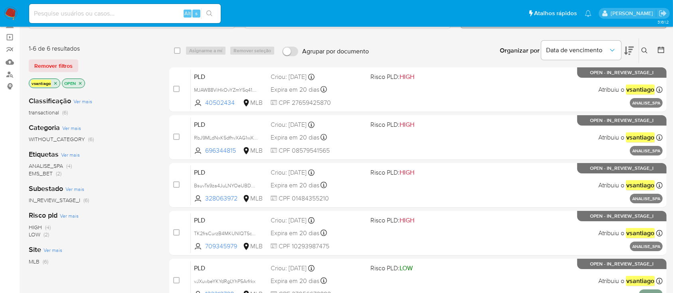
click at [140, 84] on div "vsantiago OPEN" at bounding box center [93, 84] width 128 height 11
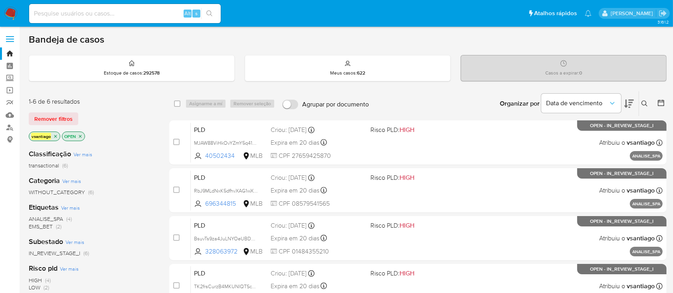
click at [125, 102] on div "1-6 de 6 resultados" at bounding box center [93, 101] width 128 height 9
click at [65, 220] on span "ANALISE_SPA (4)" at bounding box center [50, 220] width 43 height 8
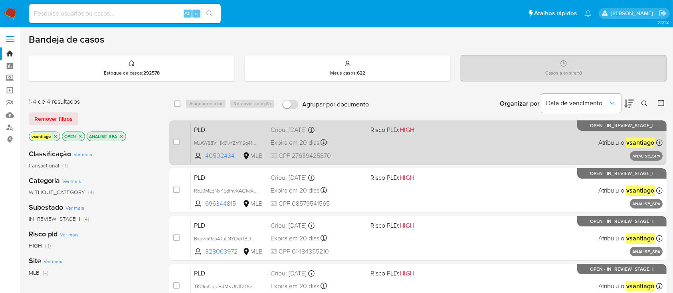
click at [365, 145] on div "PLD MJAW88ViHkOvYZmY5q41G4vT 40502434 MLB Risco PLD: HIGH Criou: [DATE] Criou: …" at bounding box center [427, 143] width 472 height 40
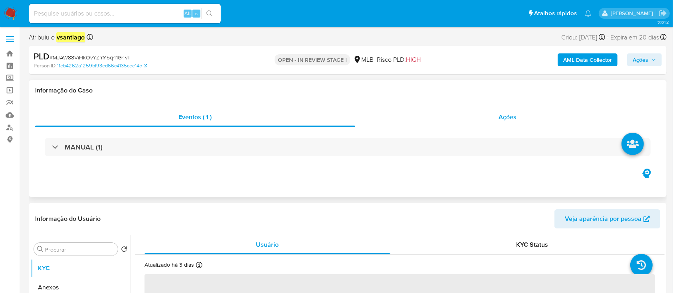
click at [486, 113] on div "Ações" at bounding box center [507, 117] width 305 height 19
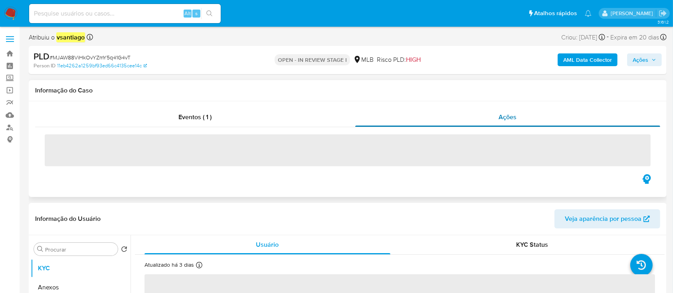
select select "10"
